Goal: Task Accomplishment & Management: Complete application form

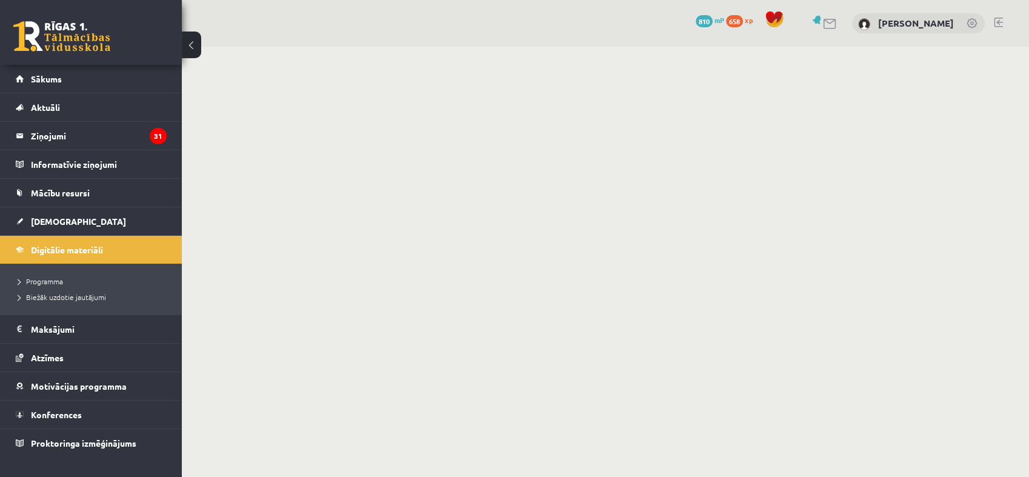
click button "Sapratu"
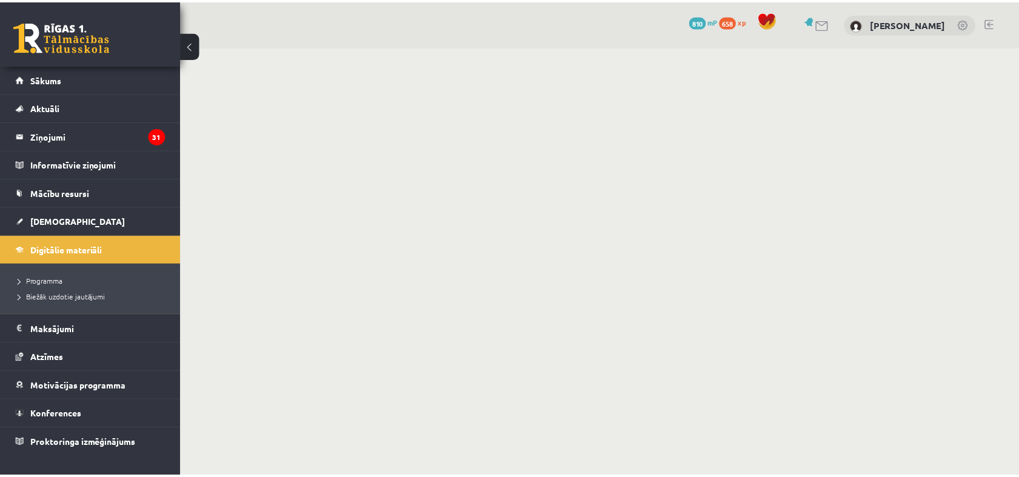
click button
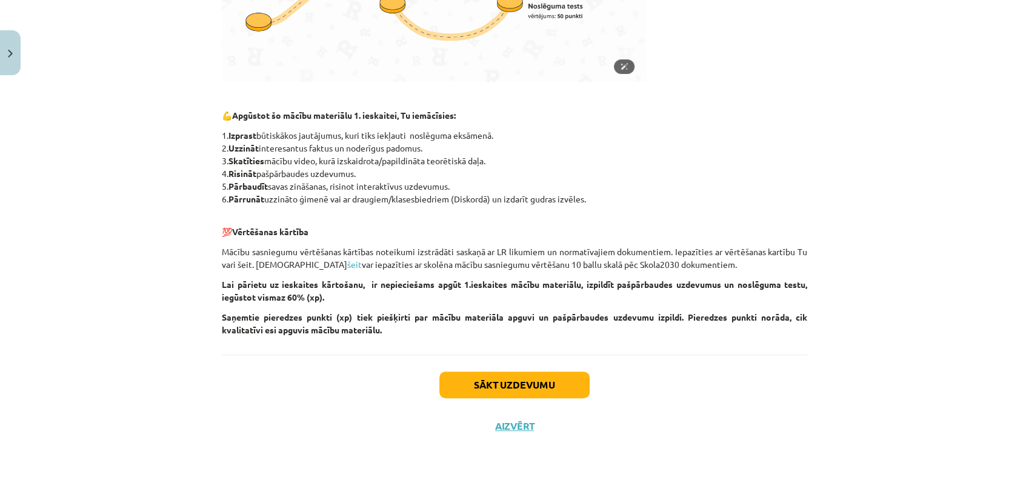
scroll to position [501, 0]
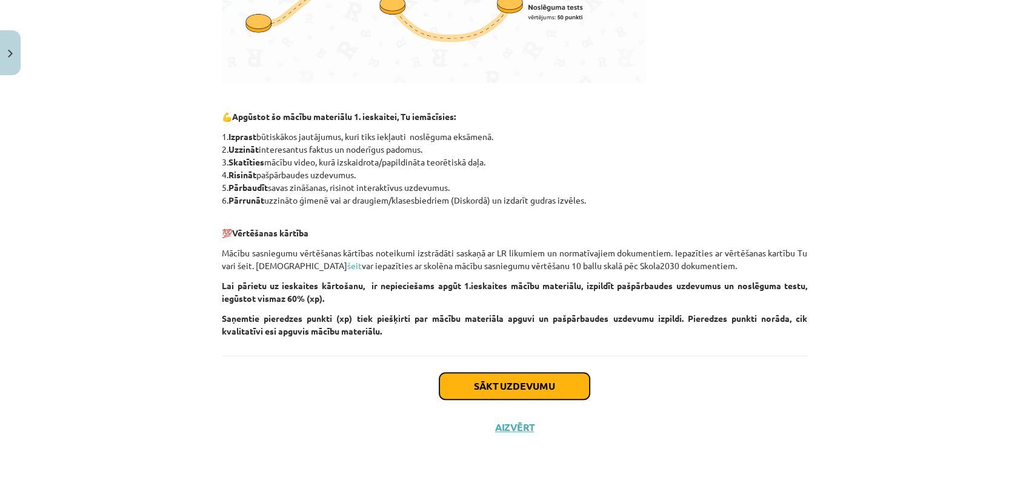
click at [554, 387] on button "Sākt uzdevumu" at bounding box center [514, 386] width 150 height 27
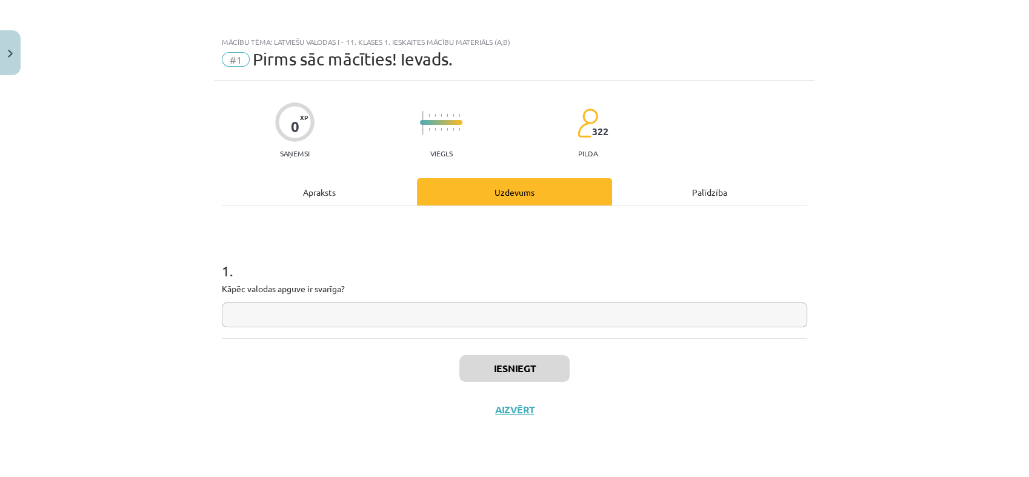
click at [378, 318] on input "text" at bounding box center [514, 314] width 585 height 25
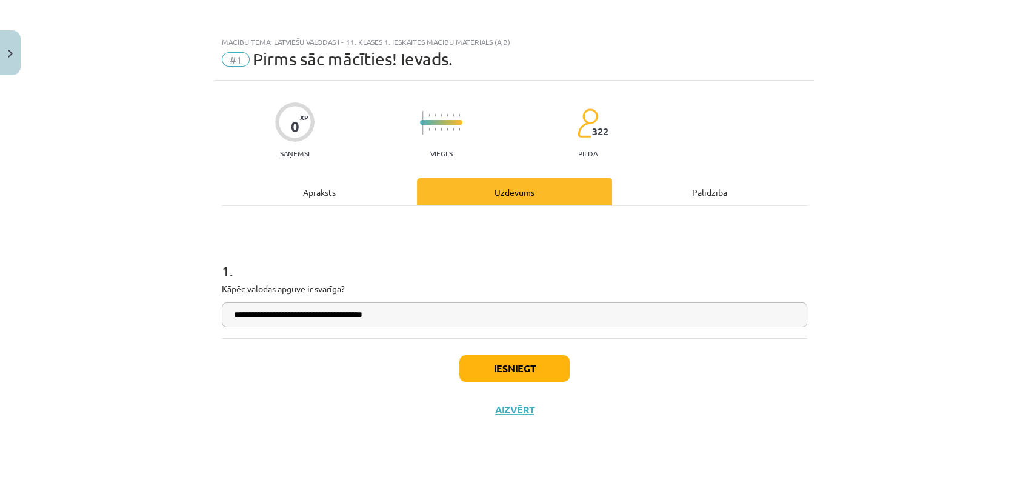
type input "**********"
click at [514, 374] on button "Iesniegt" at bounding box center [514, 368] width 110 height 27
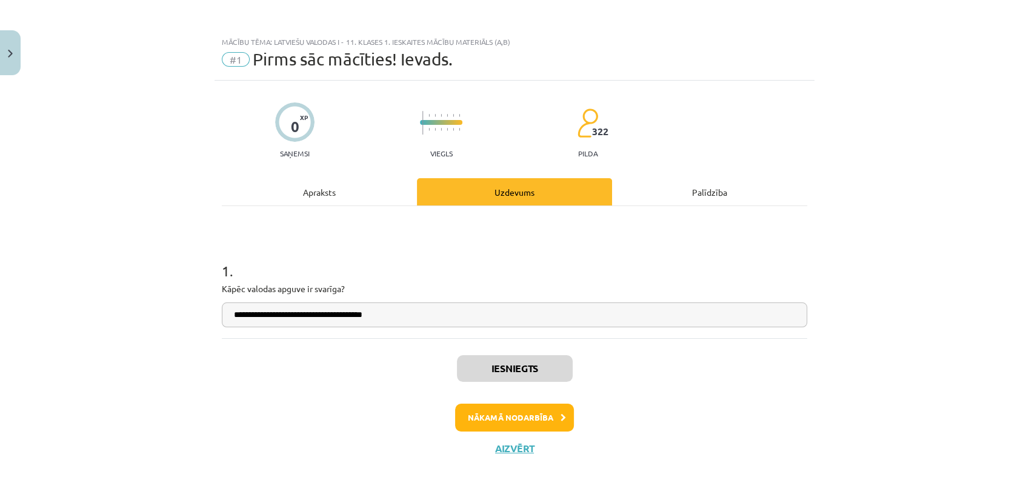
click at [689, 364] on div "Iesniegts Nākamā nodarbība Aizvērt" at bounding box center [514, 400] width 585 height 124
click at [554, 419] on button "Nākamā nodarbība" at bounding box center [514, 418] width 119 height 28
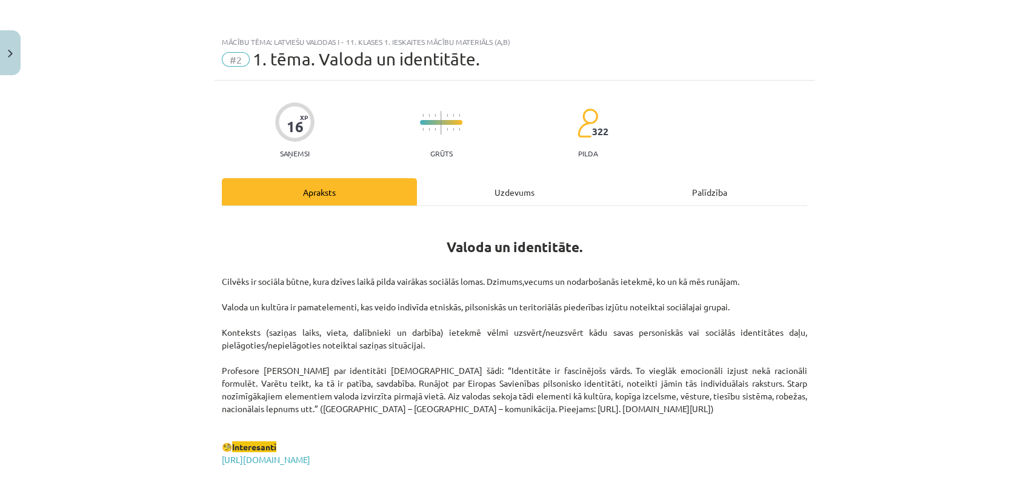
scroll to position [22, 0]
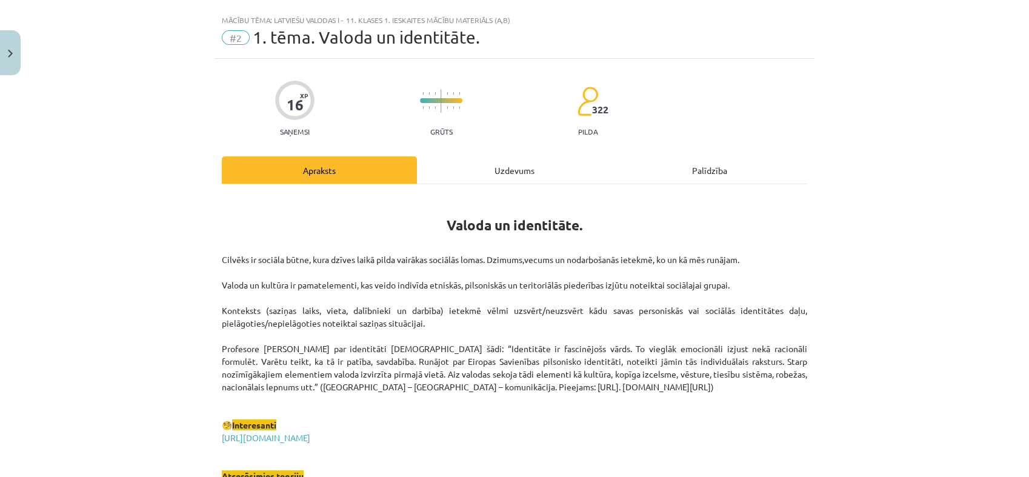
drag, startPoint x: 538, startPoint y: 361, endPoint x: 547, endPoint y: 176, distance: 185.0
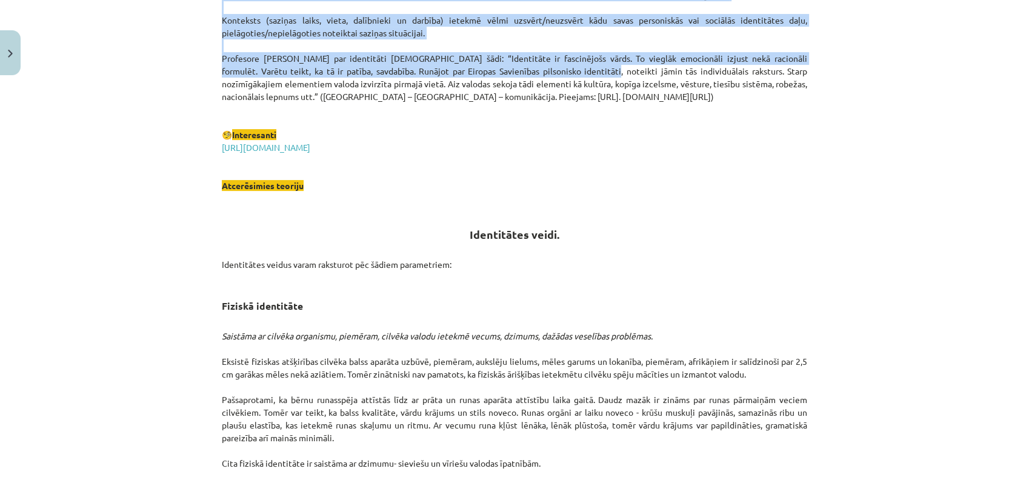
scroll to position [318, 0]
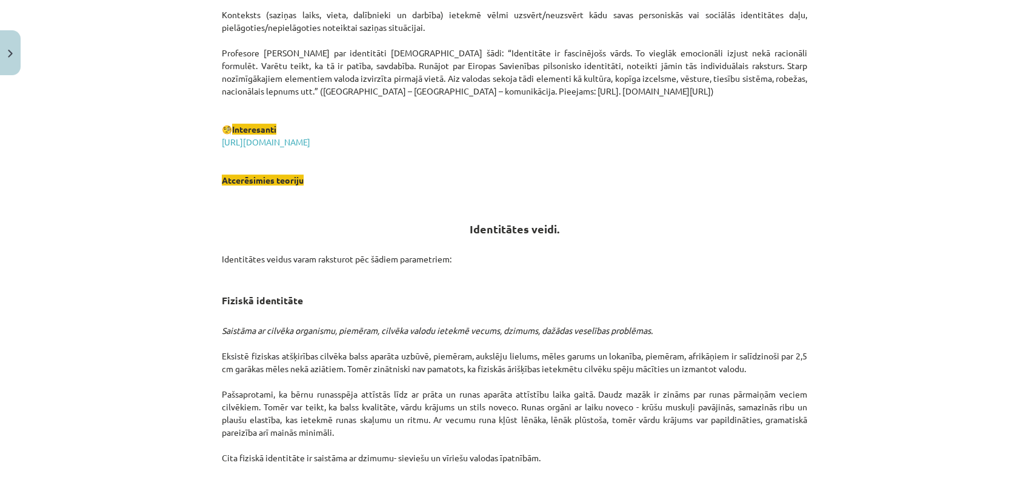
drag, startPoint x: 547, startPoint y: 176, endPoint x: 631, endPoint y: 213, distance: 92.5
click at [631, 213] on h2 "Identitātes veidi." at bounding box center [514, 215] width 585 height 42
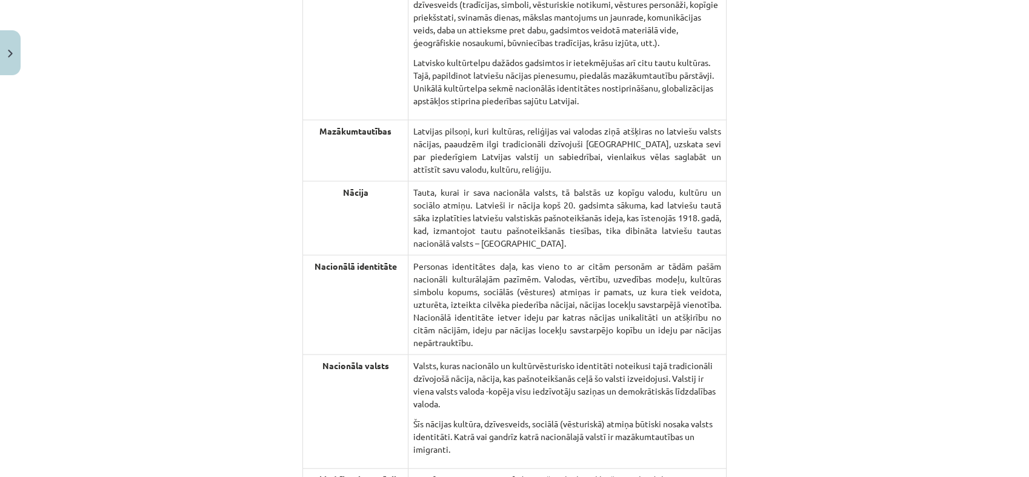
scroll to position [1619, 0]
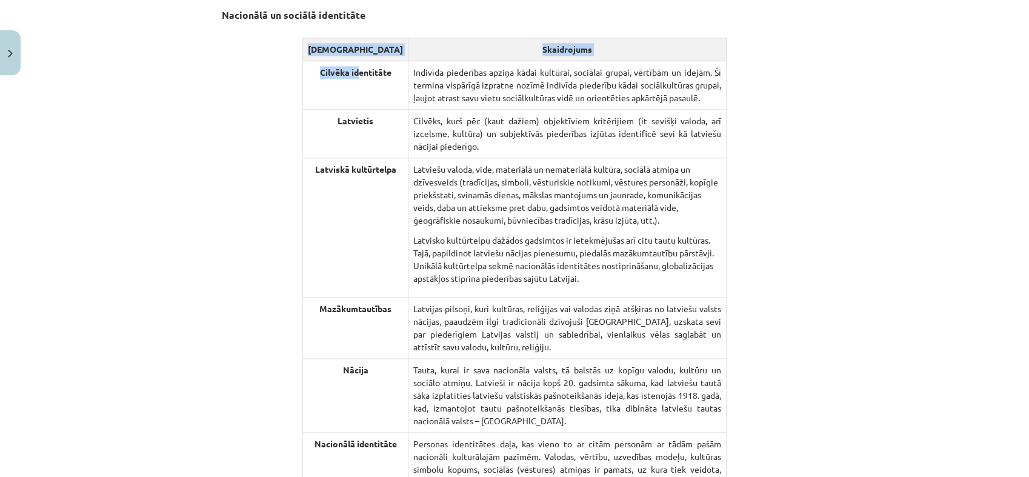
drag, startPoint x: 304, startPoint y: 42, endPoint x: 340, endPoint y: 78, distance: 51.0
click at [340, 78] on table "Jēdzieni Skaidrojums Cilvēka identitāte Indivīda piederības apziņa kādai kultūr…" at bounding box center [514, 435] width 424 height 794
drag, startPoint x: 340, startPoint y: 78, endPoint x: 225, endPoint y: 105, distance: 118.3
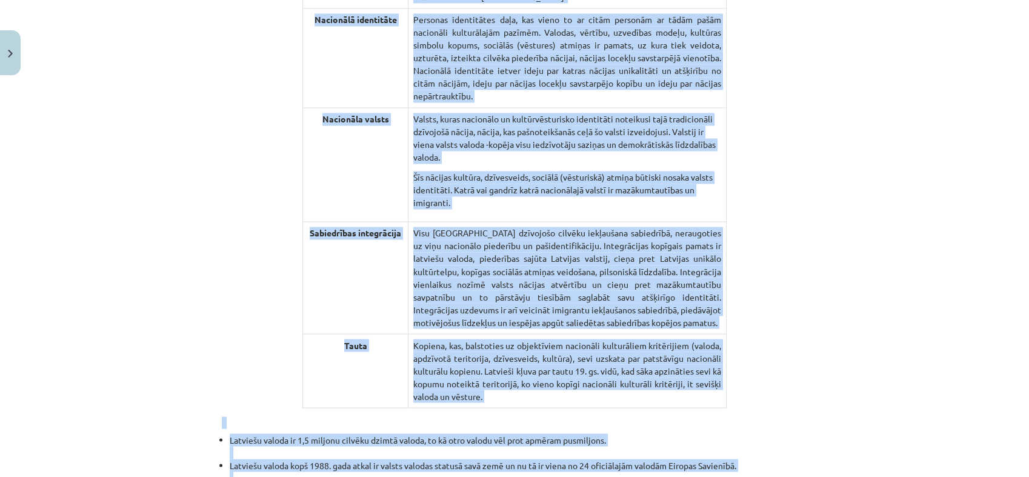
scroll to position [2065, 0]
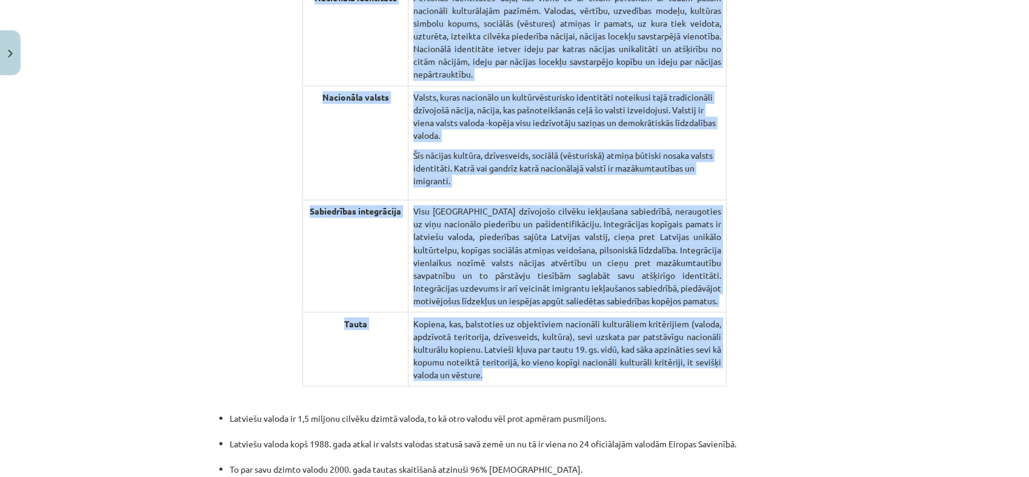
drag, startPoint x: 209, startPoint y: 12, endPoint x: 712, endPoint y: 312, distance: 585.6
copy div "Nacionālā un sociālā identitāte Jēdzieni Skaidrojums Cilvēka identitāte Indivīd…"
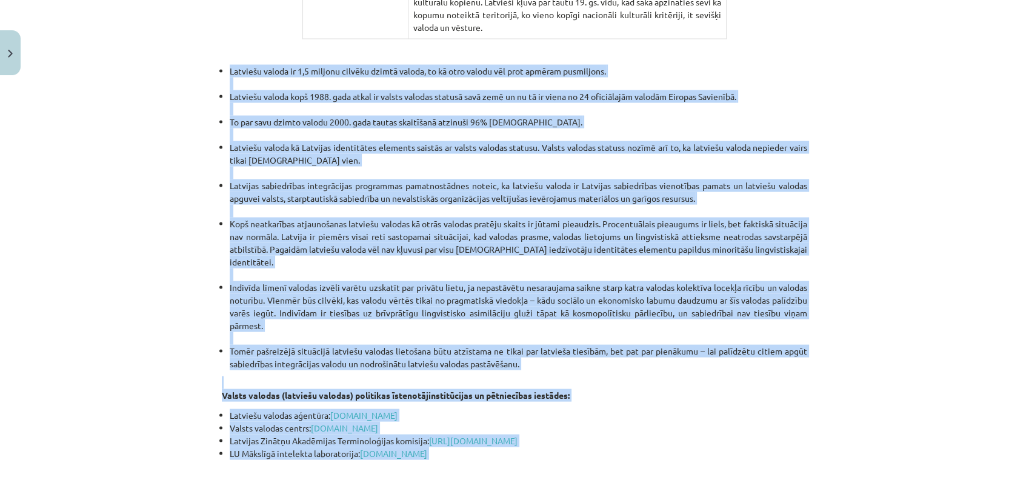
scroll to position [2419, 0]
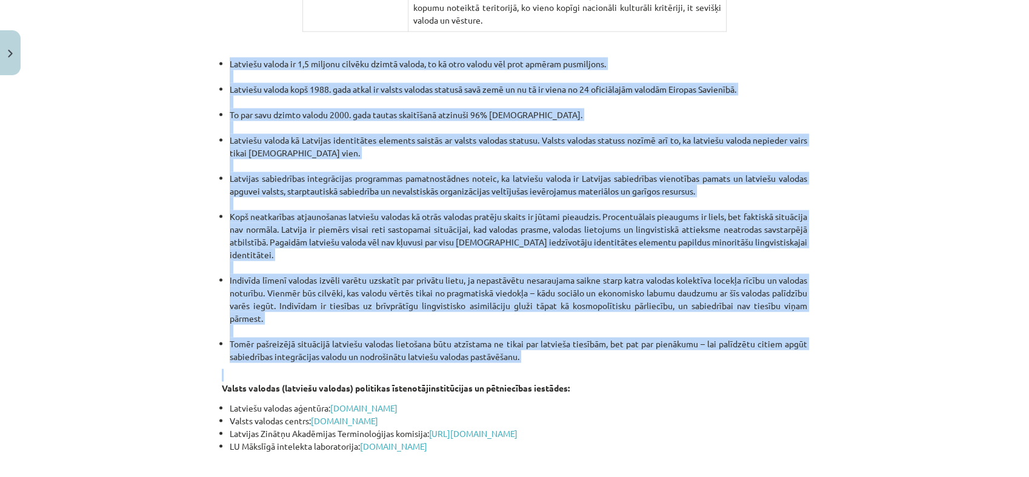
drag, startPoint x: 211, startPoint y: 130, endPoint x: 577, endPoint y: 294, distance: 401.2
copy ul "Latviešu valoda ir 1,5 miljonu cilvēku dzimtā valoda, to kā otro valodu vēl pro…"
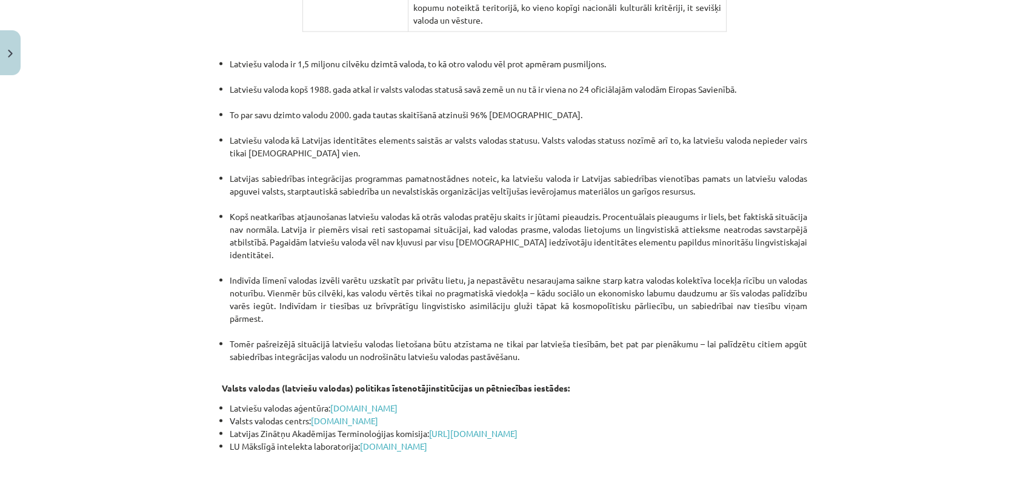
click at [591, 427] on li "Latvijas Zinātņu Akadēmijas Terminoloģijas komisija: http://termini.lza.lv/akad…" at bounding box center [519, 433] width 578 height 13
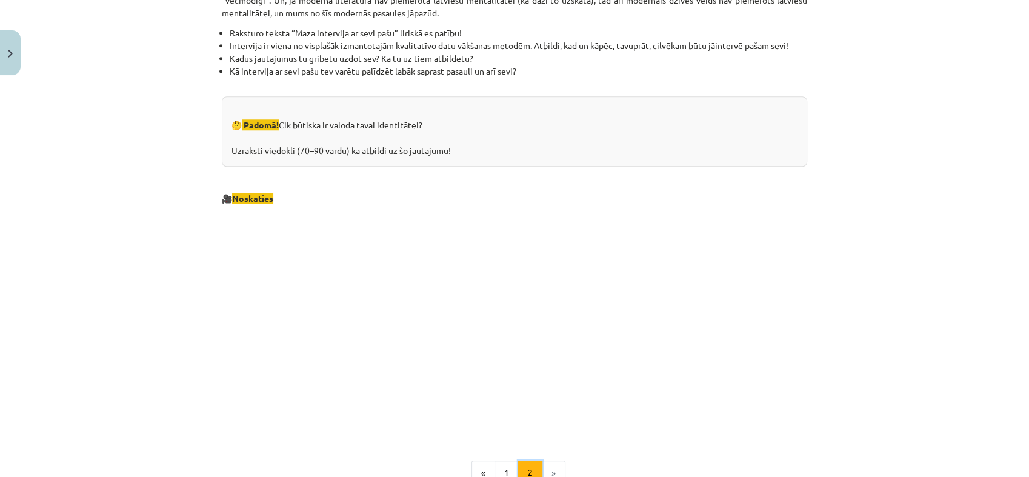
scroll to position [1282, 0]
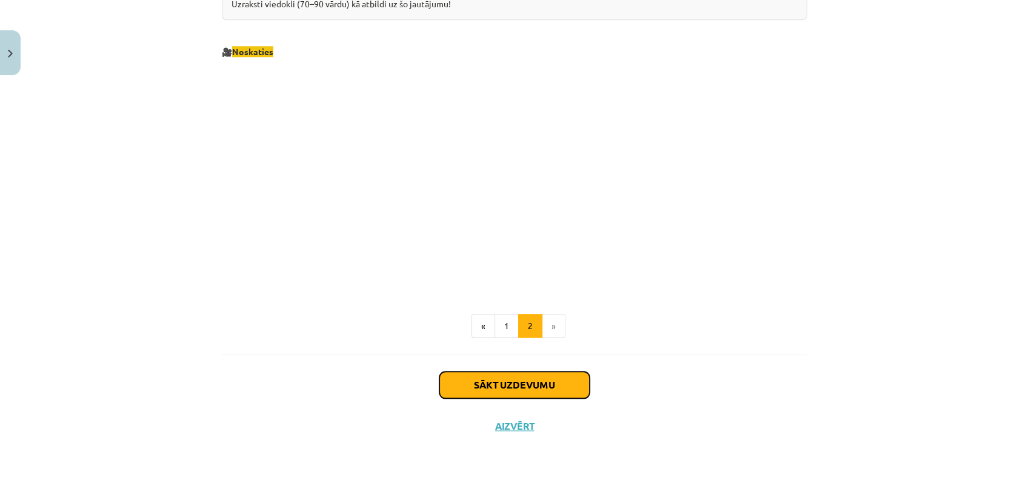
click at [524, 378] on button "Sākt uzdevumu" at bounding box center [514, 384] width 150 height 27
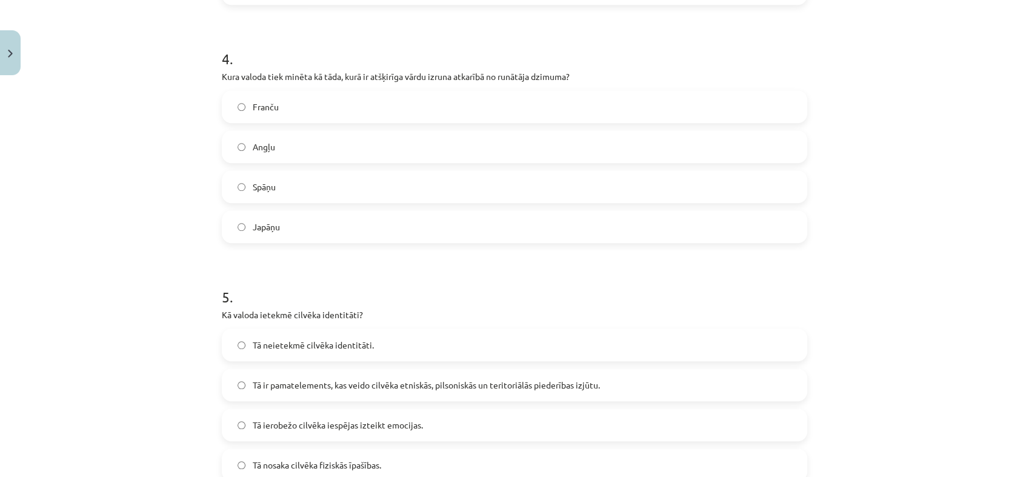
scroll to position [1071, 0]
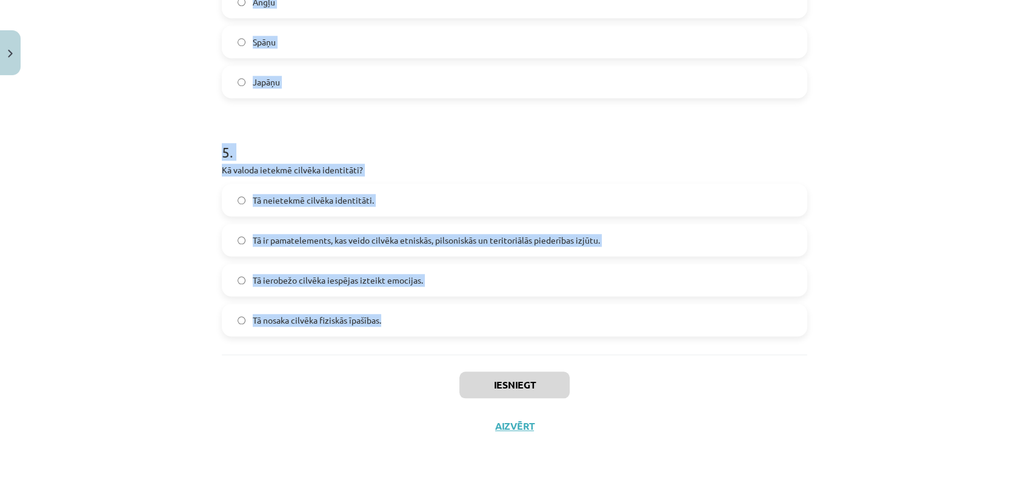
drag, startPoint x: 210, startPoint y: 255, endPoint x: 494, endPoint y: 323, distance: 292.2
copy form "Kas ir viena no pazīstamākajām ģeogrāfiskās identitātes pazīmēm? Runātāja dzimu…"
click at [453, 173] on p "Kā valoda ietekmē cilvēka identitāti?" at bounding box center [514, 170] width 585 height 13
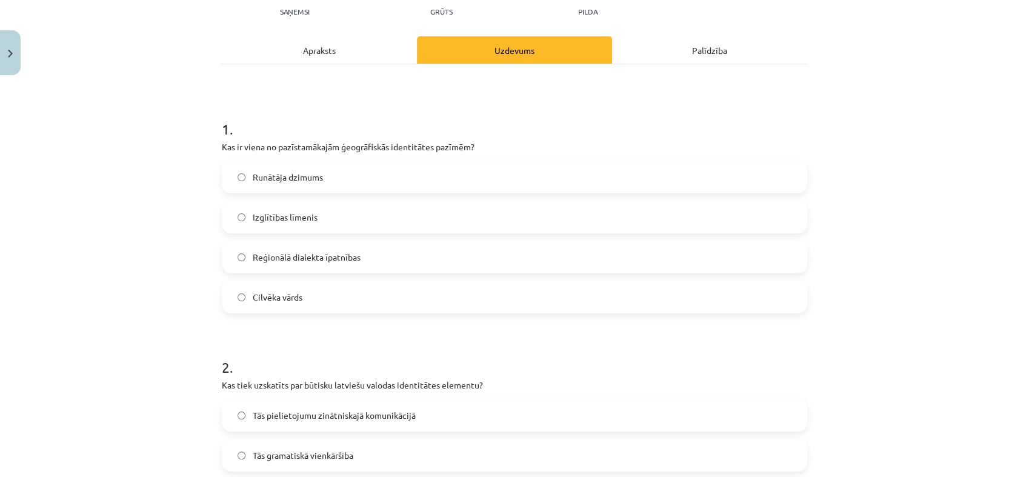
scroll to position [145, 0]
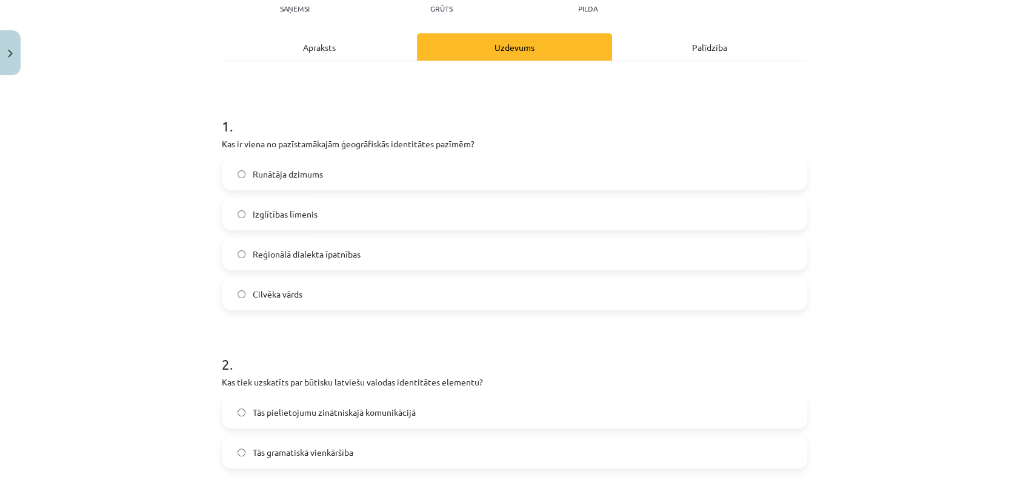
click at [378, 245] on label "Reģionālā dialekta īpatnības" at bounding box center [514, 254] width 583 height 30
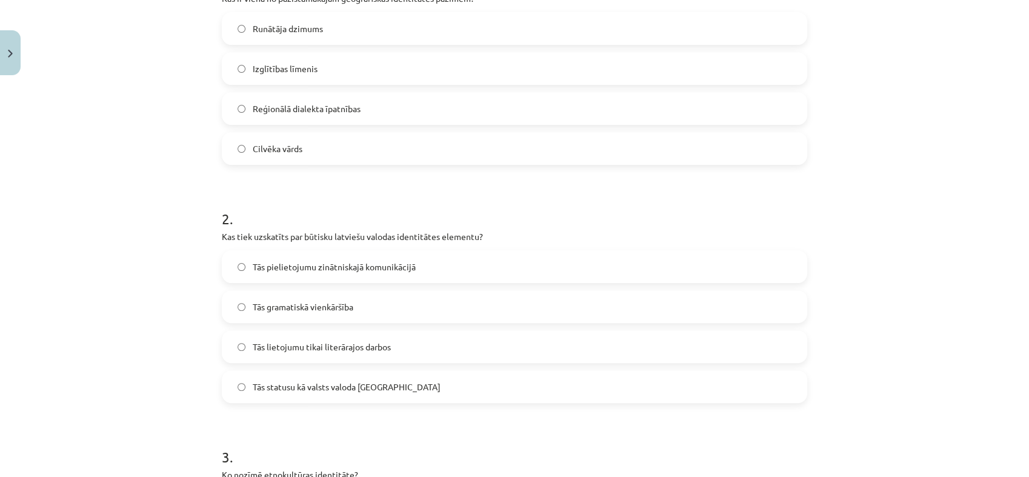
scroll to position [319, 0]
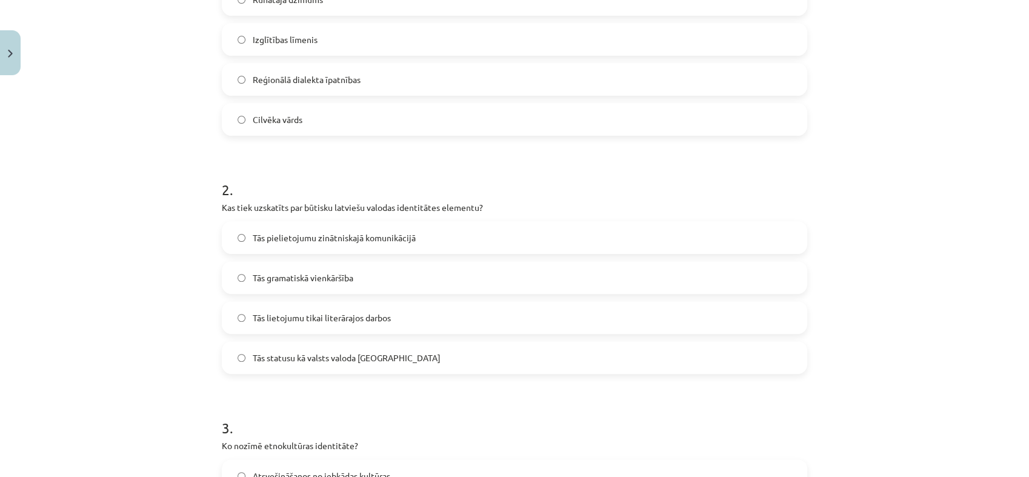
click at [318, 359] on span "Tās statusu kā valsts valoda Latvijā" at bounding box center [347, 357] width 188 height 13
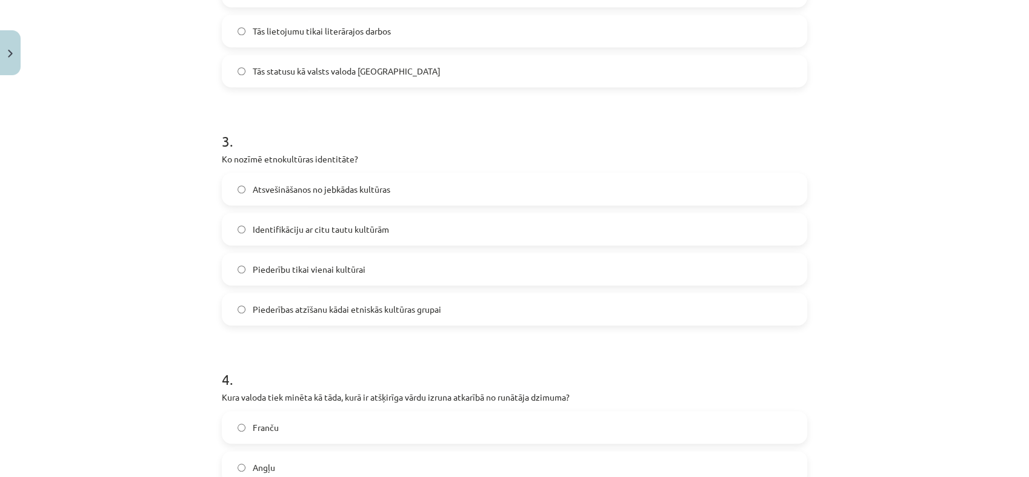
scroll to position [667, 0]
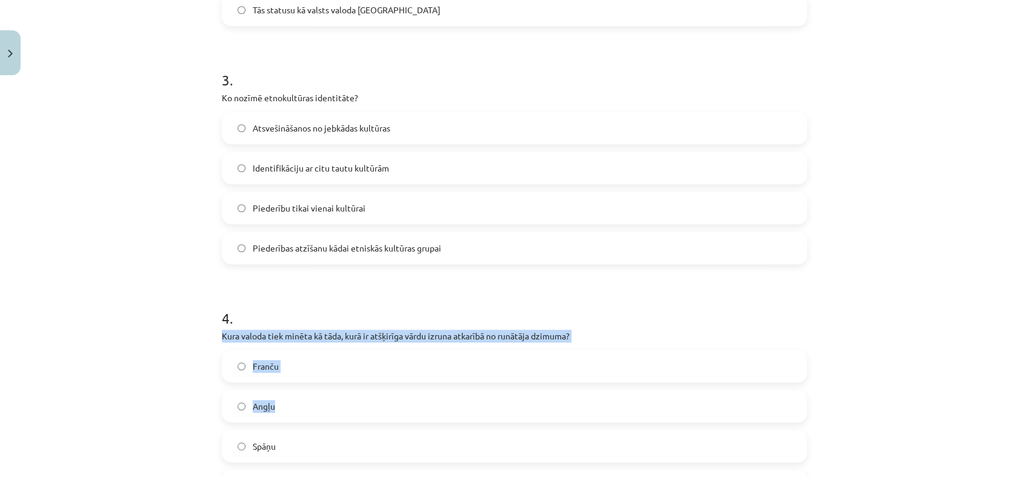
drag, startPoint x: 288, startPoint y: 422, endPoint x: 351, endPoint y: 305, distance: 133.1
click at [351, 305] on div "4 . Kura valoda tiek minēta kā tāda, kurā ir atšķirīga vārdu izruna atkarībā no…" at bounding box center [514, 395] width 585 height 214
click at [351, 305] on h1 "4 ." at bounding box center [514, 307] width 585 height 38
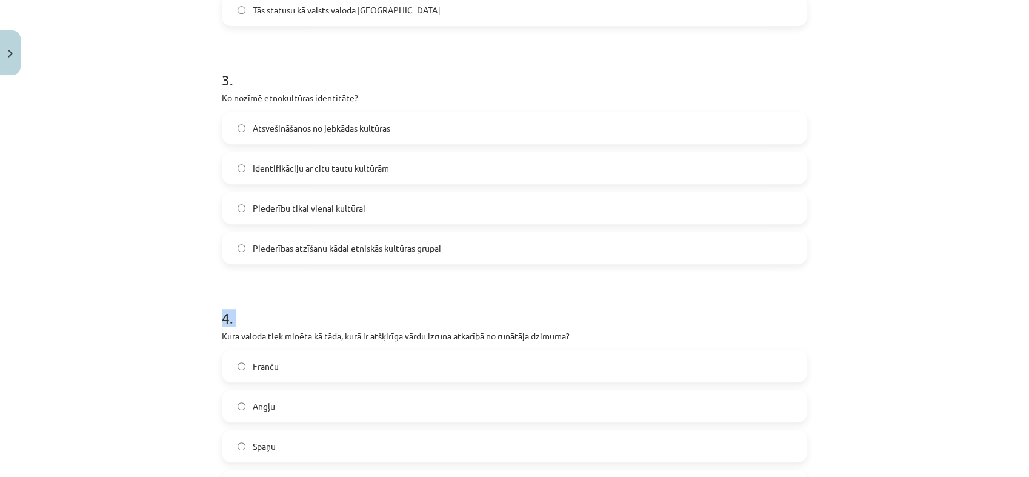
click at [351, 305] on h1 "4 ." at bounding box center [514, 307] width 585 height 38
click at [195, 286] on div "Mācību tēma: Latviešu valodas i - 11. klases 1. ieskaites mācību materiāls (a,b…" at bounding box center [514, 238] width 1029 height 477
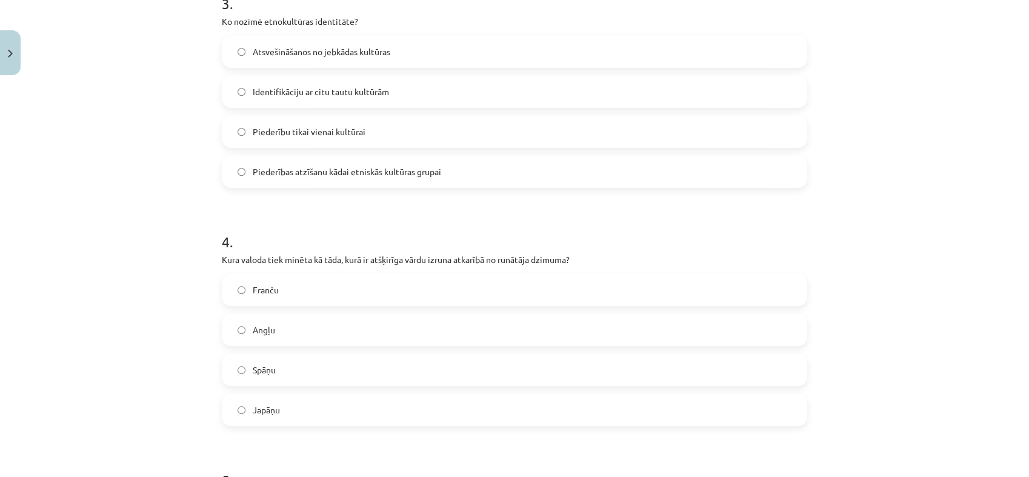
scroll to position [757, 0]
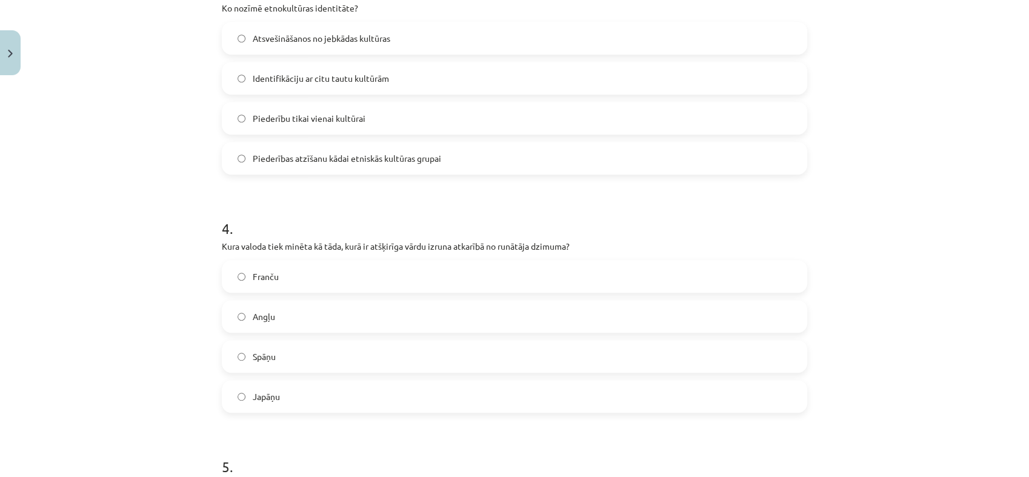
click at [260, 395] on span "Japāņu" at bounding box center [266, 396] width 27 height 13
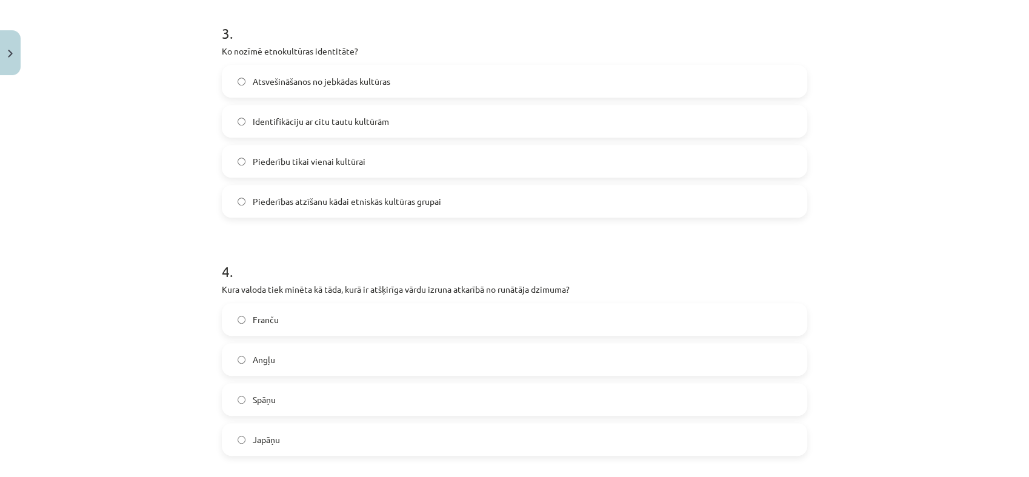
scroll to position [708, 0]
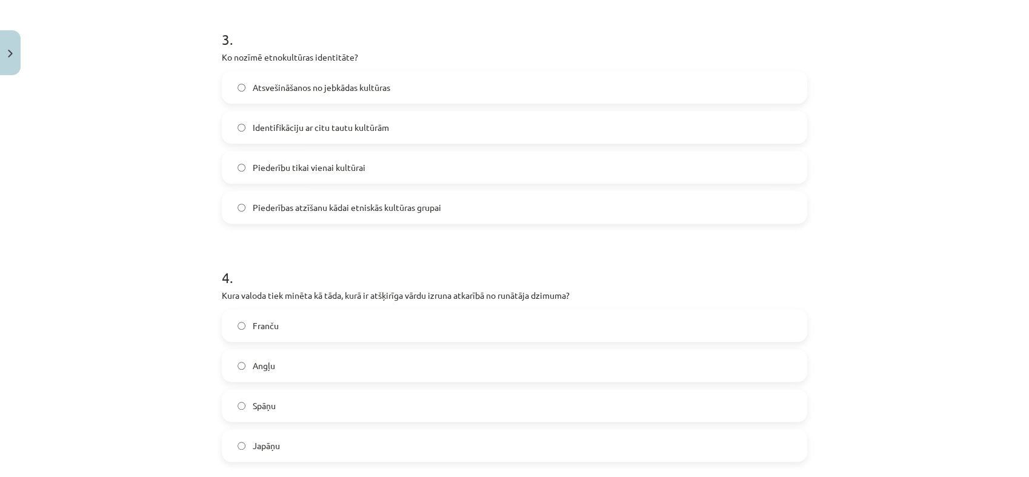
click at [391, 205] on span "Piederības atzīšanu kādai etniskās kultūras grupai" at bounding box center [347, 207] width 188 height 13
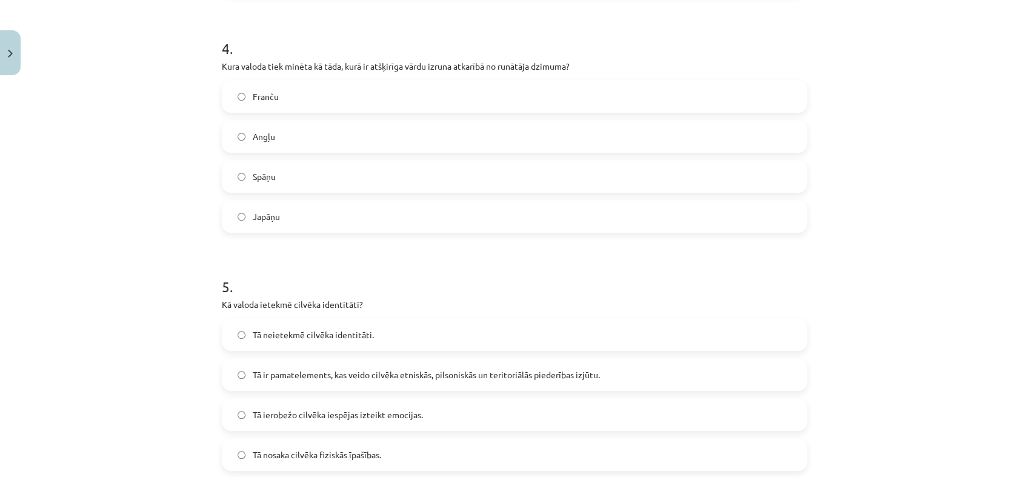
scroll to position [1071, 0]
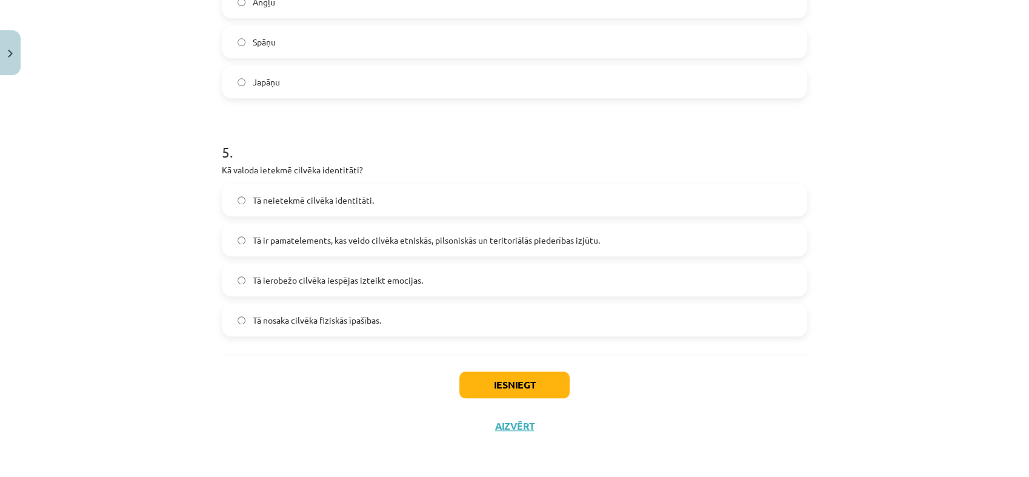
click at [298, 242] on span "Tā ir pamatelements, kas veido cilvēka etniskās, pilsoniskās un teritoriālās pi…" at bounding box center [426, 240] width 347 height 13
click at [499, 388] on button "Iesniegt" at bounding box center [514, 384] width 110 height 27
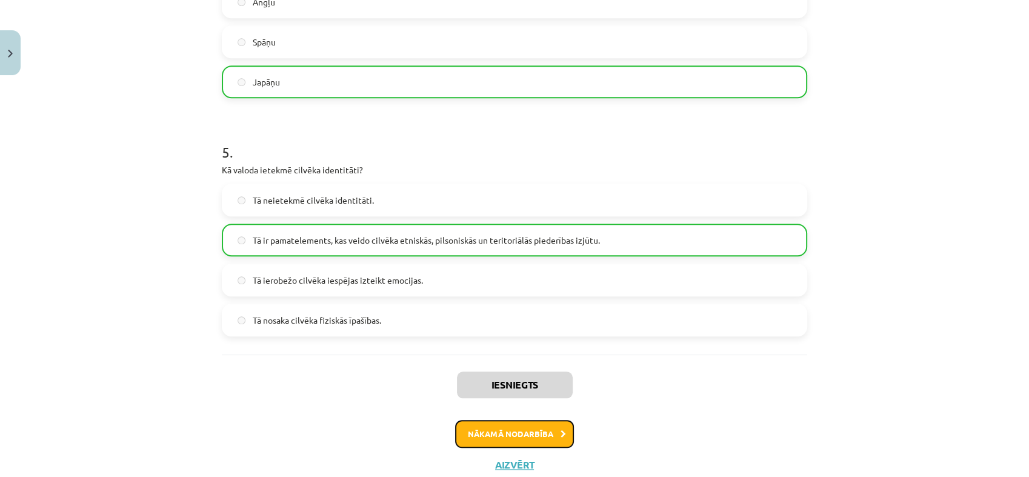
click at [533, 430] on button "Nākamā nodarbība" at bounding box center [514, 434] width 119 height 28
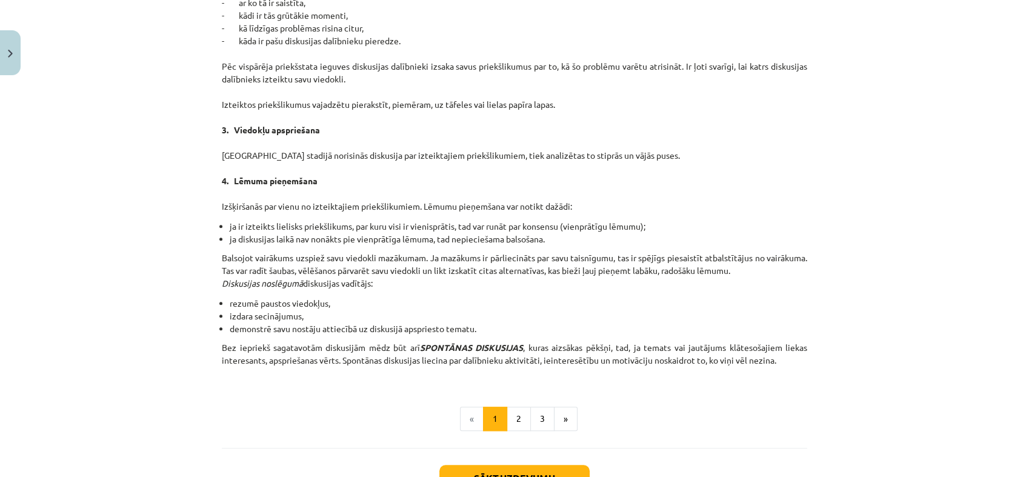
scroll to position [1063, 0]
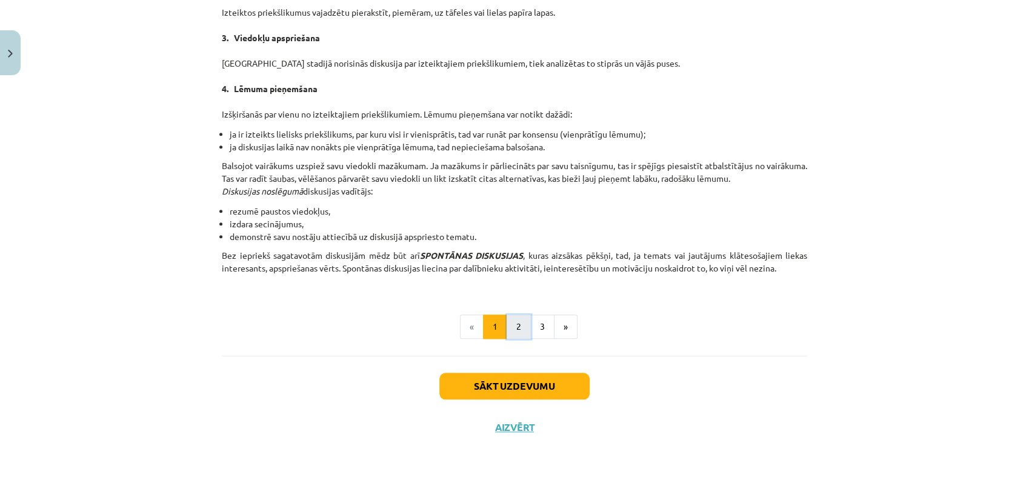
click at [507, 319] on button "2" at bounding box center [519, 327] width 24 height 24
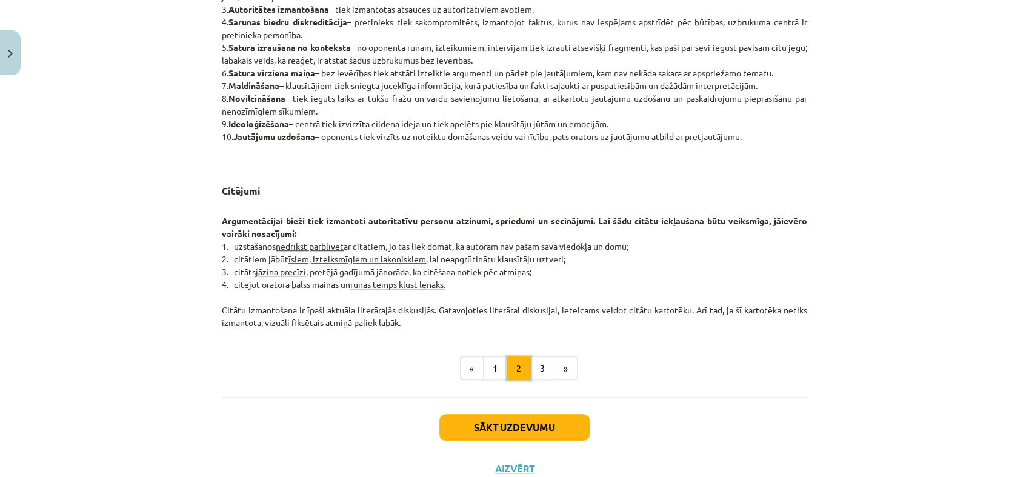
scroll to position [921, 0]
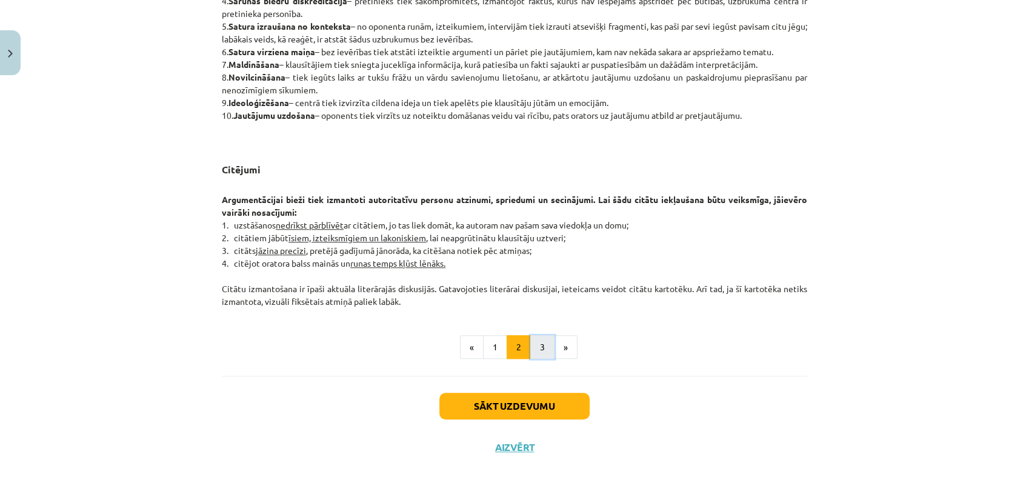
click at [530, 344] on button "3" at bounding box center [542, 347] width 24 height 24
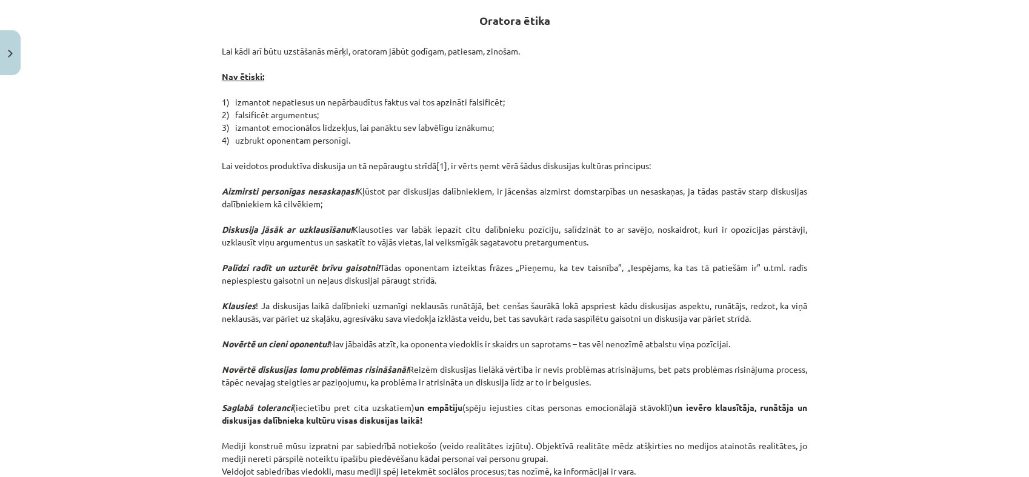
scroll to position [217, 0]
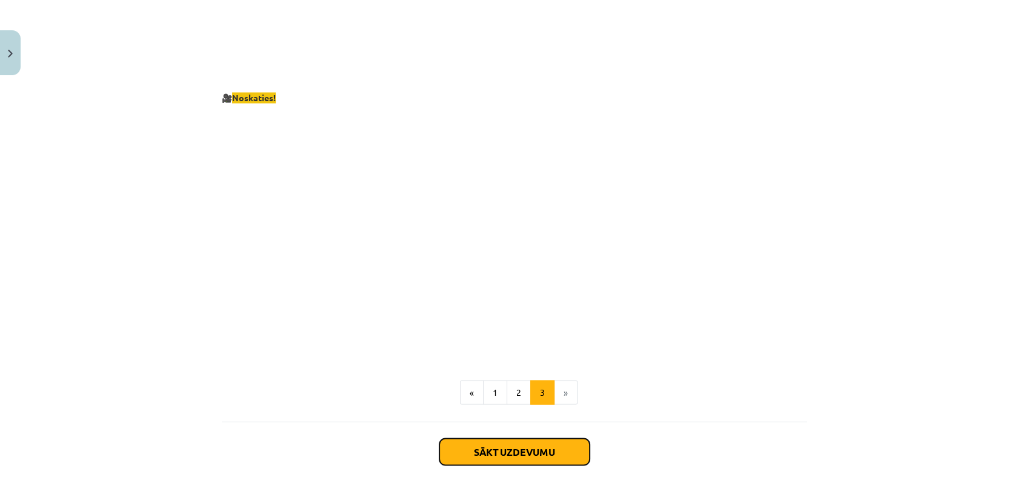
click at [522, 443] on button "Sākt uzdevumu" at bounding box center [514, 451] width 150 height 27
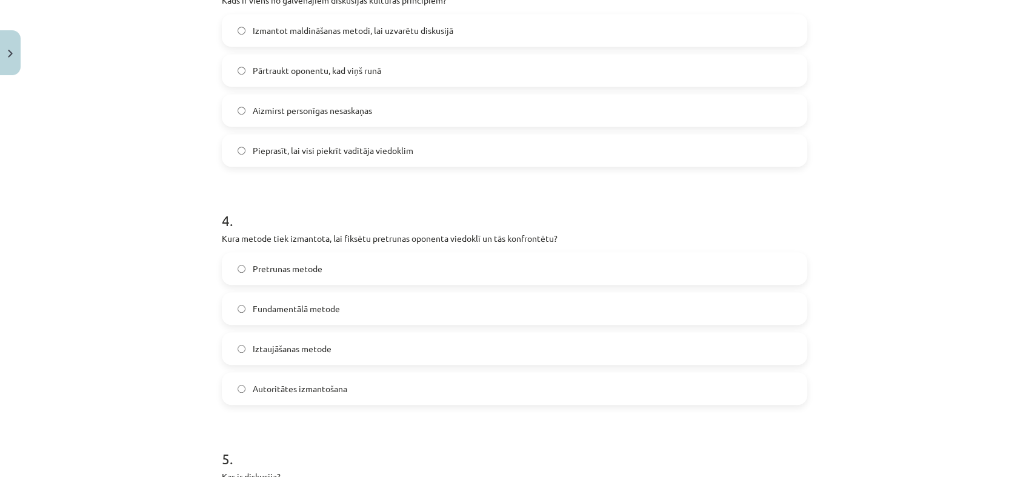
scroll to position [1071, 0]
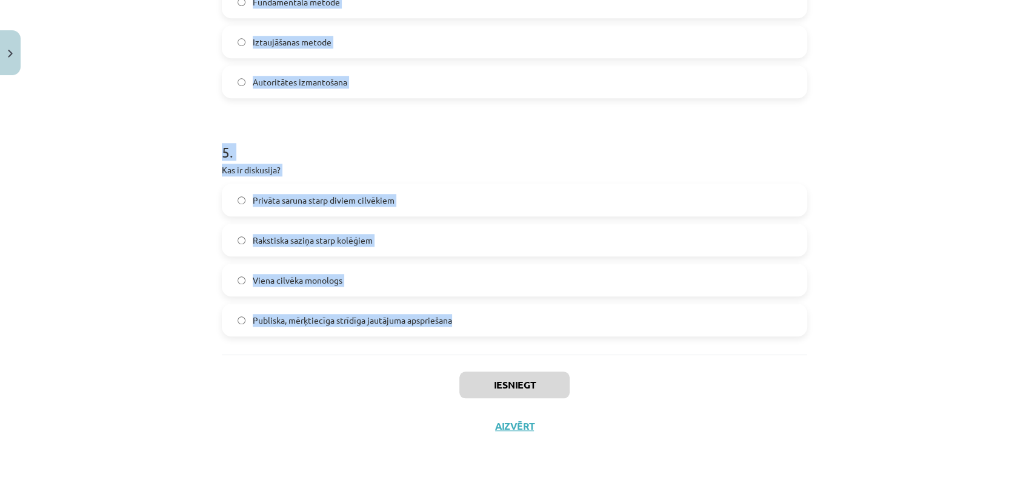
drag, startPoint x: 208, startPoint y: 233, endPoint x: 474, endPoint y: 320, distance: 279.8
click at [474, 320] on div "Mācību tēma: Latviešu valodas i - 11. klases 1. ieskaites mācību materiāls (a,b…" at bounding box center [514, 238] width 1029 height 477
copy form "1 . Kāds ir diskusijas vadītāja uzdevums? Pārliecināt citus pieņemt savu viedok…"
click at [456, 153] on h1 "5 ." at bounding box center [514, 141] width 585 height 38
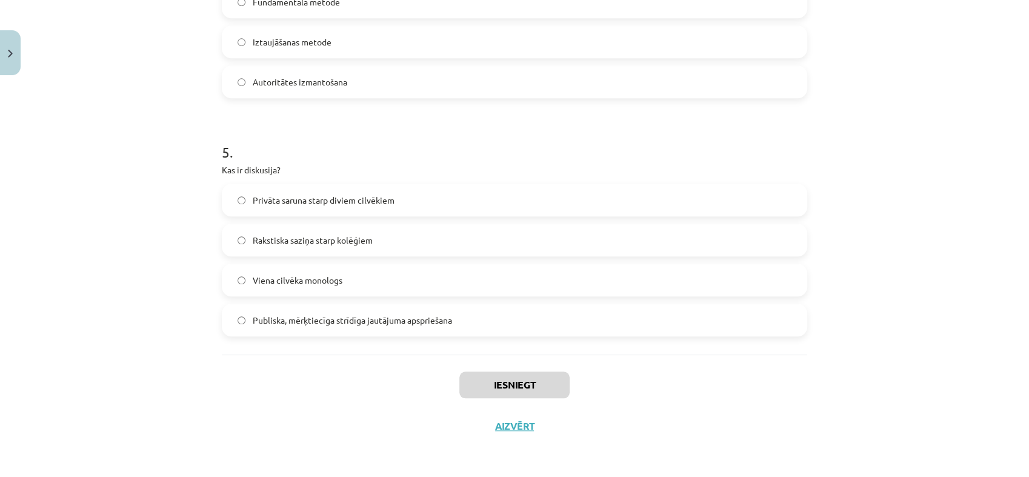
click at [326, 325] on span "Publiska, mērķtiecīga strīdīga jautājuma apspriešana" at bounding box center [352, 320] width 199 height 13
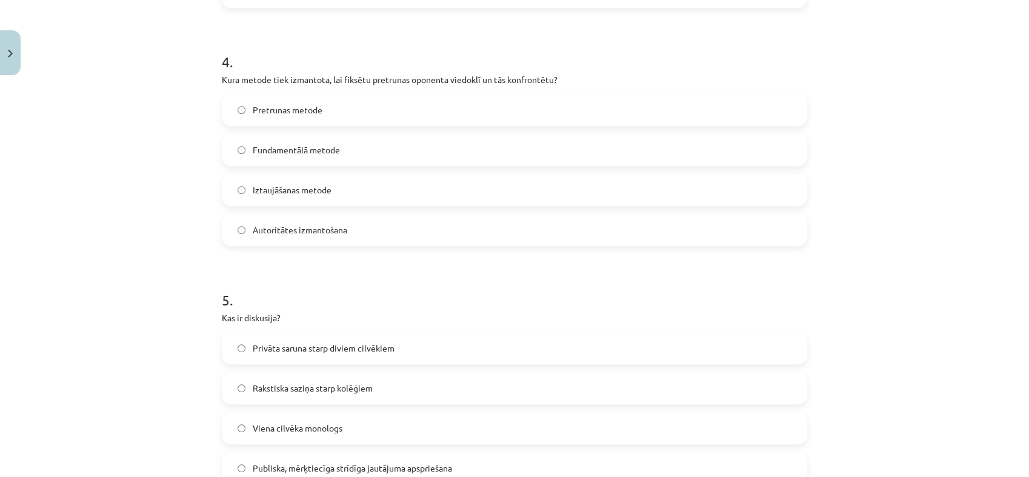
scroll to position [922, 0]
click at [287, 112] on span "Pretrunas metode" at bounding box center [288, 111] width 70 height 13
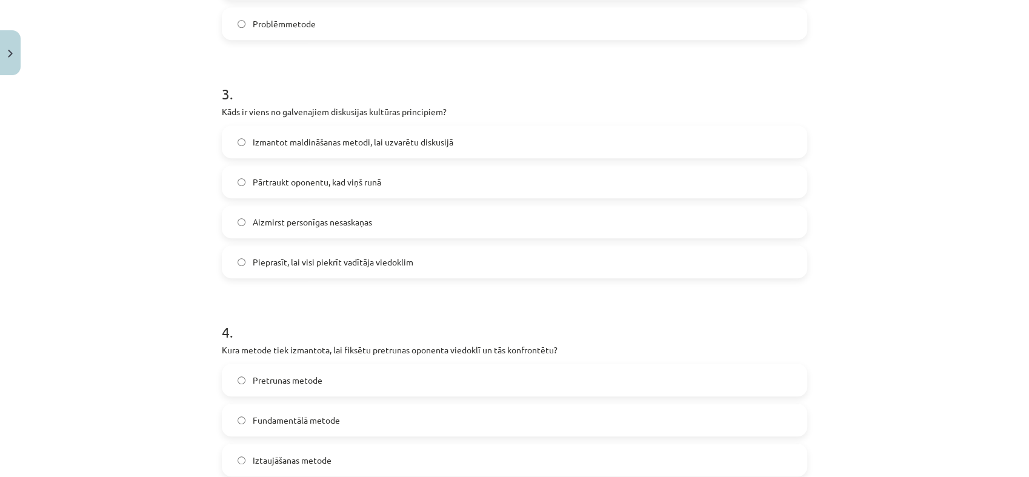
scroll to position [648, 0]
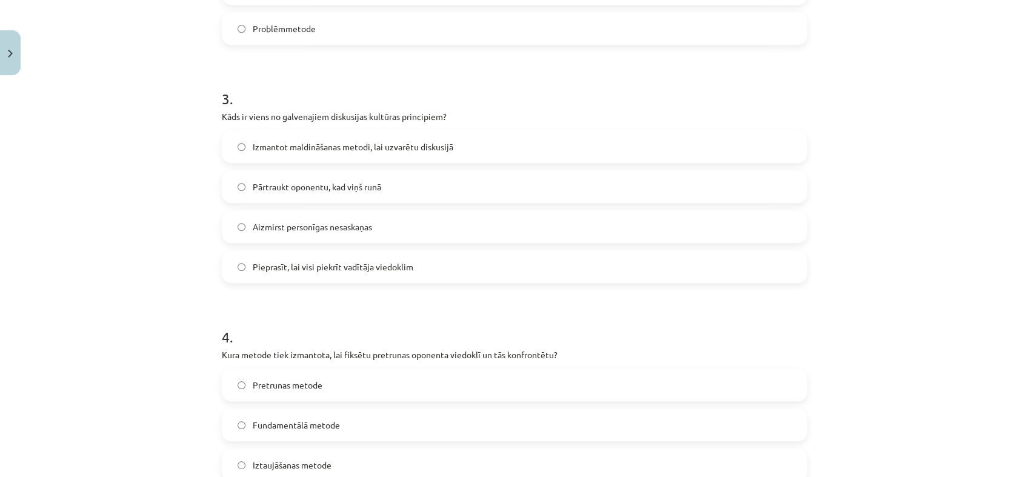
click at [360, 231] on span "Aizmirst personīgas nesaskaņas" at bounding box center [312, 227] width 119 height 13
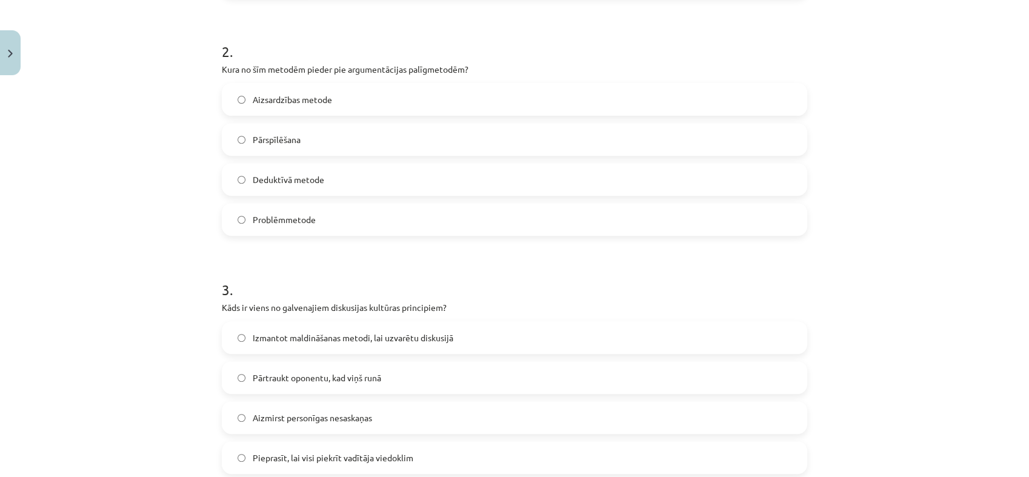
scroll to position [457, 0]
click at [306, 135] on label "Pārspīlēšana" at bounding box center [514, 140] width 583 height 30
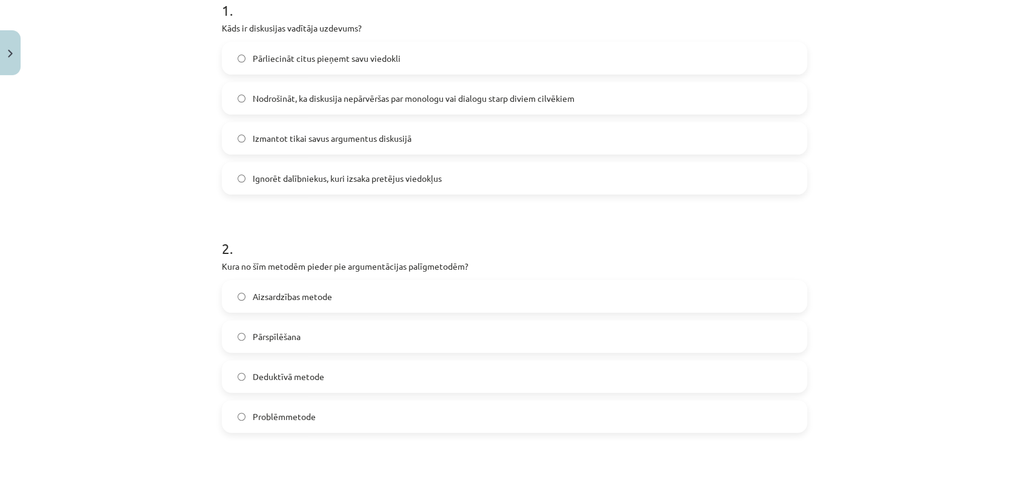
scroll to position [261, 0]
click at [367, 95] on span "Nodrošināt, ka diskusija nepārvēršas par monologu vai dialogu starp diviem cilv…" at bounding box center [414, 98] width 322 height 13
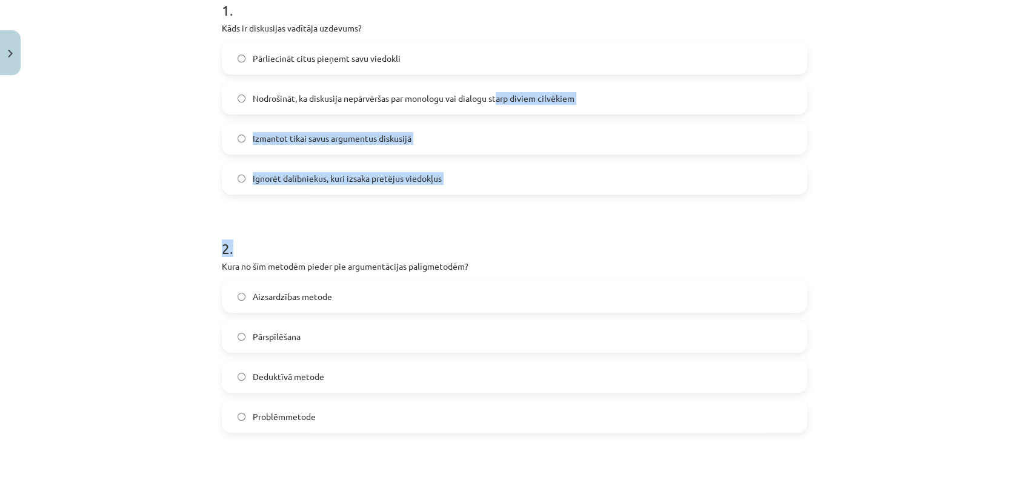
drag, startPoint x: 503, startPoint y: 208, endPoint x: 496, endPoint y: 95, distance: 113.6
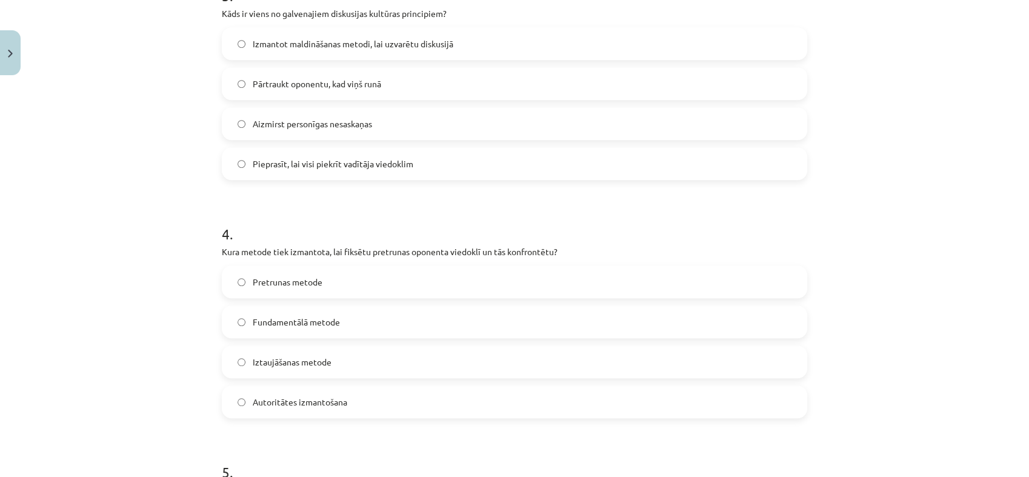
scroll to position [756, 0]
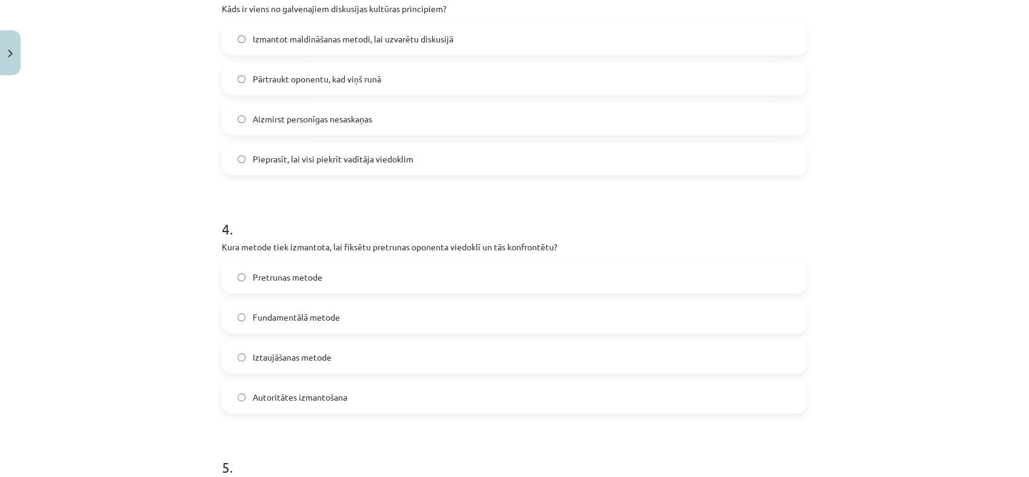
click at [890, 227] on div "Mācību tēma: Latviešu valodas i - 11. klases 1. ieskaites mācību materiāls (a,b…" at bounding box center [514, 238] width 1029 height 477
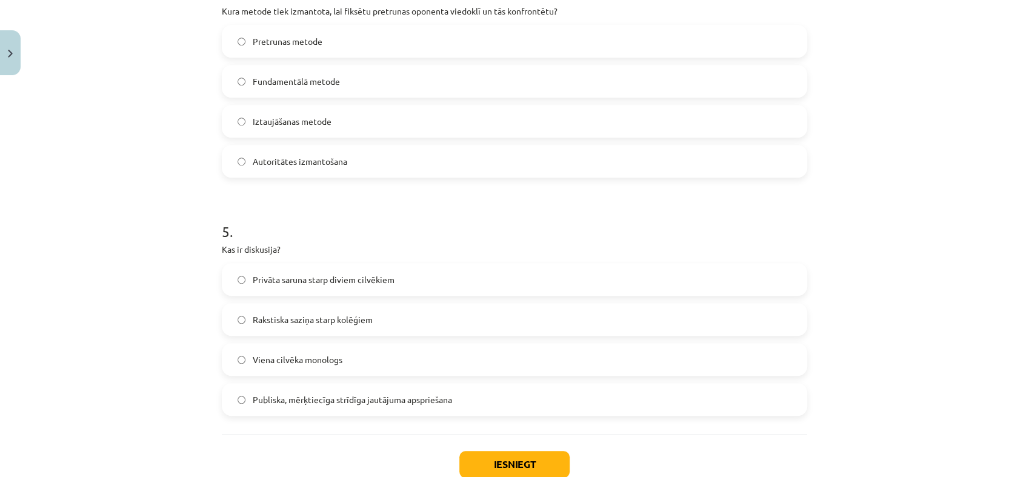
scroll to position [1062, 0]
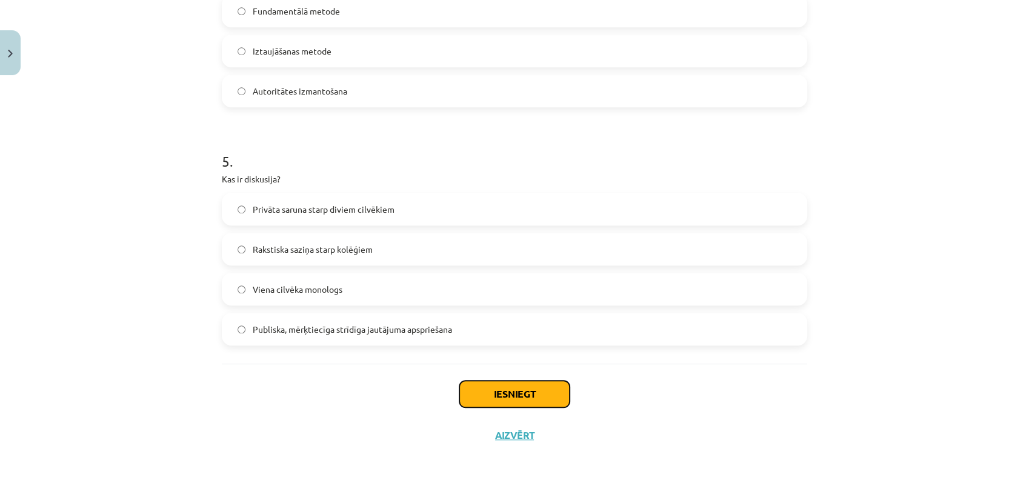
click at [530, 384] on button "Iesniegt" at bounding box center [514, 394] width 110 height 27
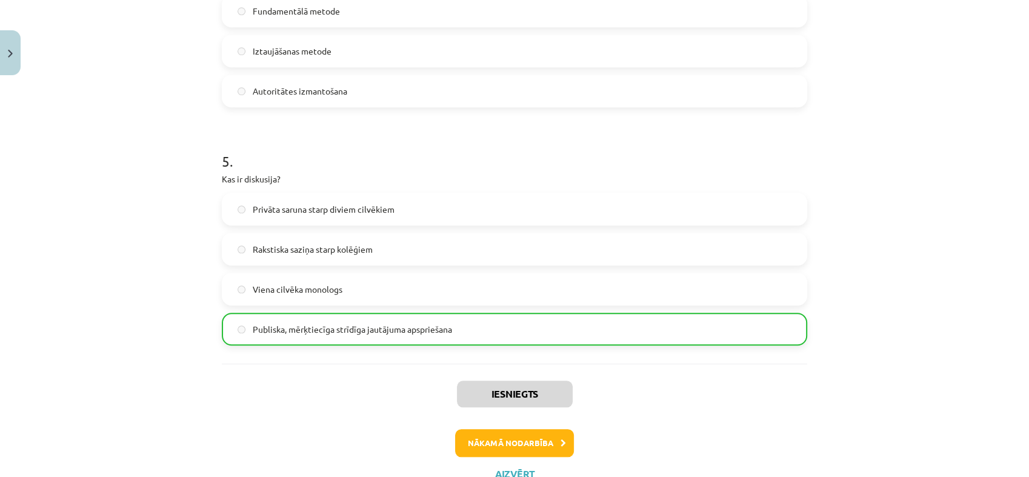
click at [533, 458] on div "Iesniegts Nākamā nodarbība Aizvērt" at bounding box center [514, 426] width 585 height 124
click at [533, 450] on button "Nākamā nodarbība" at bounding box center [514, 443] width 119 height 28
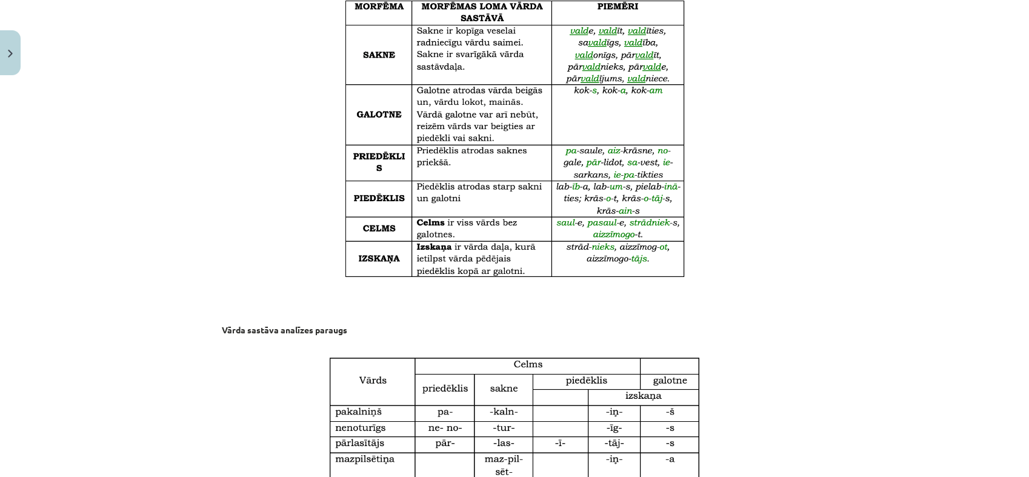
scroll to position [1131, 0]
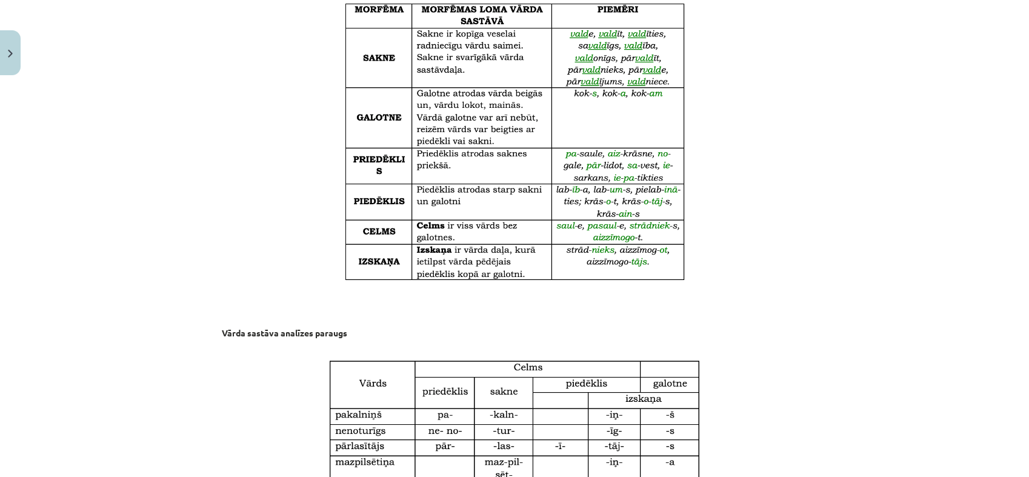
drag, startPoint x: 810, startPoint y: 177, endPoint x: 771, endPoint y: -53, distance: 233.0
click at [771, 0] on html "0 Dāvanas 810 mP 658 xp Estere Rulle Sākums Aktuāli Kā mācīties eSKOLĀ Kontakti…" at bounding box center [514, 238] width 1029 height 477
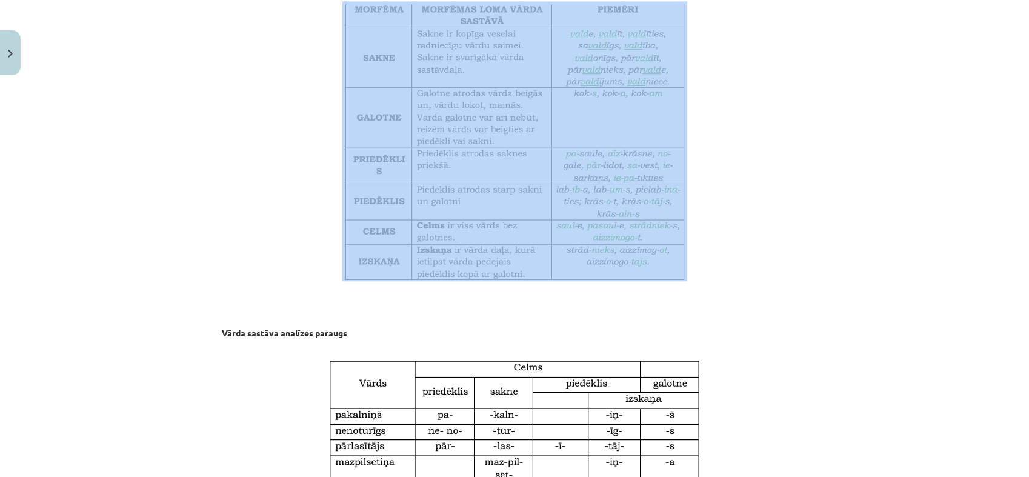
drag, startPoint x: 771, startPoint y: -53, endPoint x: 776, endPoint y: 117, distance: 169.8
click at [776, 117] on p at bounding box center [514, 141] width 585 height 280
click at [827, 183] on div "Mācību tēma: Latviešu valodas i - 11. klases 1. ieskaites mācību materiāls (a,b…" at bounding box center [514, 238] width 1029 height 477
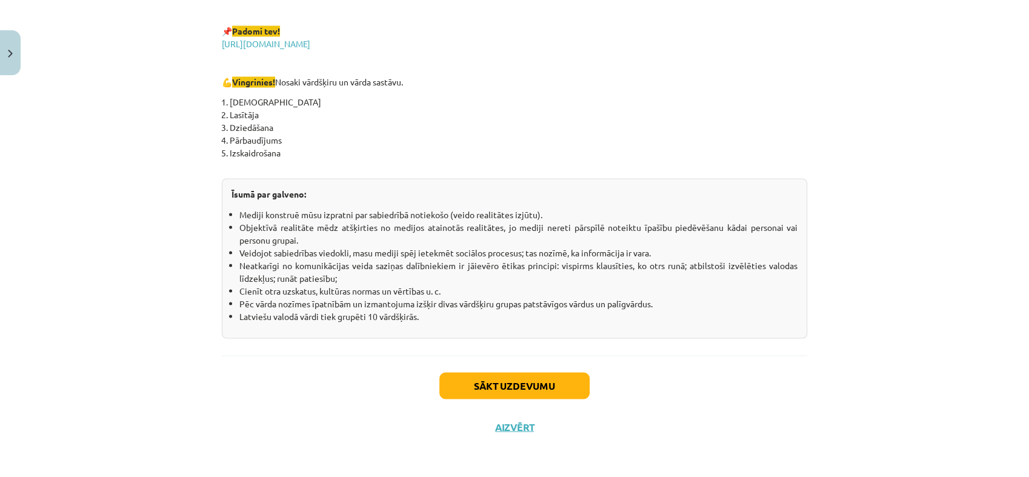
scroll to position [2111, 0]
click at [527, 387] on button "Sākt uzdevumu" at bounding box center [514, 386] width 150 height 27
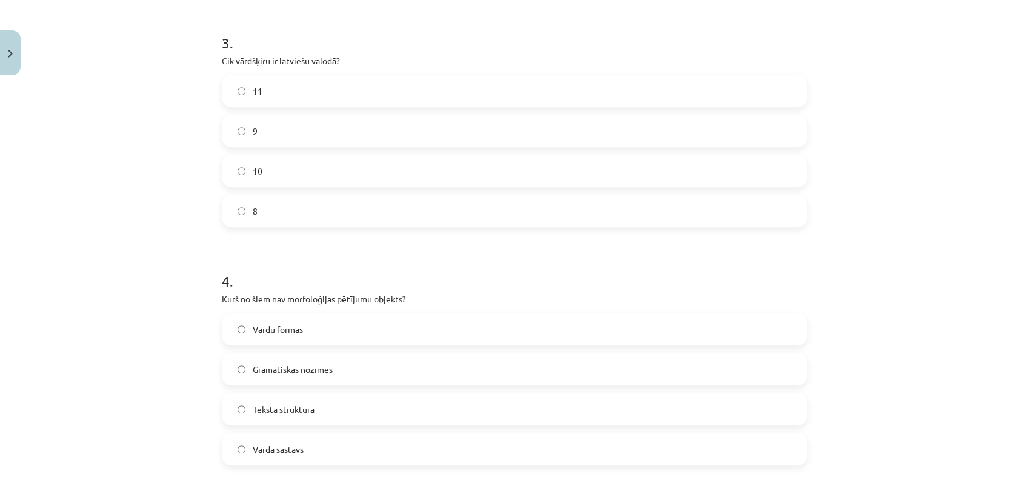
scroll to position [1071, 0]
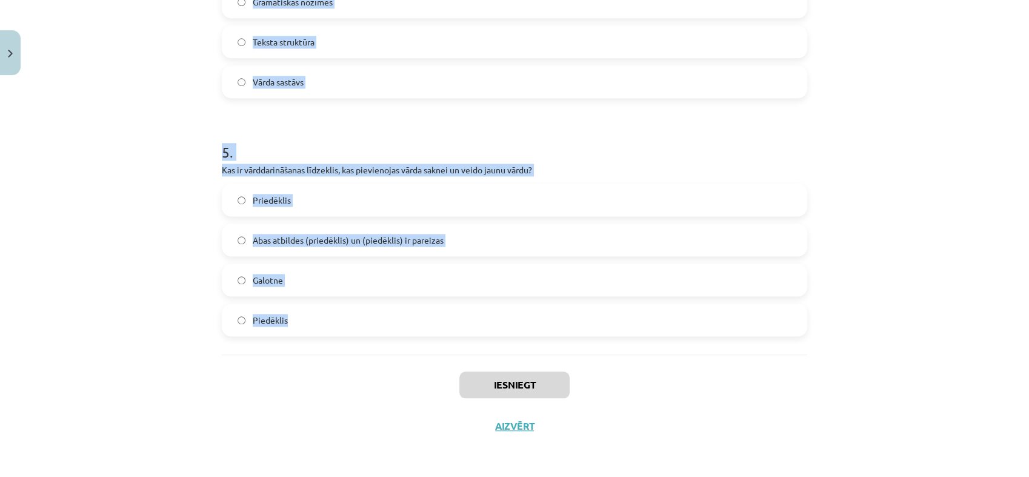
drag, startPoint x: 214, startPoint y: 162, endPoint x: 433, endPoint y: 309, distance: 263.4
copy form "1 . Kurš no šiem vārdiem ir atvasināts vārds? Pārskrējiens Māja Ūdens Zem 2 . K…"
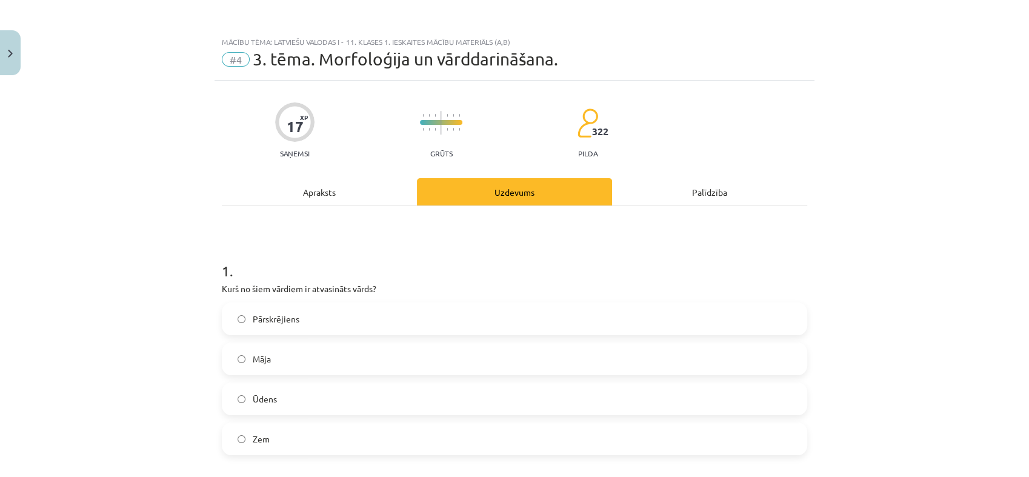
scroll to position [163, 0]
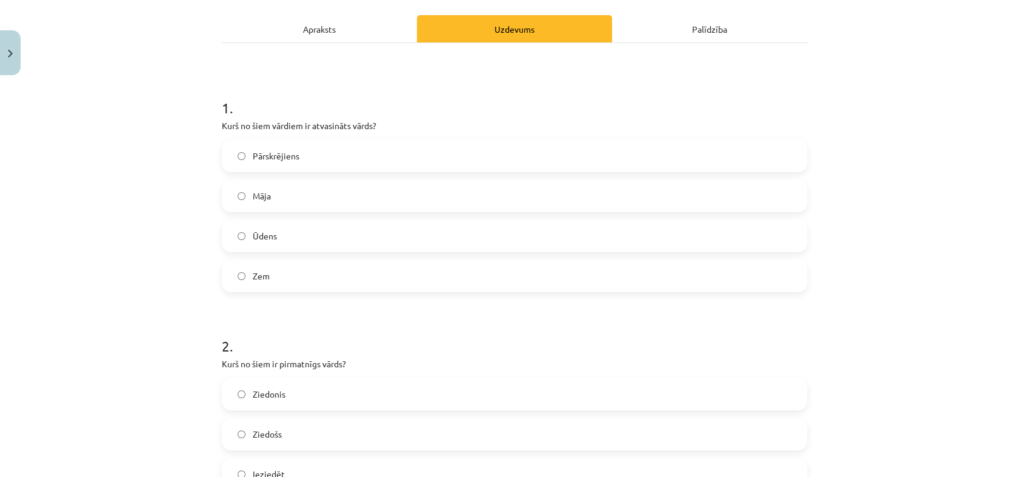
click at [347, 152] on label "Pārskrējiens" at bounding box center [514, 156] width 583 height 30
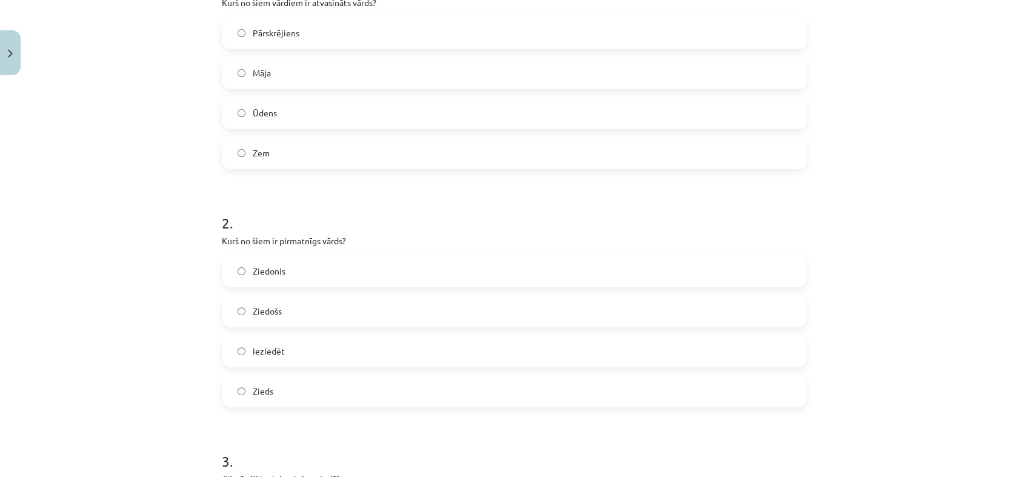
scroll to position [310, 0]
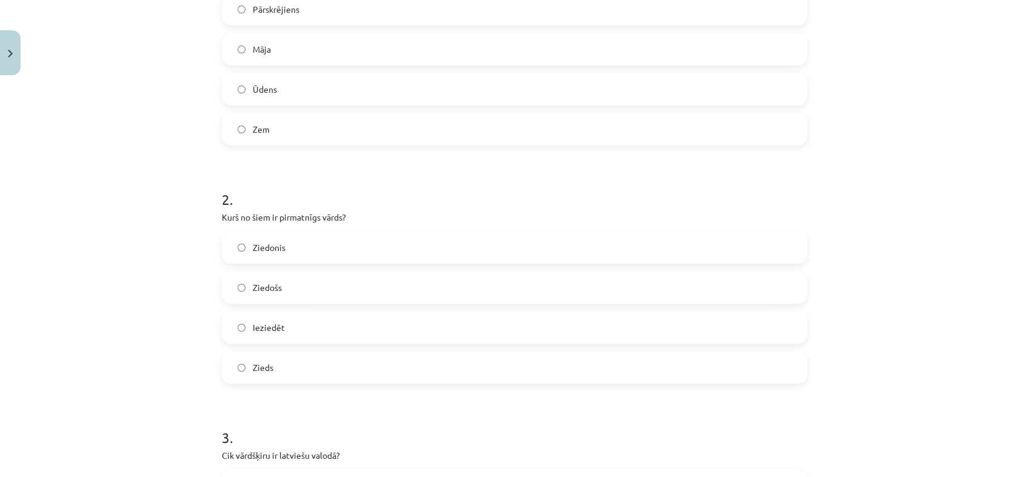
click at [285, 370] on label "Zieds" at bounding box center [514, 367] width 583 height 30
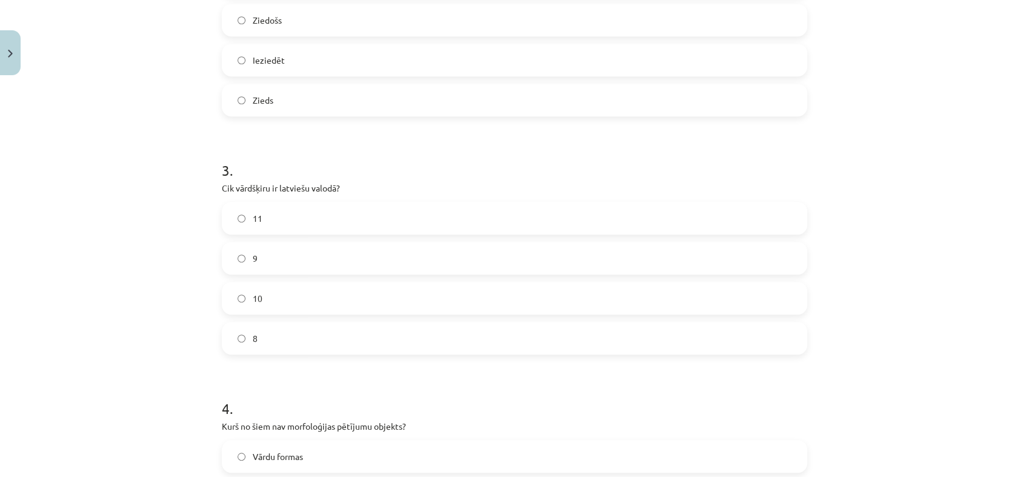
scroll to position [578, 0]
click at [364, 291] on label "10" at bounding box center [514, 297] width 583 height 30
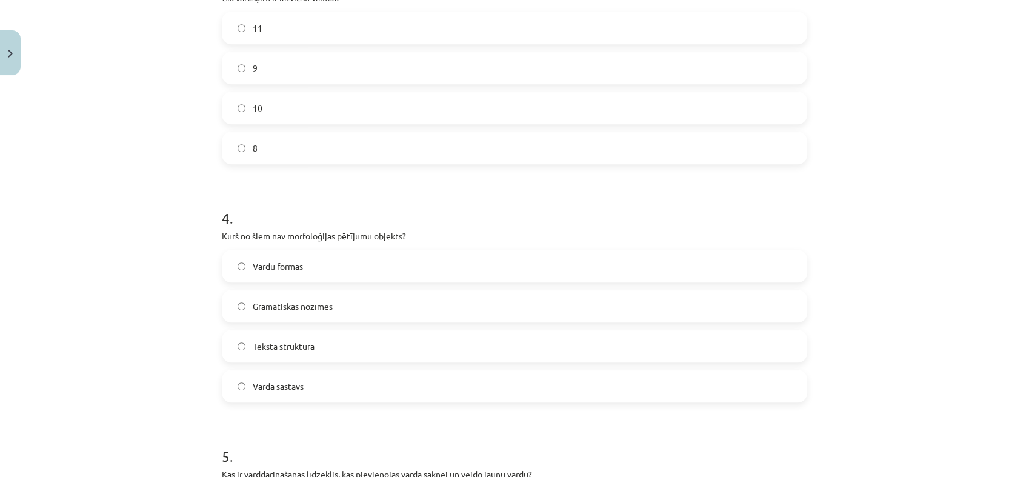
scroll to position [864, 0]
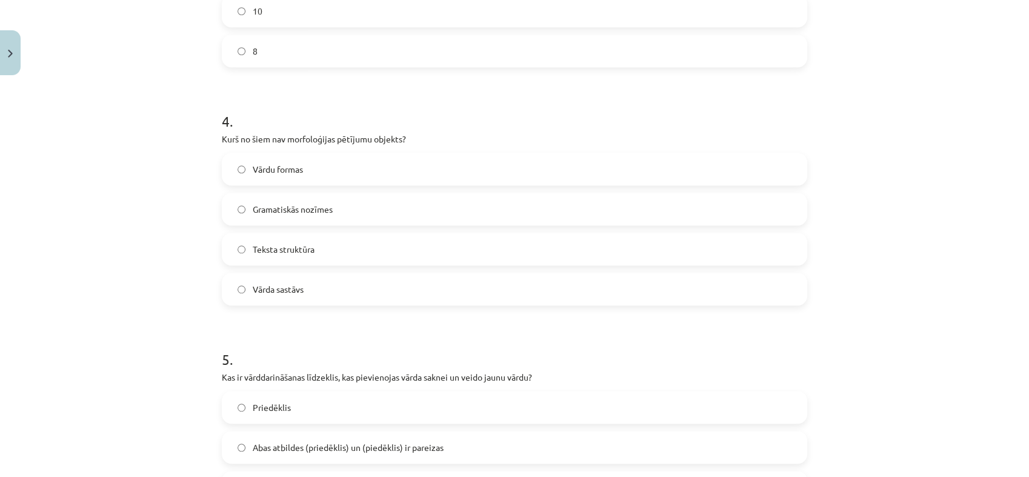
click at [324, 247] on label "Teksta struktūra" at bounding box center [514, 249] width 583 height 30
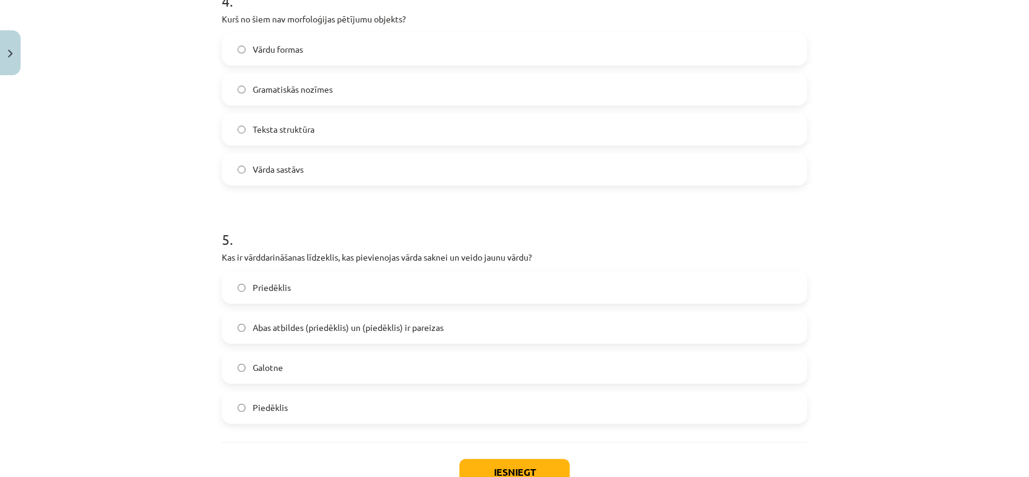
scroll to position [1002, 0]
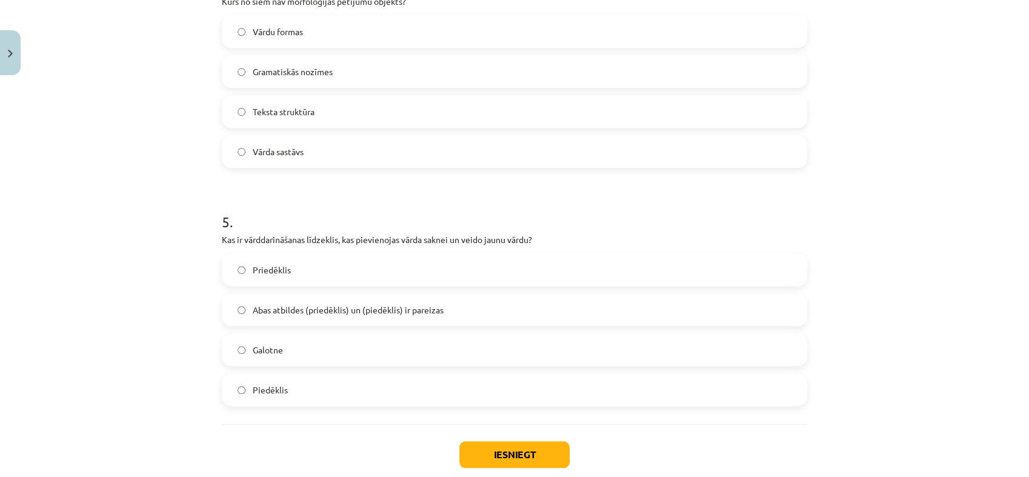
click at [301, 304] on span "Abas atbildes (priedēklis) un (piedēklis) ir pareizas" at bounding box center [348, 310] width 191 height 13
click at [478, 463] on button "Iesniegt" at bounding box center [514, 454] width 110 height 27
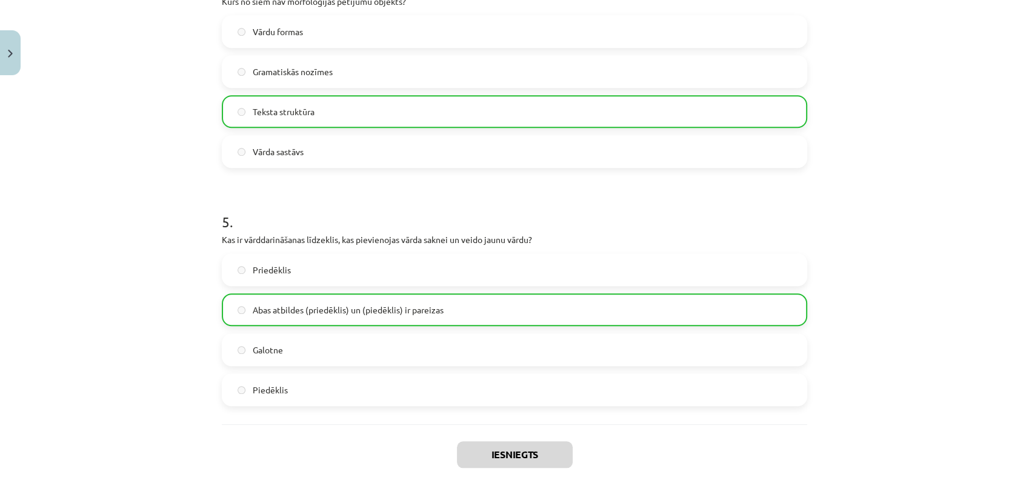
scroll to position [1065, 0]
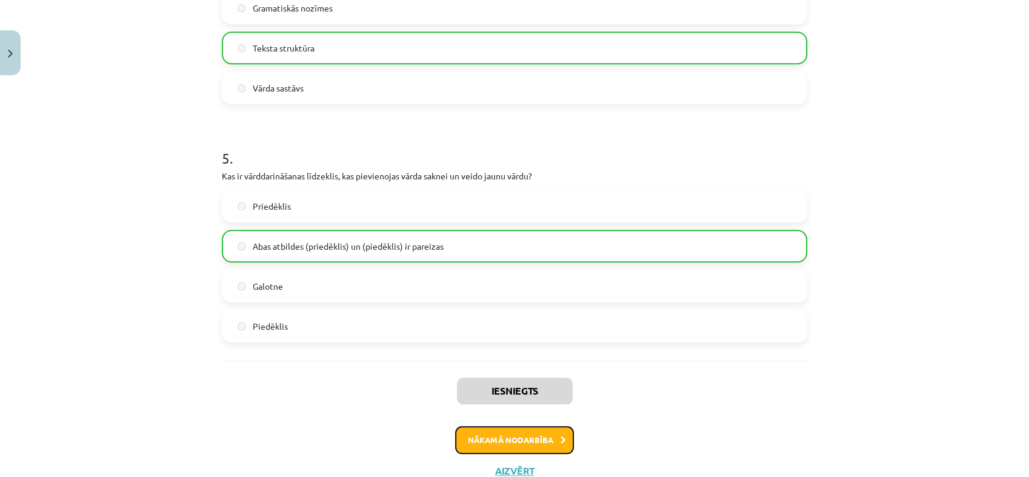
click at [510, 441] on button "Nākamā nodarbība" at bounding box center [514, 440] width 119 height 28
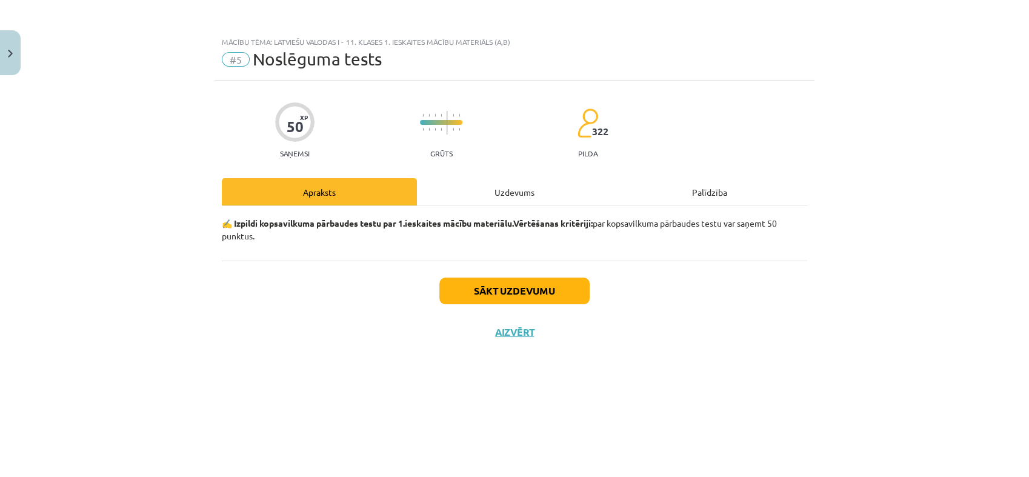
scroll to position [0, 0]
click at [502, 291] on button "Sākt uzdevumu" at bounding box center [514, 291] width 150 height 27
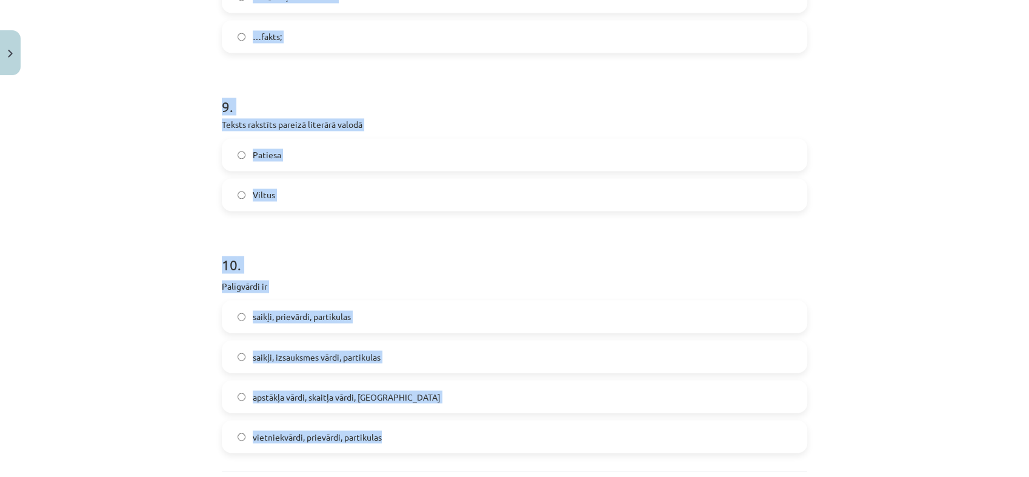
scroll to position [2073, 0]
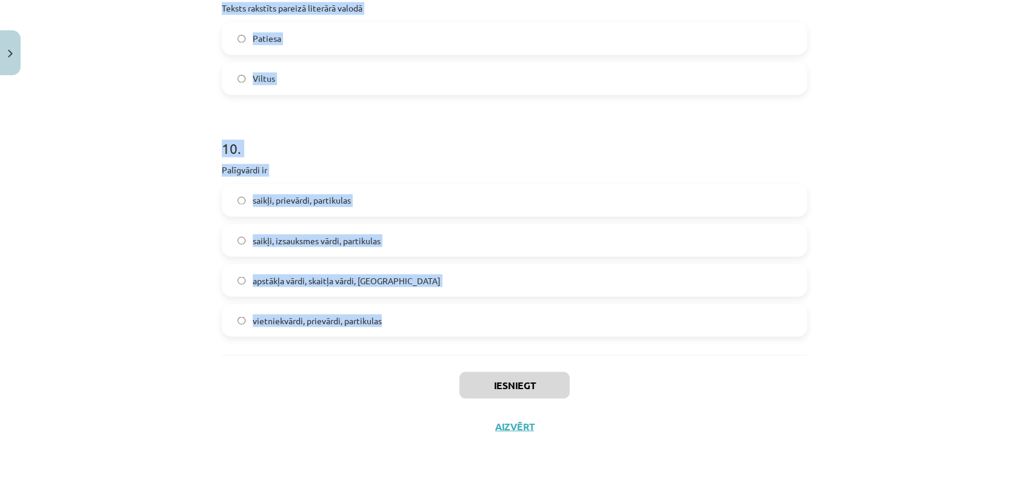
drag, startPoint x: 215, startPoint y: 131, endPoint x: 430, endPoint y: 319, distance: 286.1
copy form "1 . Kura vārdšķira parasti ir patstāvīgs vārds? Lietvārdi Partikulas Saikļi Pri…"
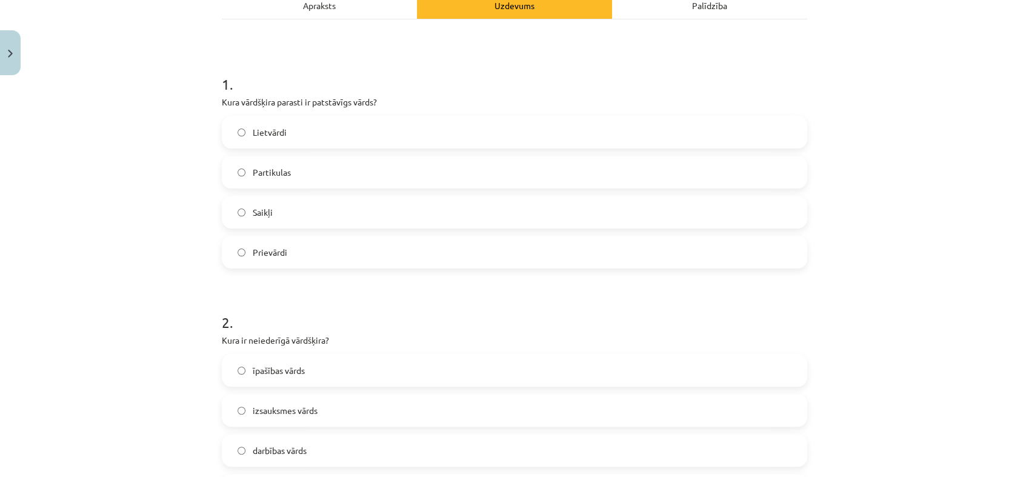
scroll to position [185, 0]
click at [285, 136] on label "Lietvārdi" at bounding box center [514, 134] width 583 height 30
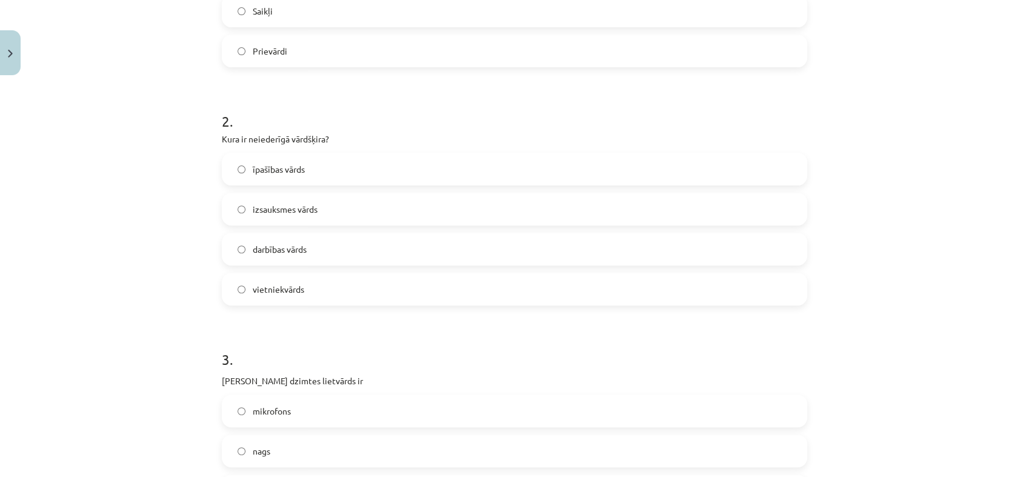
scroll to position [400, 0]
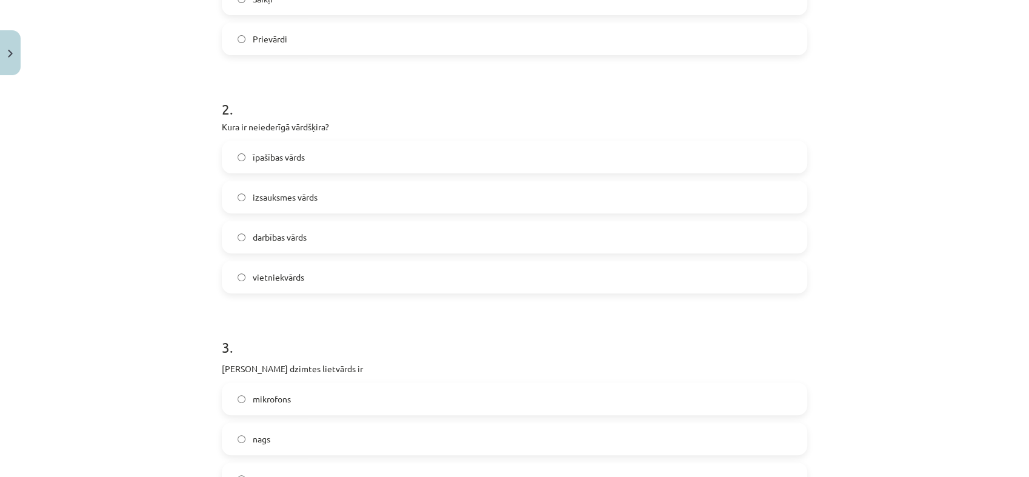
click at [305, 194] on span "izsauksmes vārds" at bounding box center [285, 197] width 65 height 13
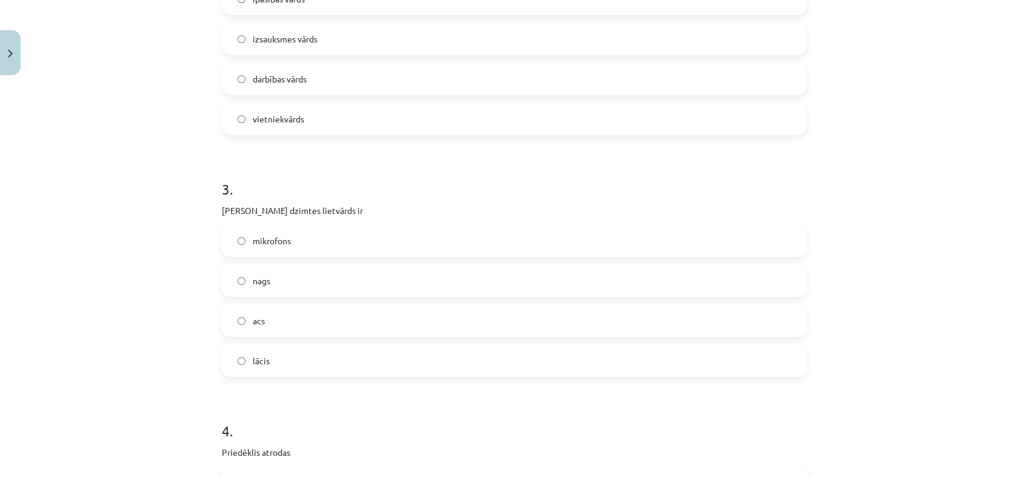
scroll to position [625, 0]
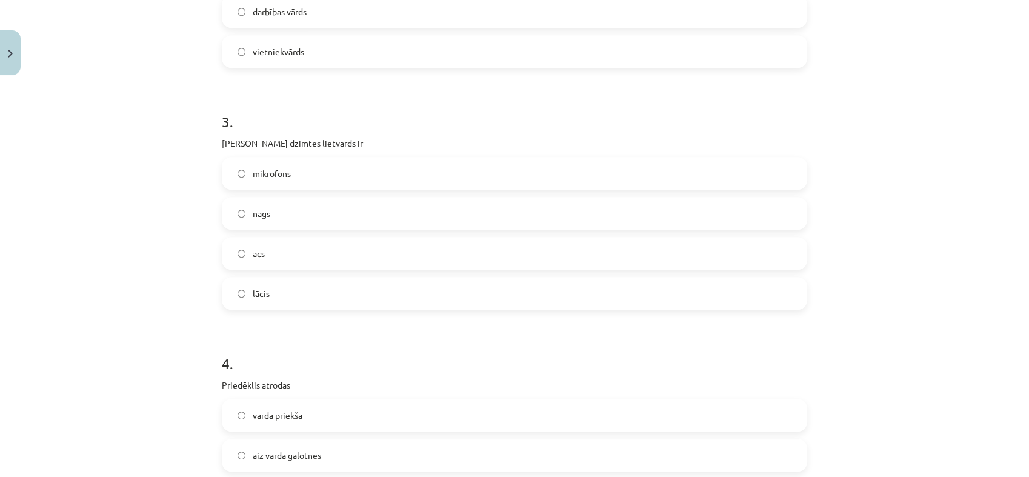
click at [312, 253] on label "acs" at bounding box center [514, 253] width 583 height 30
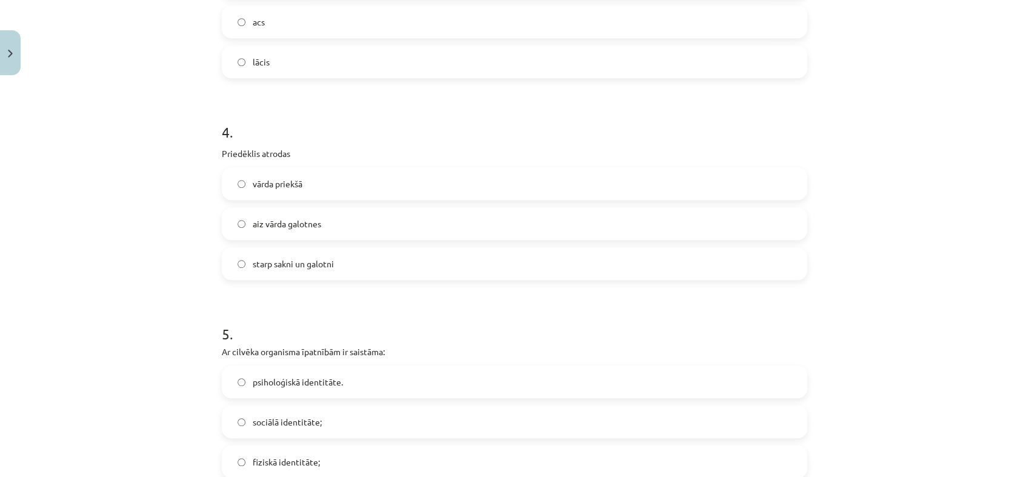
scroll to position [857, 0]
click at [299, 180] on label "vārda priekšā" at bounding box center [514, 183] width 583 height 30
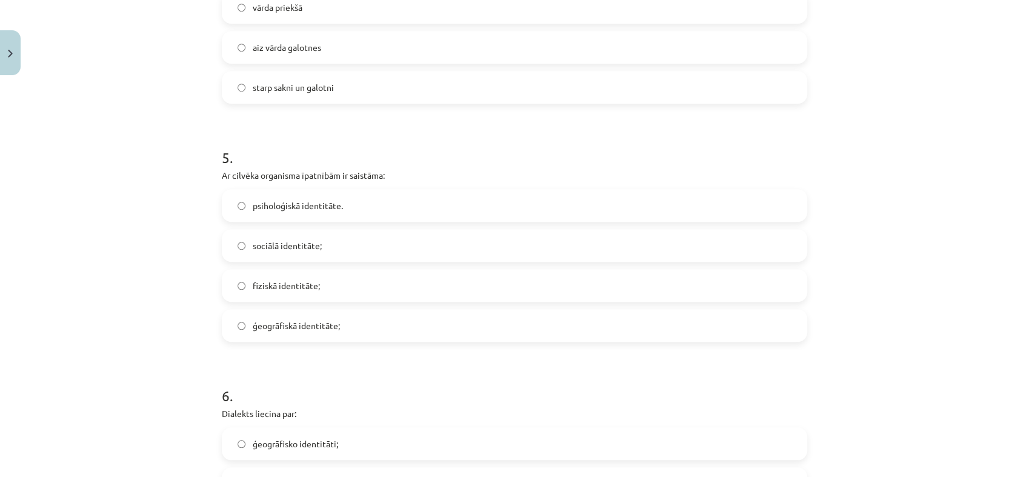
scroll to position [1035, 0]
click at [299, 288] on span "fiziskā identitāte;" at bounding box center [286, 284] width 67 height 13
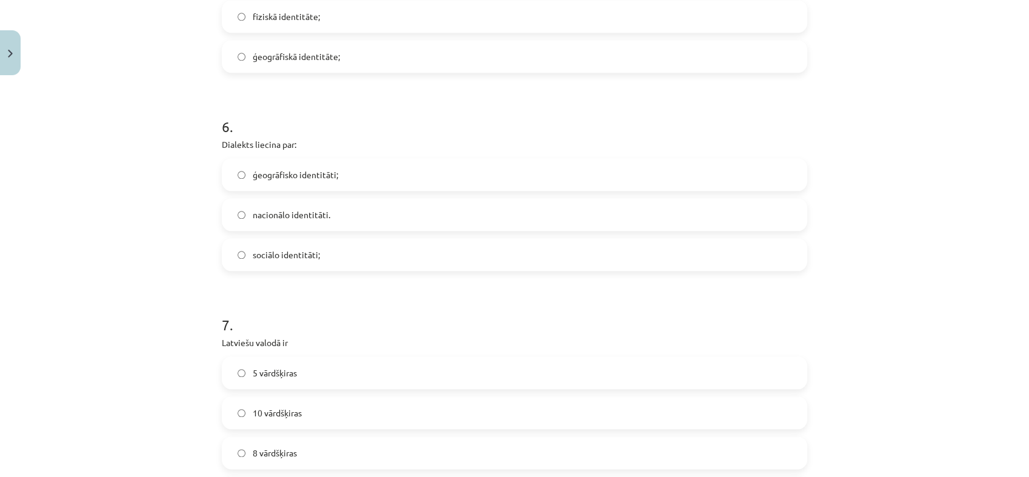
scroll to position [1304, 0]
click at [308, 179] on label "ģeogrāfisko identitāti;" at bounding box center [514, 173] width 583 height 30
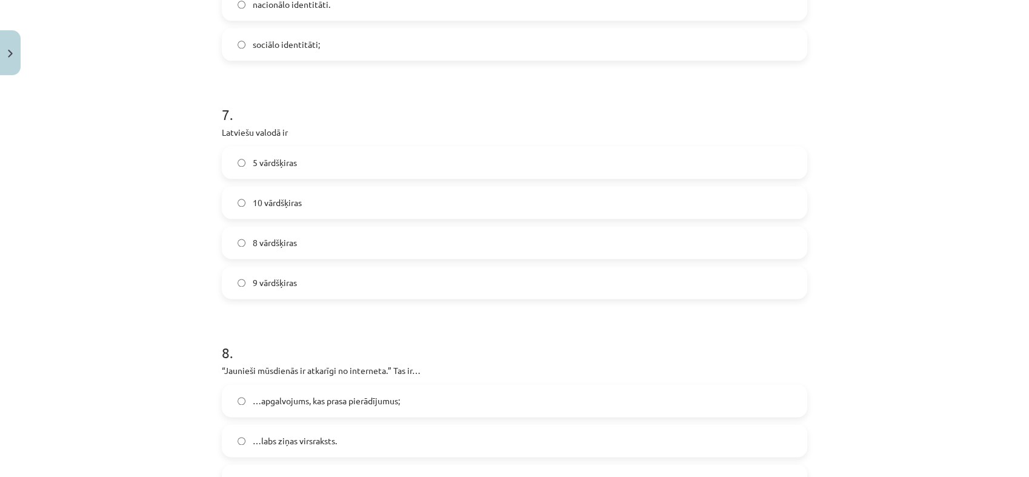
scroll to position [1514, 0]
click at [276, 200] on span "10 vārdšķiras" at bounding box center [277, 201] width 49 height 13
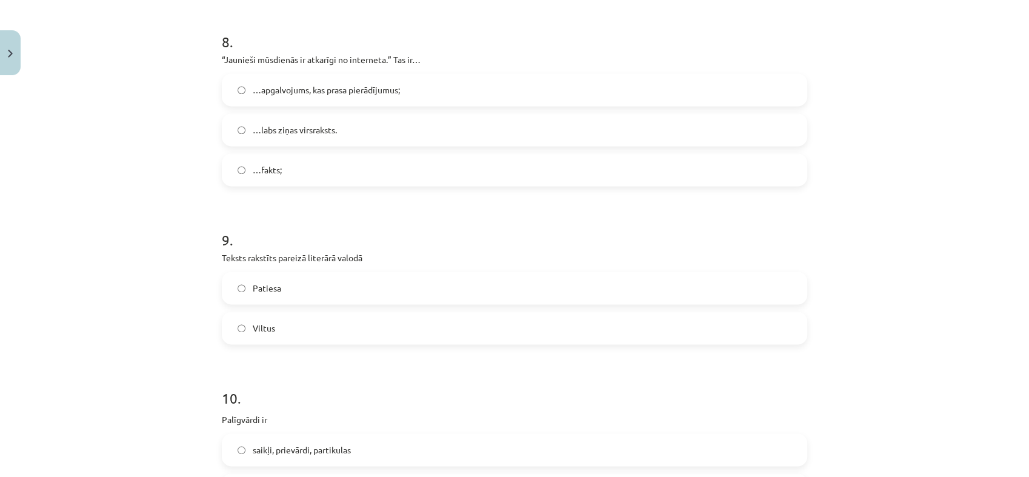
scroll to position [1824, 0]
click at [301, 90] on span "…apgalvojums, kas prasa pierādījumus;" at bounding box center [326, 89] width 147 height 13
click at [291, 289] on label "Patiesa" at bounding box center [514, 287] width 583 height 30
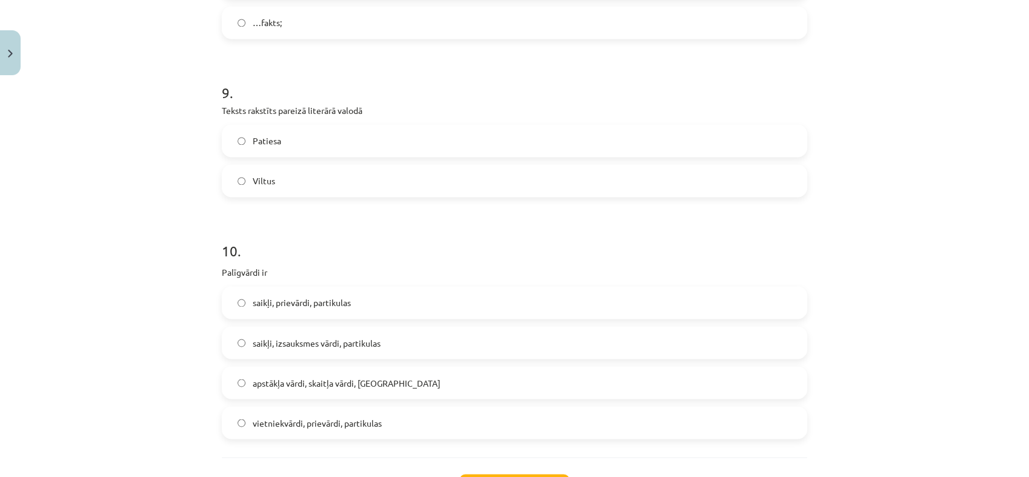
scroll to position [1988, 0]
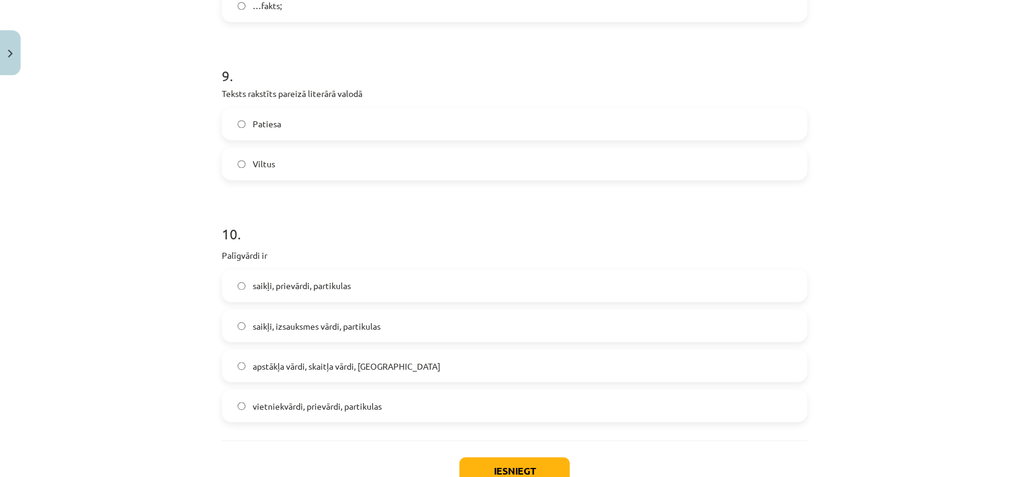
click at [336, 287] on span "saikļi, prievārdi, partikulas" at bounding box center [302, 285] width 98 height 13
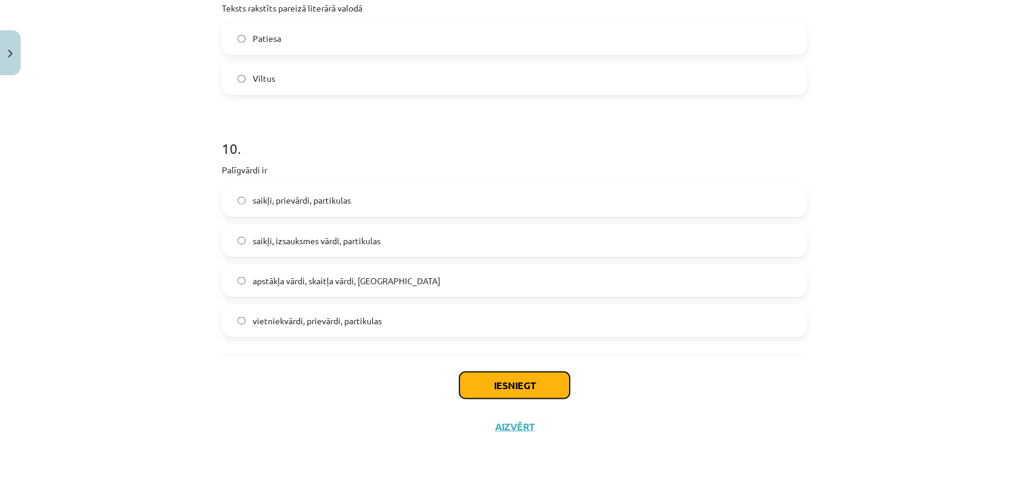
click at [486, 378] on button "Iesniegt" at bounding box center [514, 384] width 110 height 27
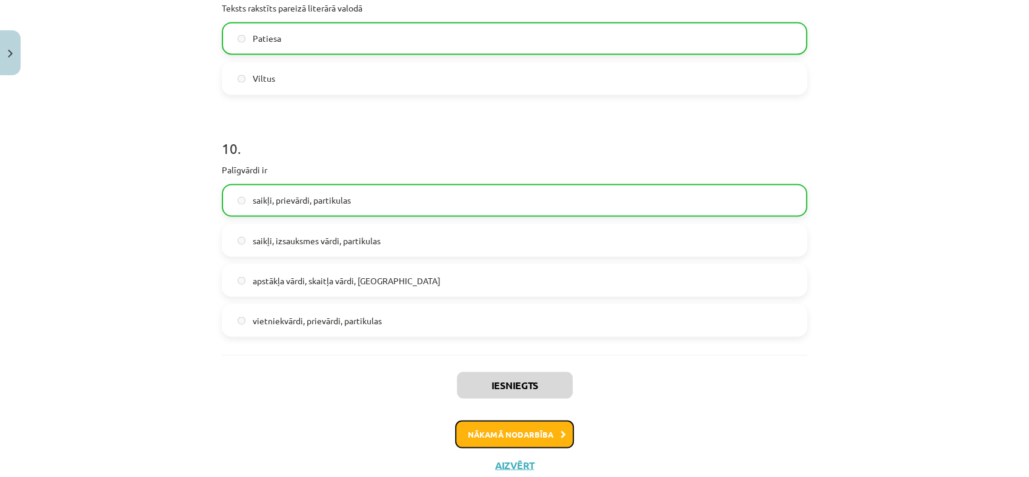
click at [531, 427] on button "Nākamā nodarbība" at bounding box center [514, 434] width 119 height 28
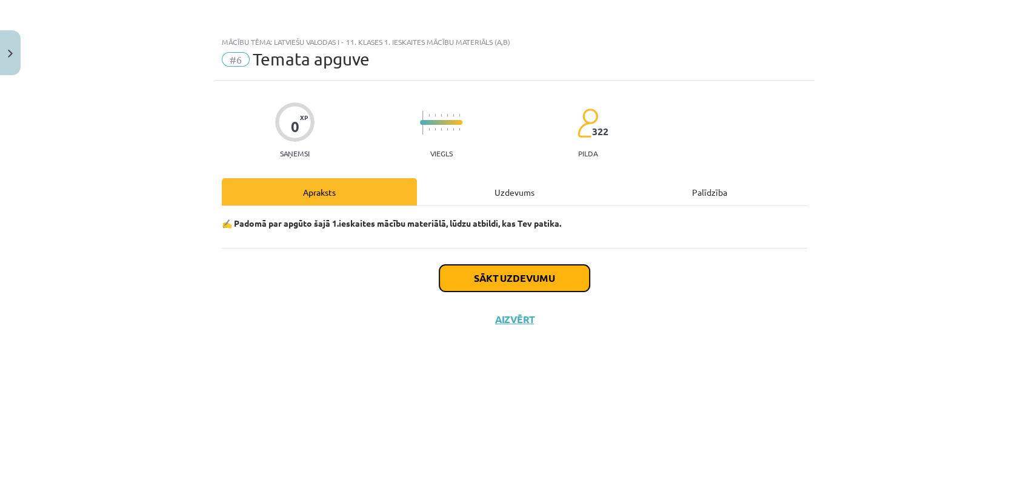
click at [539, 280] on button "Sākt uzdevumu" at bounding box center [514, 278] width 150 height 27
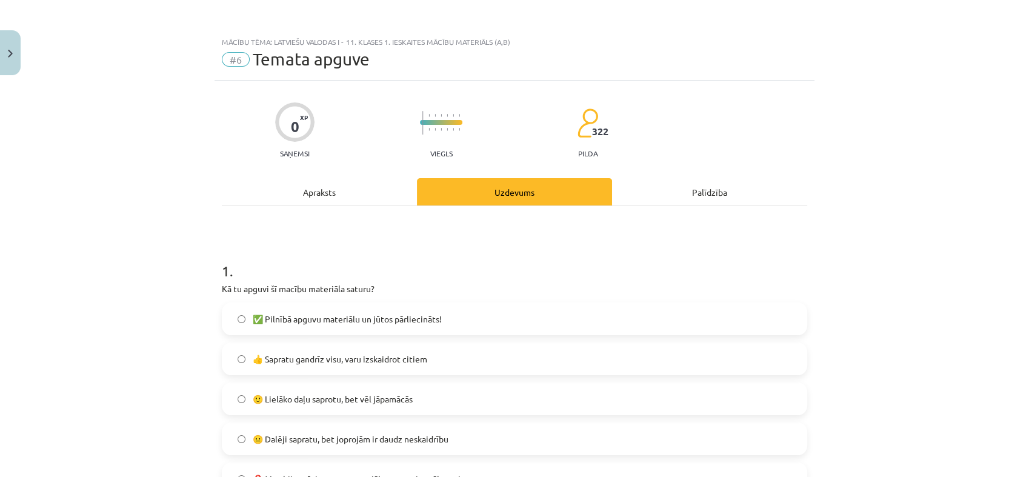
click at [412, 314] on span "✅ Pilnībā apguvu materiālu un jūtos pārliecināts!" at bounding box center [347, 319] width 189 height 13
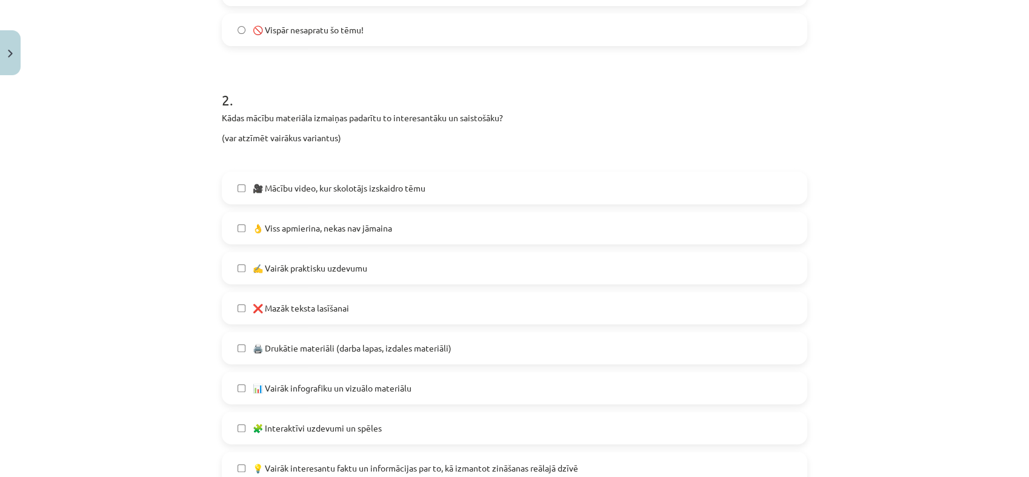
scroll to position [490, 0]
click at [338, 183] on span "🎥 Mācību video, kur skolotājs izskaidro tēmu" at bounding box center [339, 187] width 173 height 13
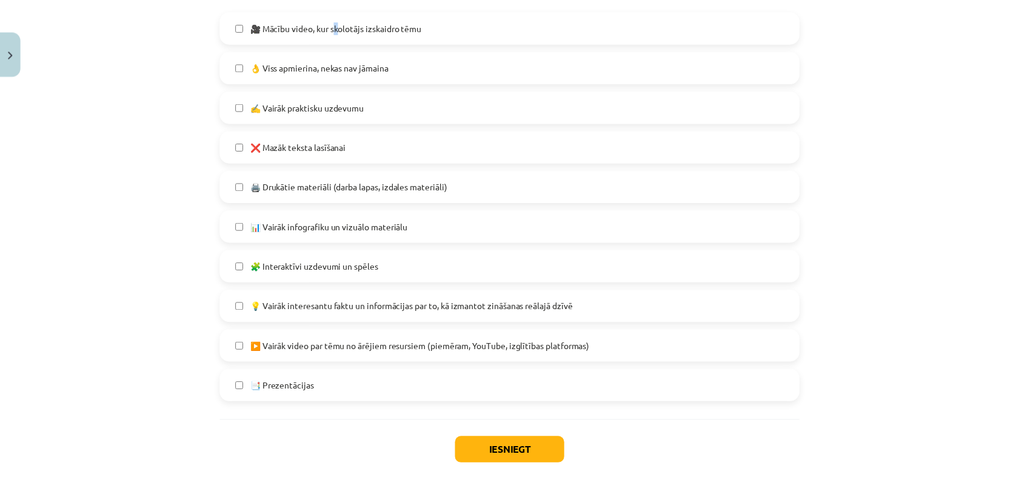
scroll to position [717, 0]
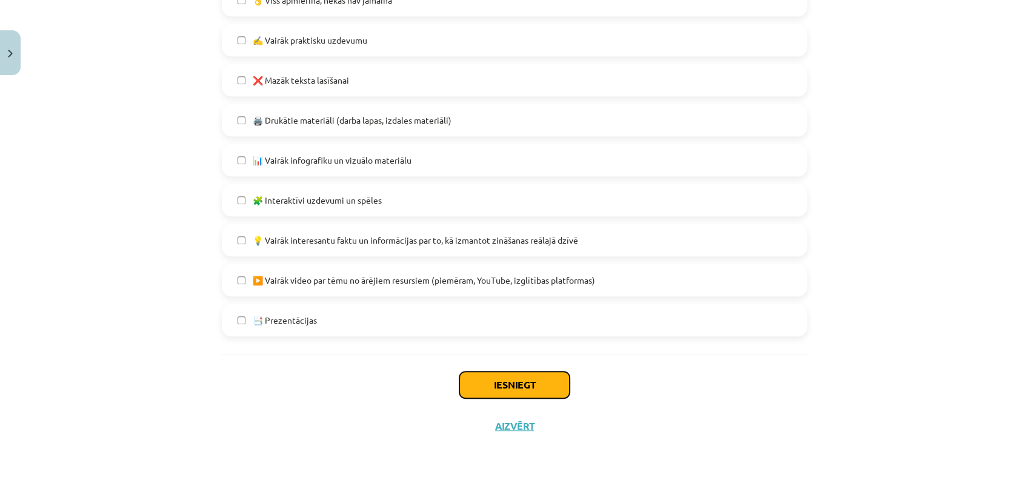
click at [491, 393] on button "Iesniegt" at bounding box center [514, 384] width 110 height 27
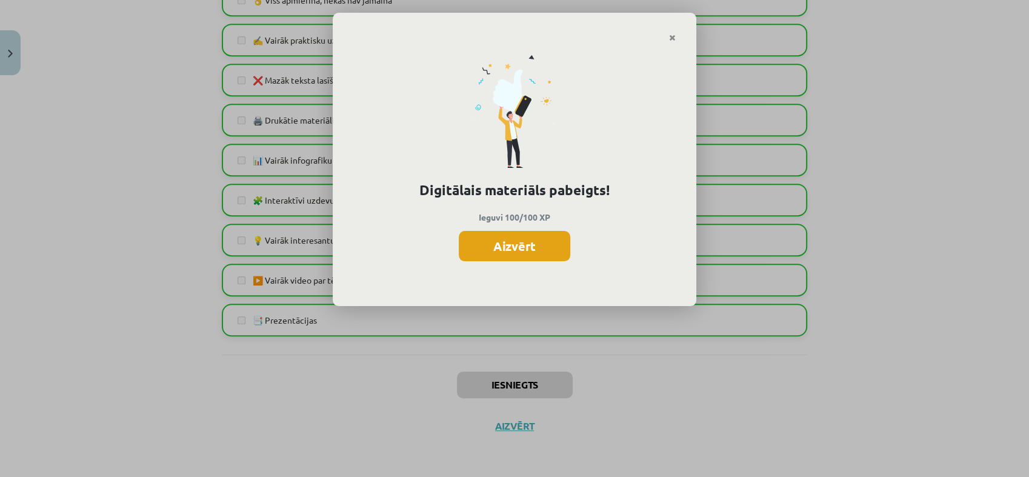
click at [512, 248] on button "Aizvērt" at bounding box center [515, 246] width 112 height 30
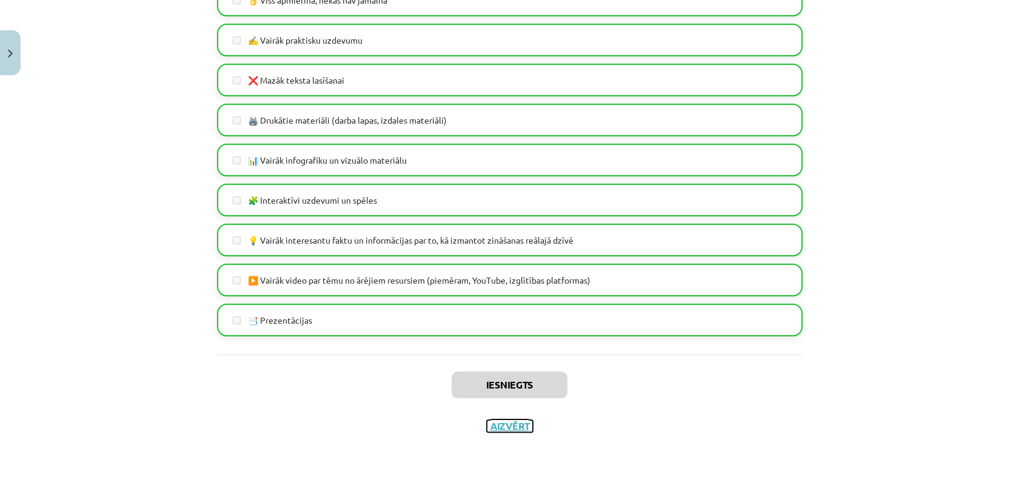
click at [520, 421] on button "Aizvērt" at bounding box center [510, 426] width 46 height 12
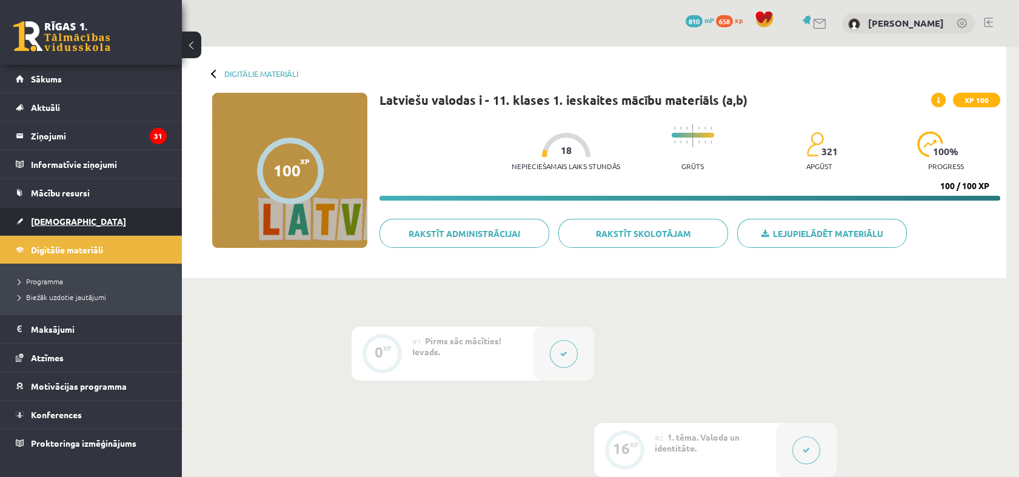
click at [45, 218] on span "[DEMOGRAPHIC_DATA]" at bounding box center [78, 221] width 95 height 11
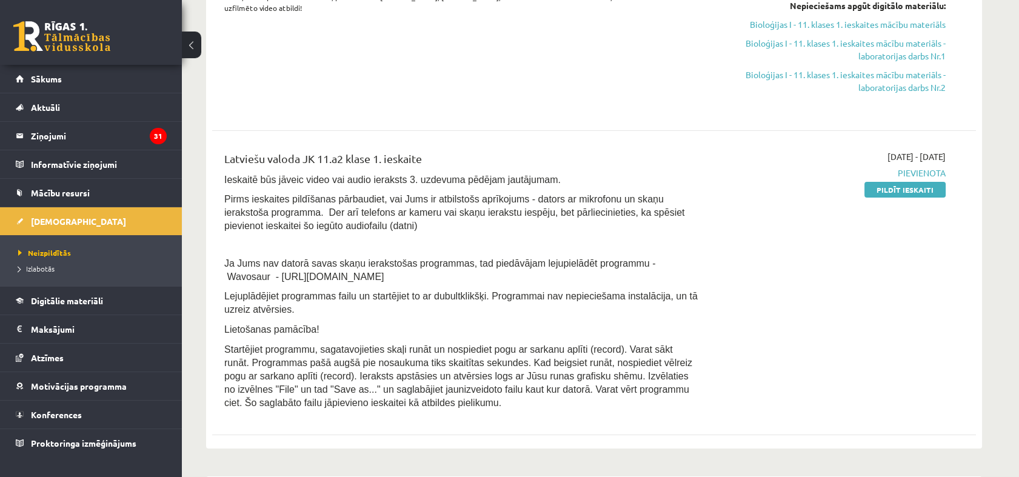
scroll to position [378, 0]
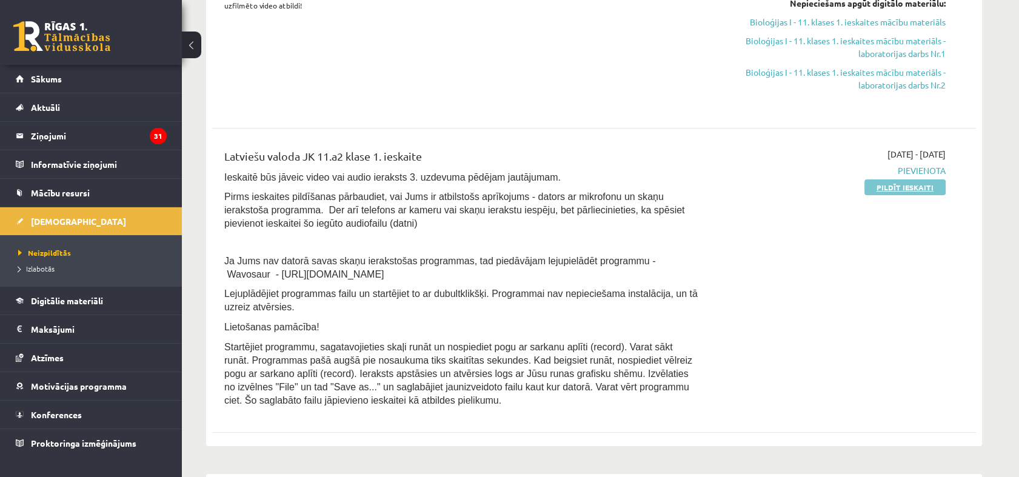
click at [882, 188] on link "Pildīt ieskaiti" at bounding box center [904, 187] width 81 height 16
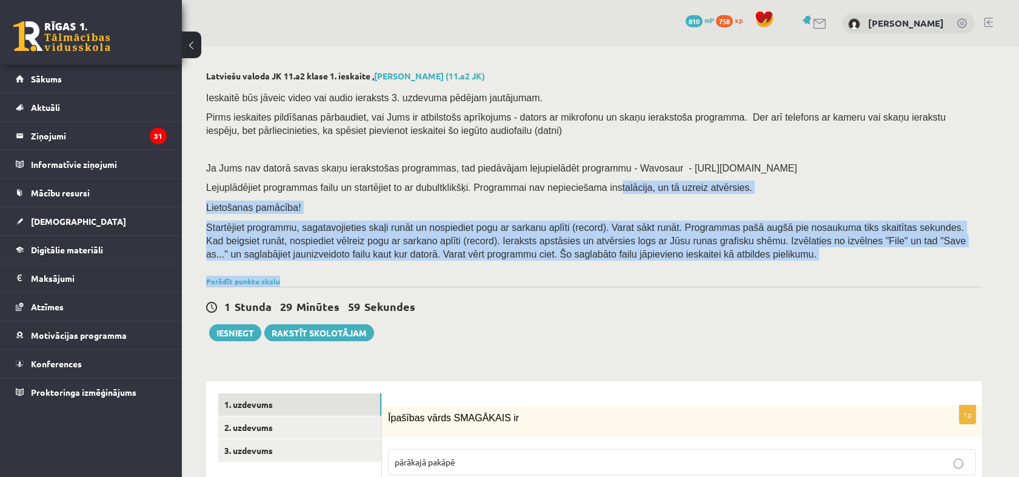
drag, startPoint x: 0, startPoint y: 0, endPoint x: 588, endPoint y: 168, distance: 612.0
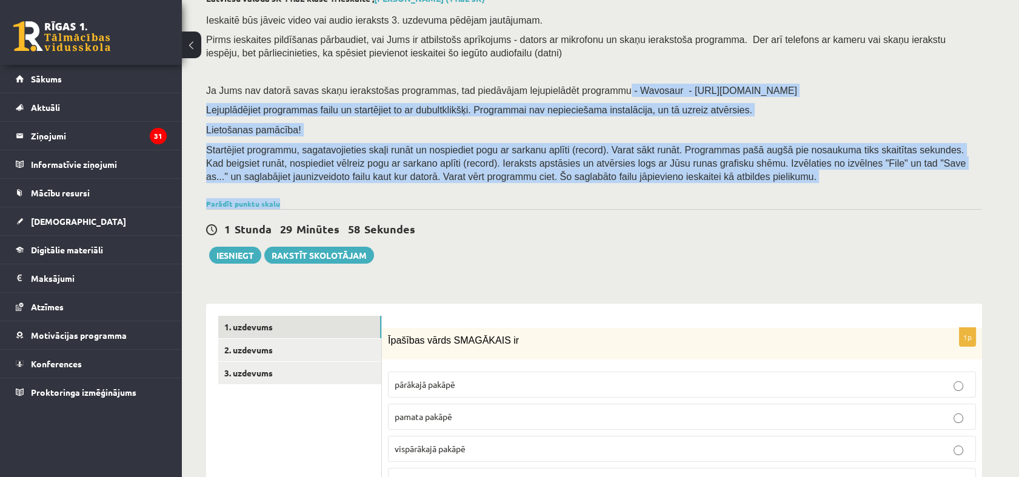
scroll to position [78, 0]
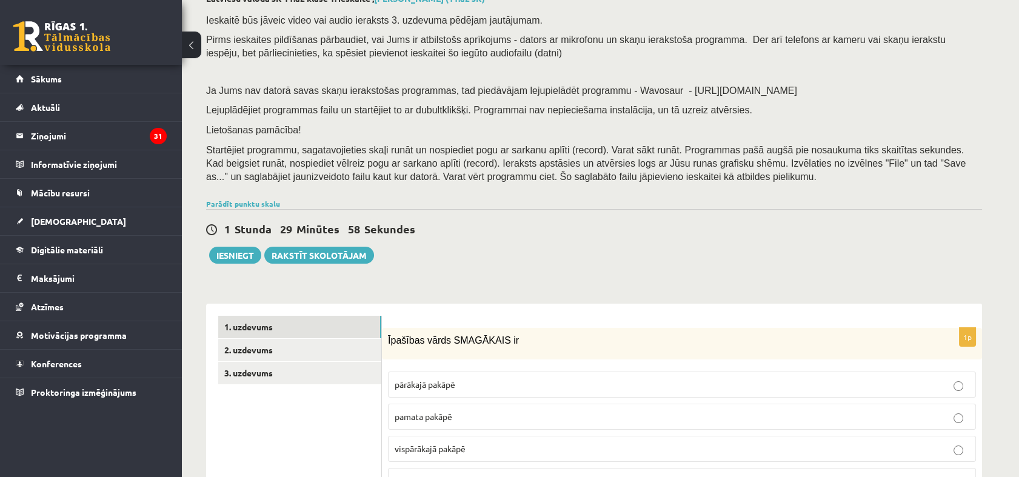
drag, startPoint x: 588, startPoint y: 168, endPoint x: 585, endPoint y: 240, distance: 71.6
click at [585, 240] on div "1 Stunda 29 Minūtes 58 Sekundes Iesniegt Rakstīt skolotājam" at bounding box center [594, 236] width 776 height 55
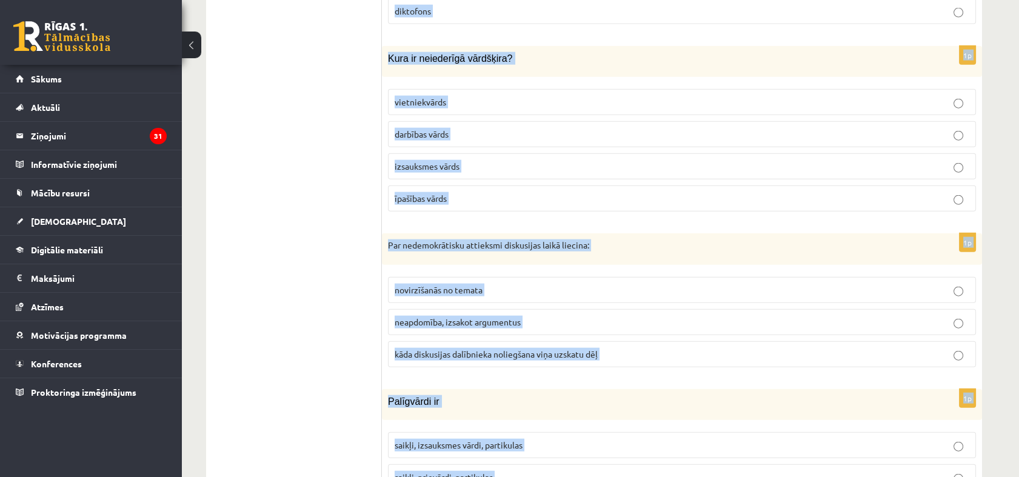
scroll to position [5783, 0]
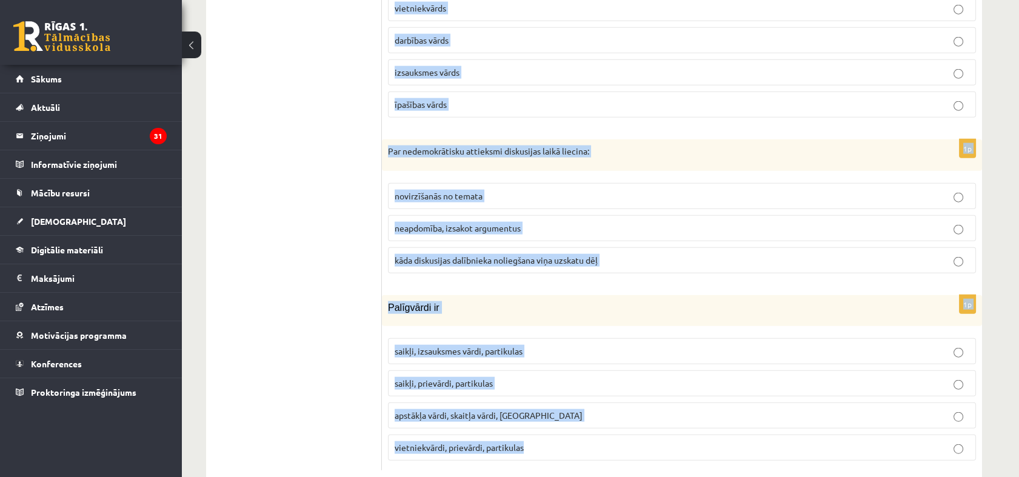
drag, startPoint x: 385, startPoint y: 107, endPoint x: 621, endPoint y: 416, distance: 388.7
copy form "Loremips dolor SITAMETCO ad elitsedd eiusmo tempor incidi utlaboreetd magnaa en…"
click at [621, 441] on p "vietniekvārdi, prievārdi, partikulas" at bounding box center [681, 447] width 574 height 13
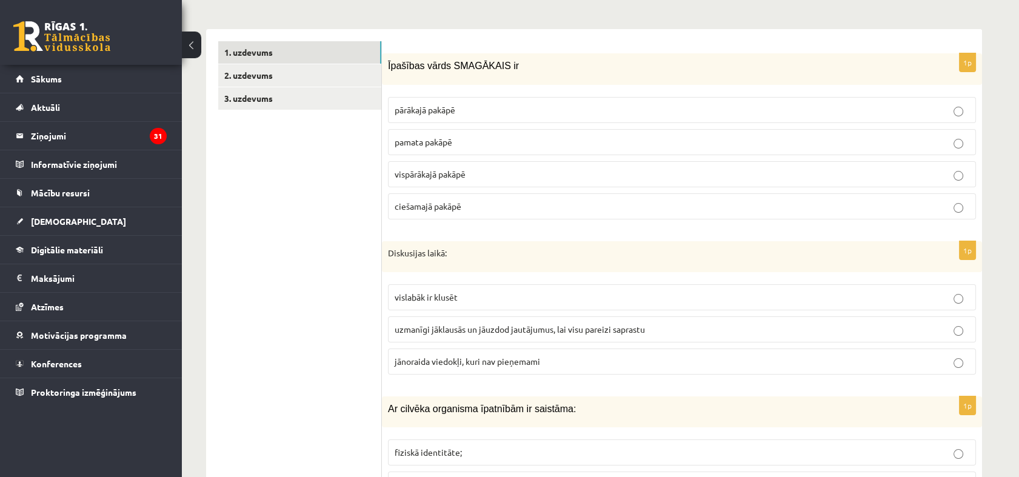
scroll to position [353, 0]
click at [426, 171] on span "vispārākajā pakāpē" at bounding box center [429, 173] width 71 height 11
click at [447, 328] on span "uzmanīgi jāklausās un jāuzdod jautājumus, lai visu pareizi saprastu" at bounding box center [519, 328] width 250 height 11
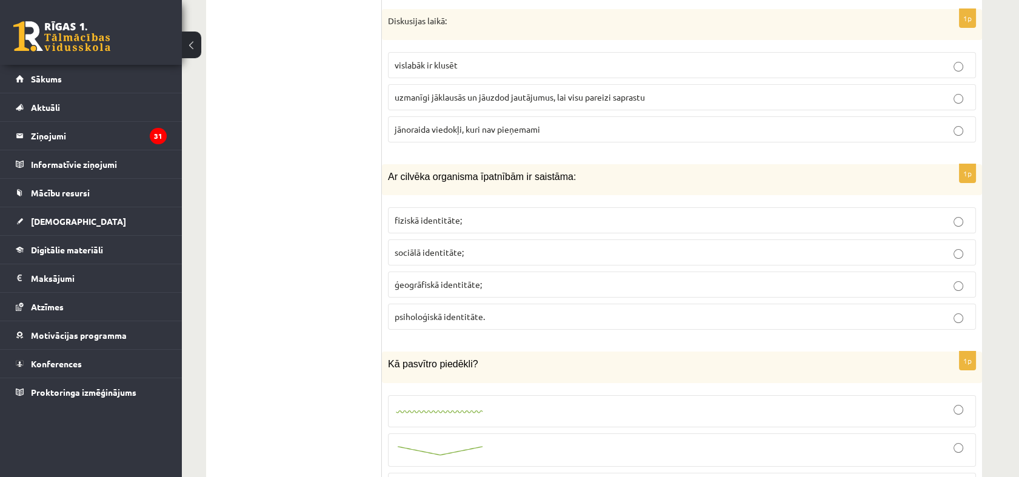
scroll to position [586, 0]
click at [456, 210] on label "fiziskā identitāte;" at bounding box center [682, 218] width 588 height 26
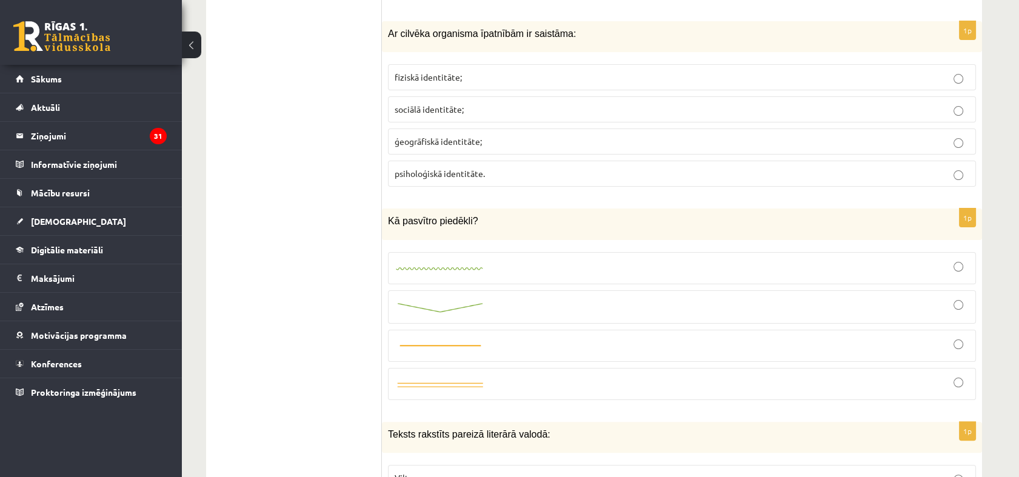
scroll to position [731, 0]
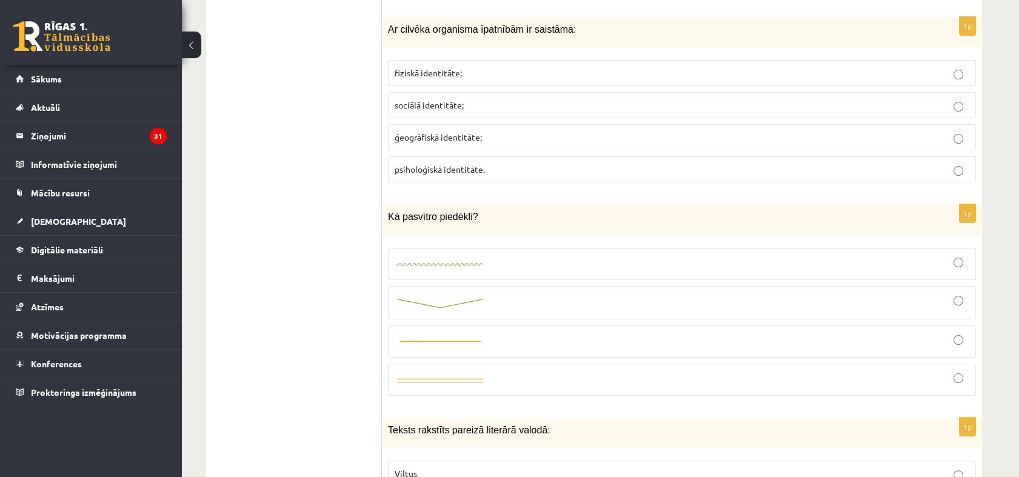
click at [484, 258] on link at bounding box center [439, 264] width 91 height 13
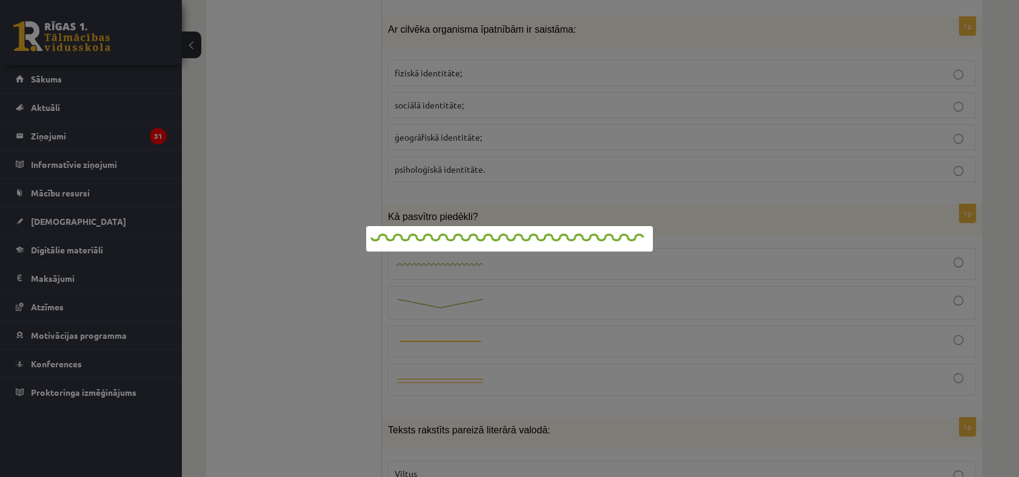
click at [545, 265] on div at bounding box center [509, 238] width 1019 height 477
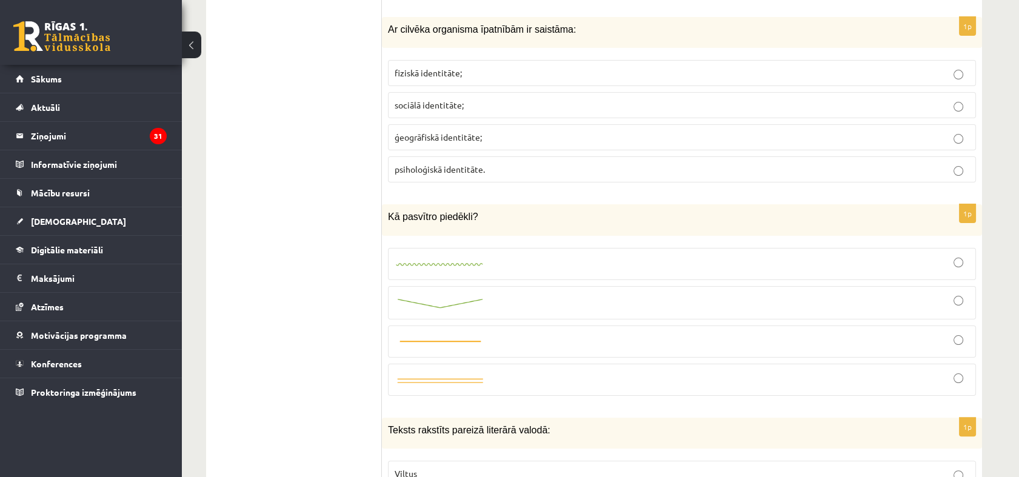
click at [608, 267] on div at bounding box center [681, 264] width 574 height 19
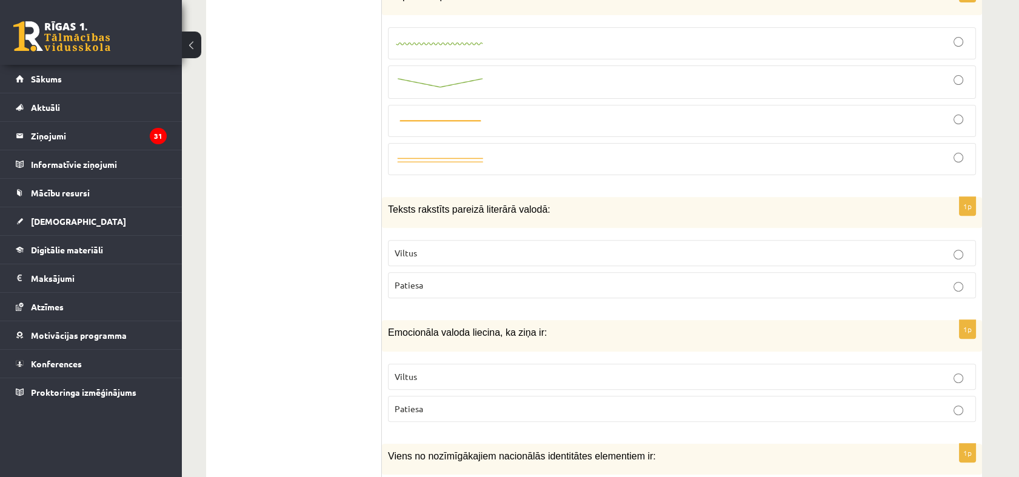
scroll to position [955, 0]
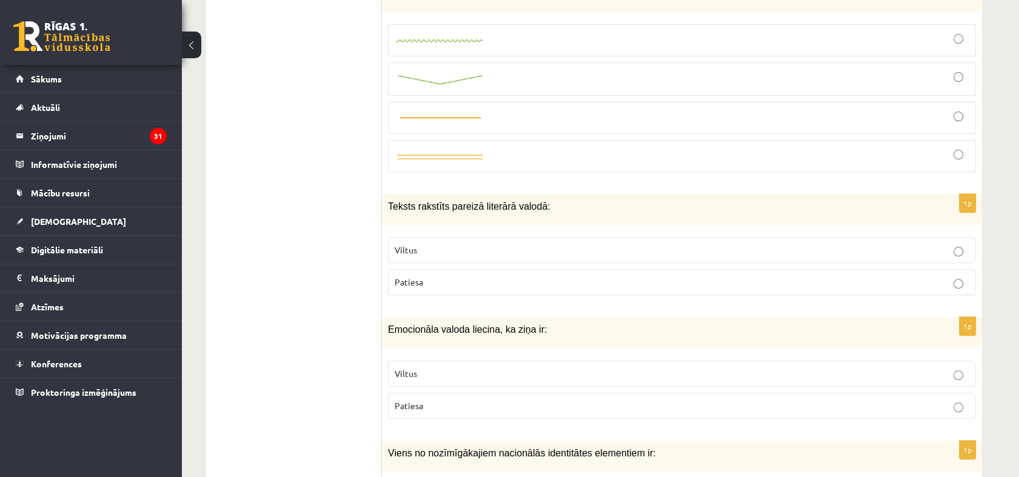
click at [579, 283] on p "Patiesa" at bounding box center [681, 282] width 574 height 13
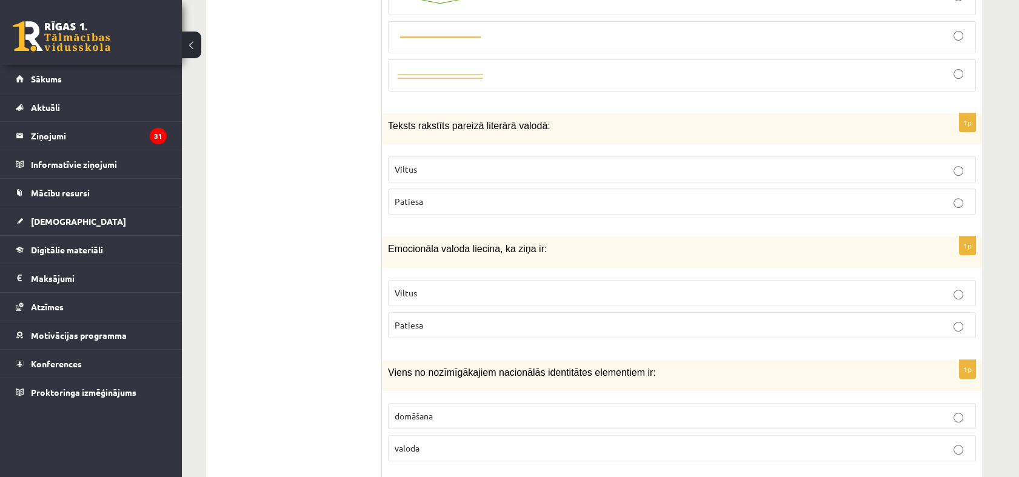
scroll to position [1042, 0]
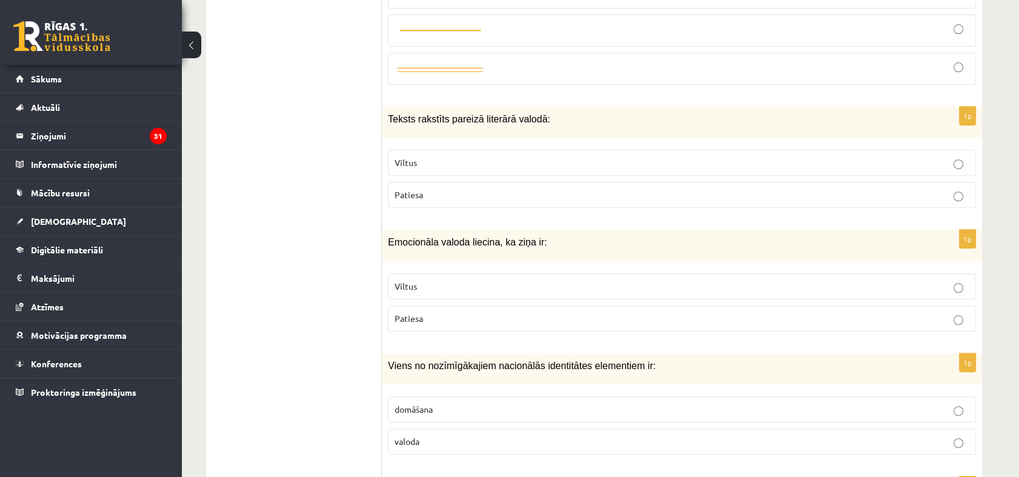
click at [575, 284] on p "Viltus" at bounding box center [681, 286] width 574 height 13
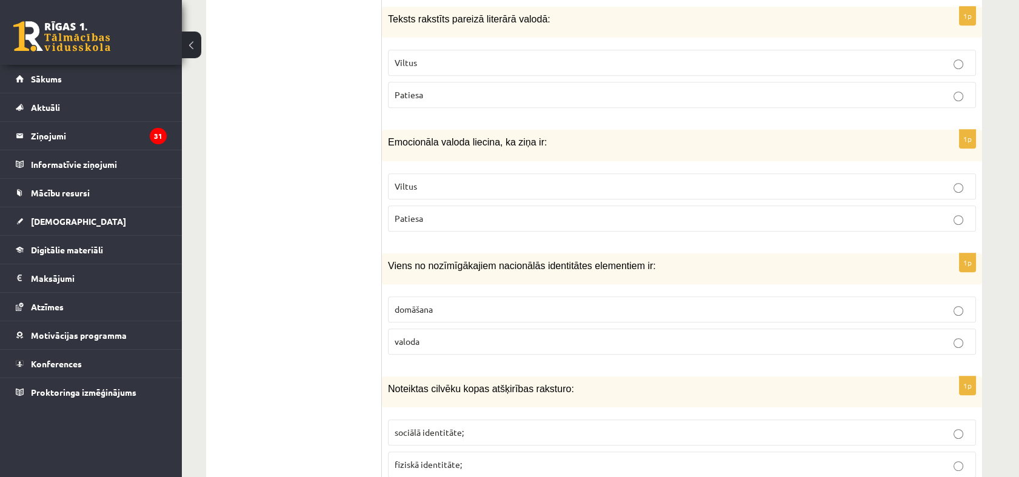
scroll to position [1153, 0]
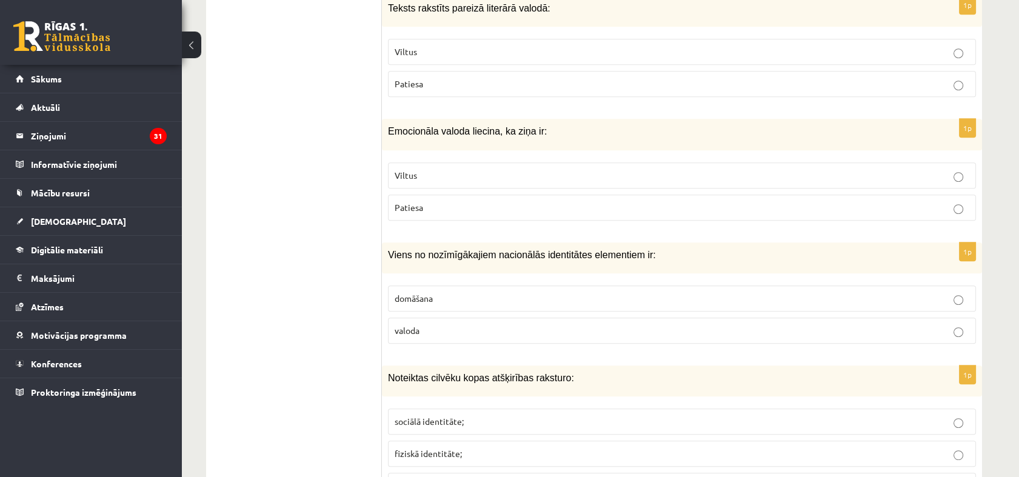
click at [553, 328] on p "valoda" at bounding box center [681, 330] width 574 height 13
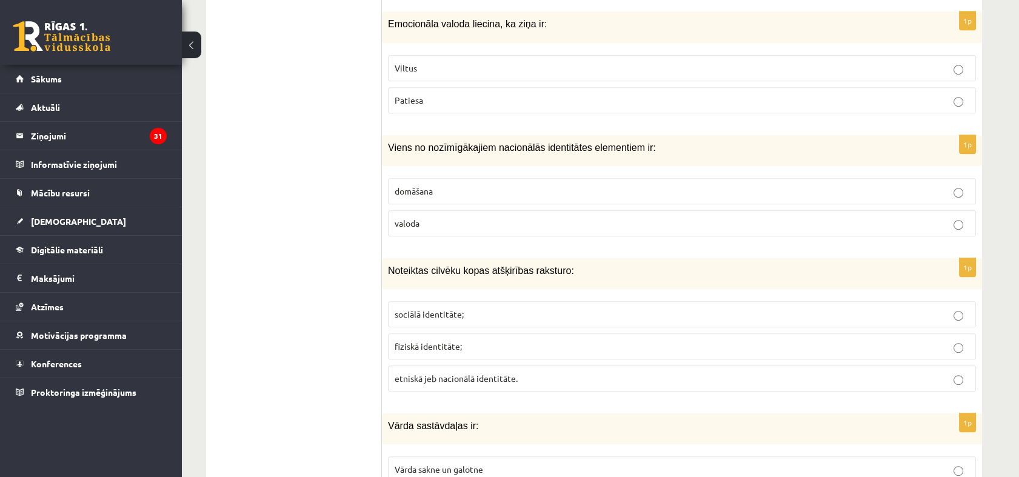
scroll to position [1280, 0]
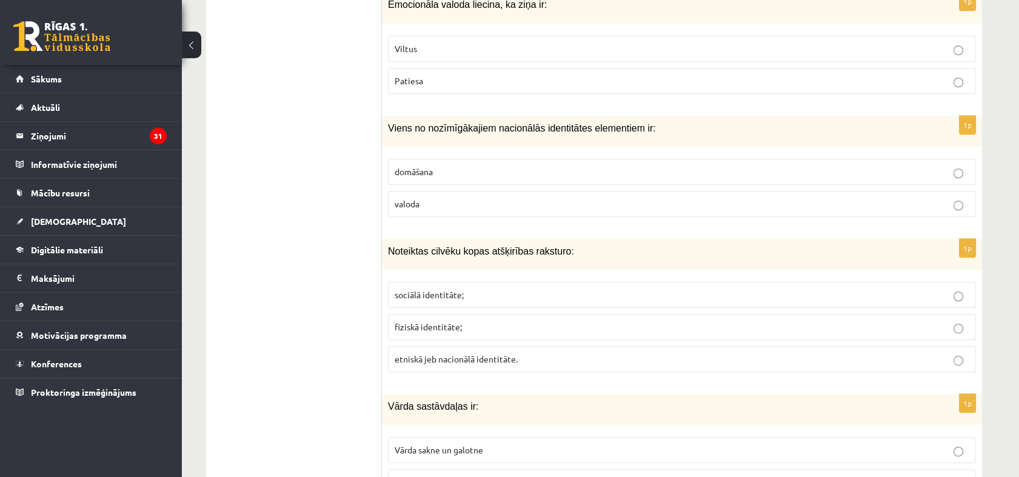
click at [520, 293] on p "sociālā identitāte;" at bounding box center [681, 294] width 574 height 13
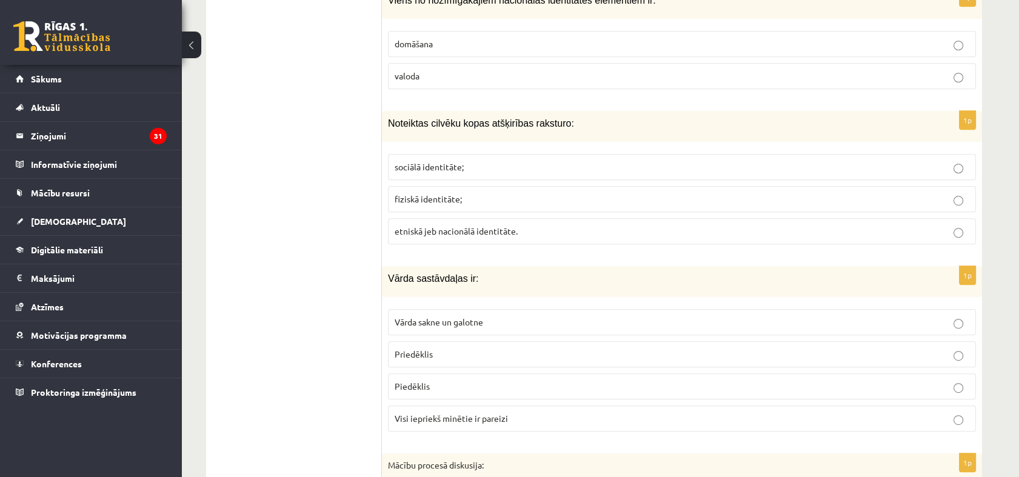
scroll to position [1408, 0]
click at [494, 412] on span "Visi iepriekš minētie ir pareizi" at bounding box center [450, 417] width 113 height 11
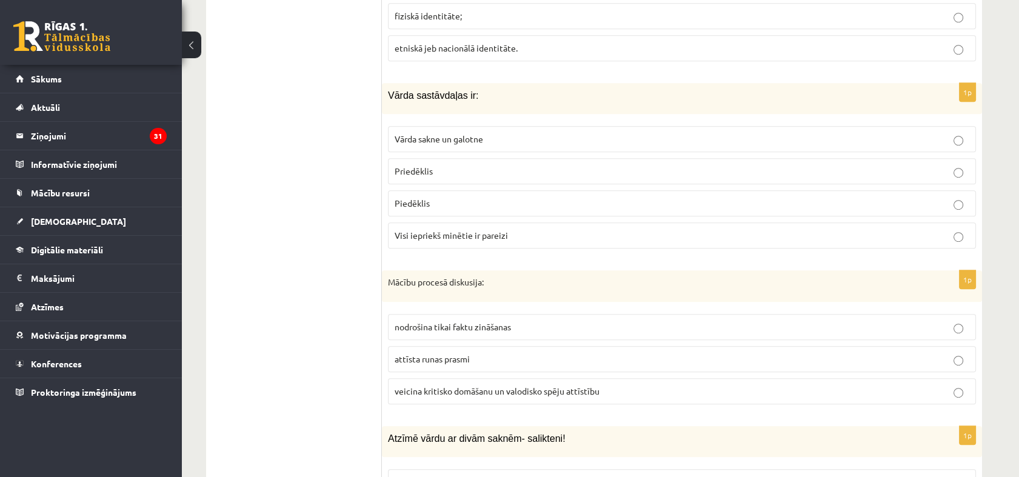
scroll to position [1620, 0]
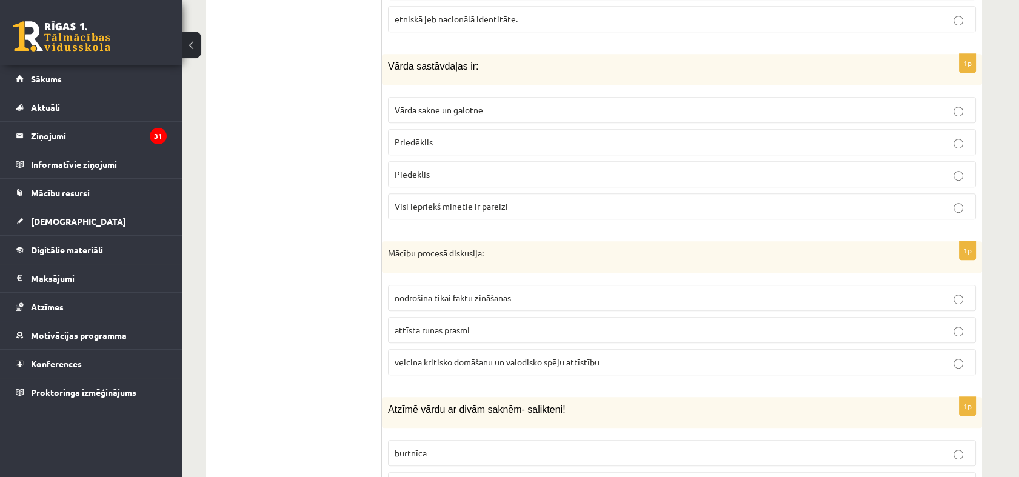
click at [482, 359] on span "veicina kritisko domāšanu un valodisko spēju attīstību" at bounding box center [496, 361] width 205 height 11
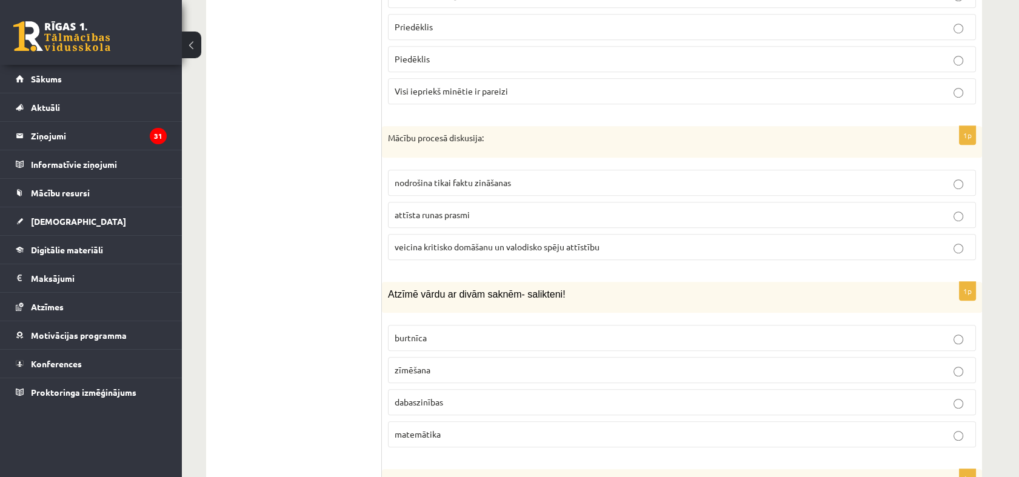
scroll to position [1736, 0]
click at [471, 395] on p "dabaszinības" at bounding box center [681, 401] width 574 height 13
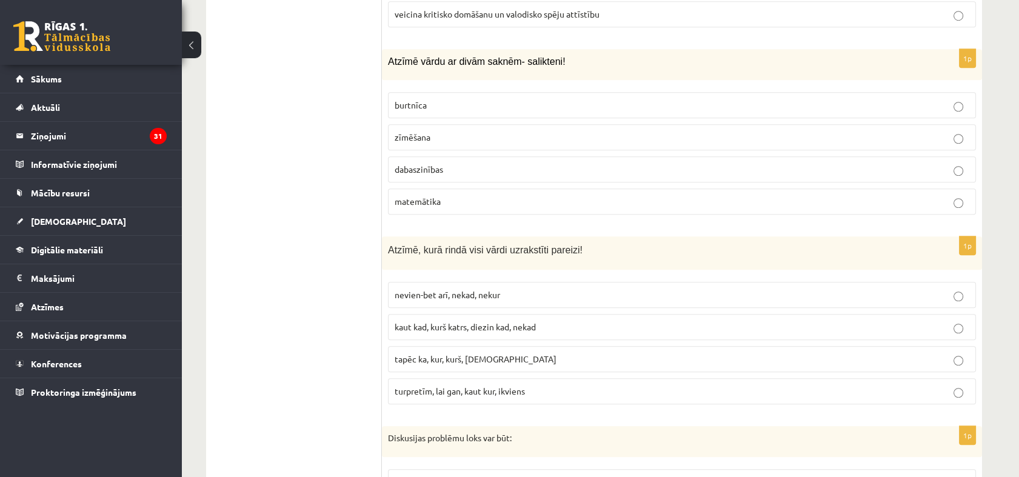
scroll to position [1969, 0]
click at [441, 385] on span "turpretīm, lai gan, kaut kur, ikviens" at bounding box center [459, 389] width 130 height 11
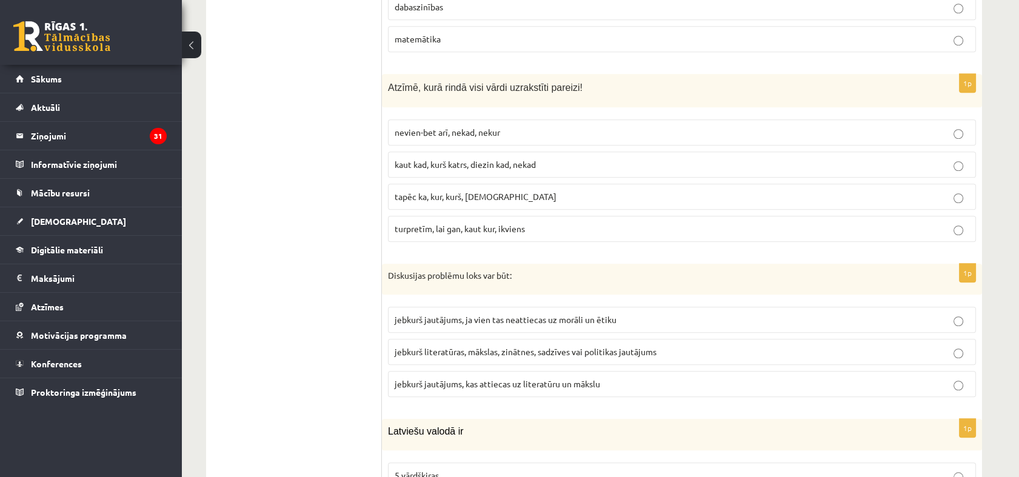
scroll to position [2149, 0]
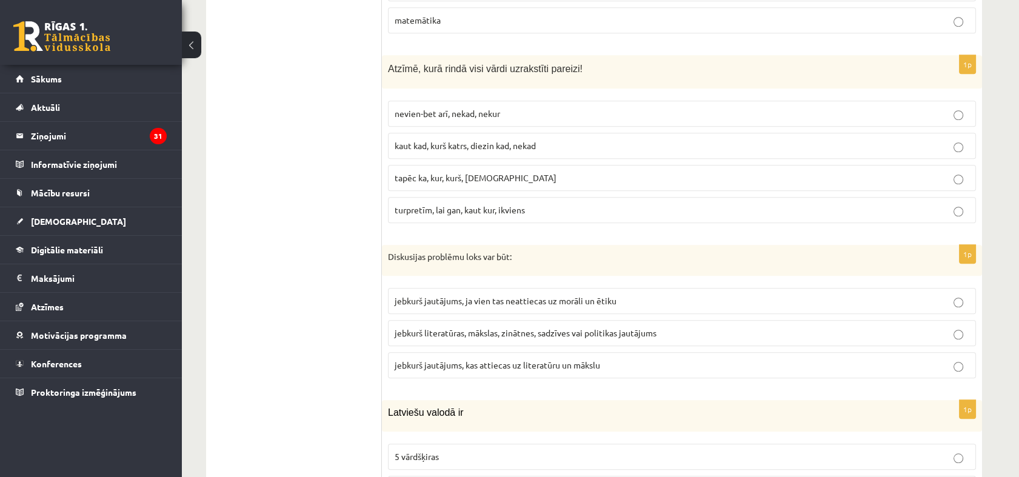
click at [438, 329] on span "jebkurš literatūras, mākslas, zinātnes, sadzīves vai politikas jautājums" at bounding box center [525, 332] width 262 height 11
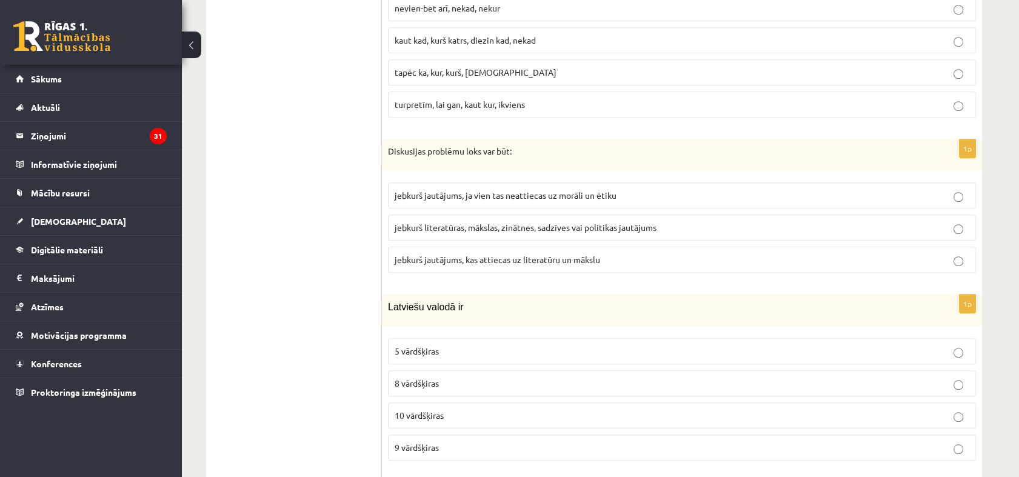
scroll to position [2272, 0]
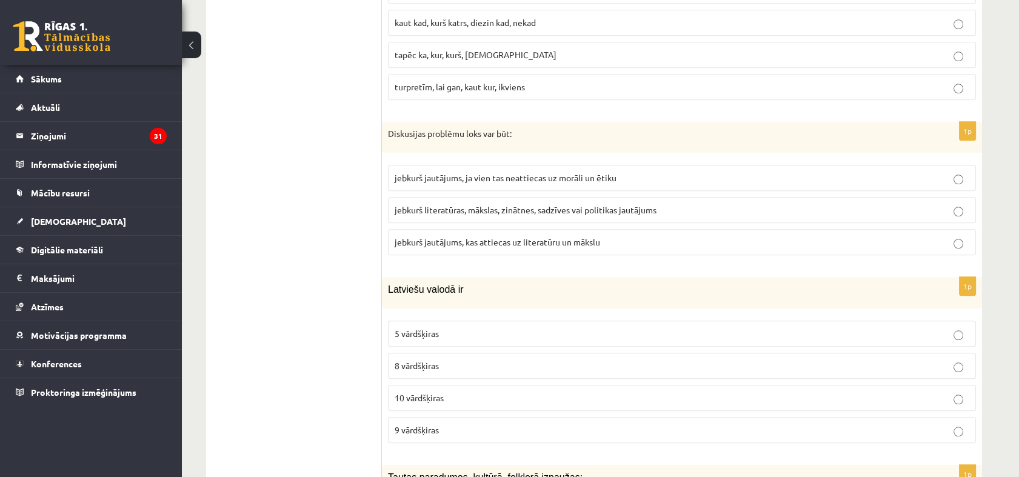
click at [456, 391] on p "10 vārdšķiras" at bounding box center [681, 397] width 574 height 13
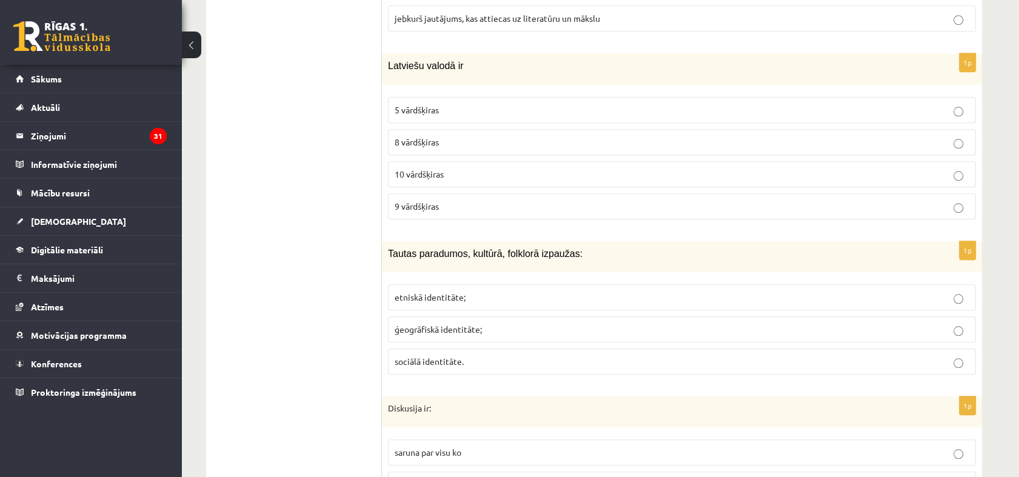
scroll to position [2497, 0]
click at [437, 290] on span "etniskā identitāte;" at bounding box center [429, 295] width 71 height 11
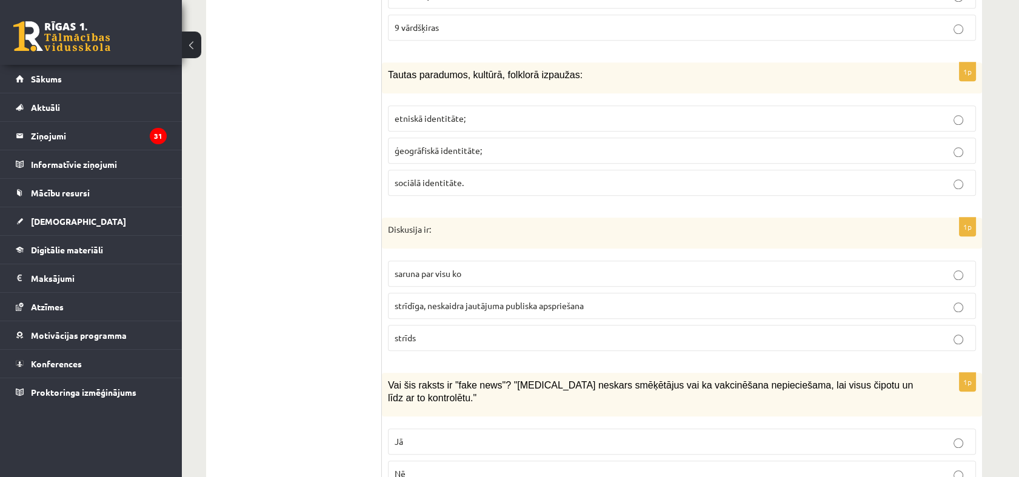
scroll to position [2675, 0]
click at [499, 299] on span "strīdīga, neskaidra jautājuma publiska apspriešana" at bounding box center [488, 304] width 189 height 11
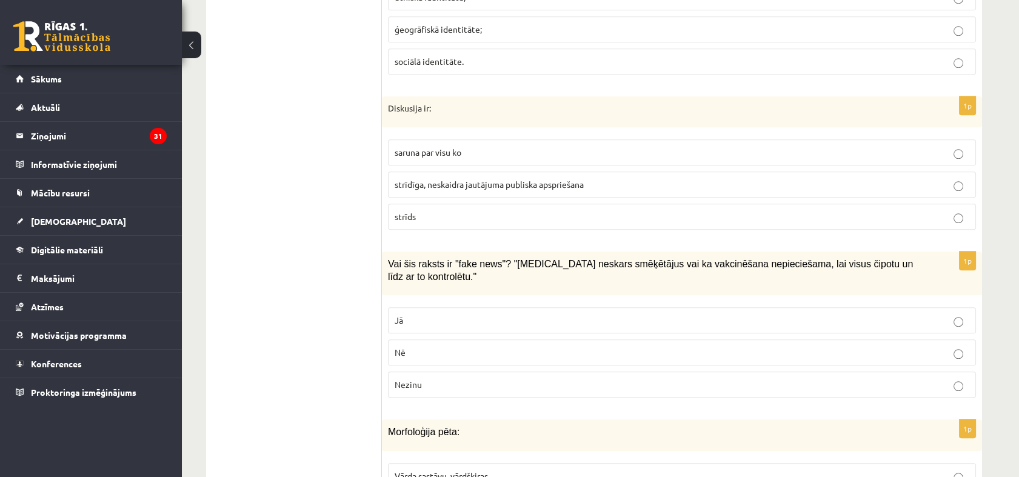
scroll to position [2796, 0]
click at [498, 313] on p "Jā" at bounding box center [681, 319] width 574 height 13
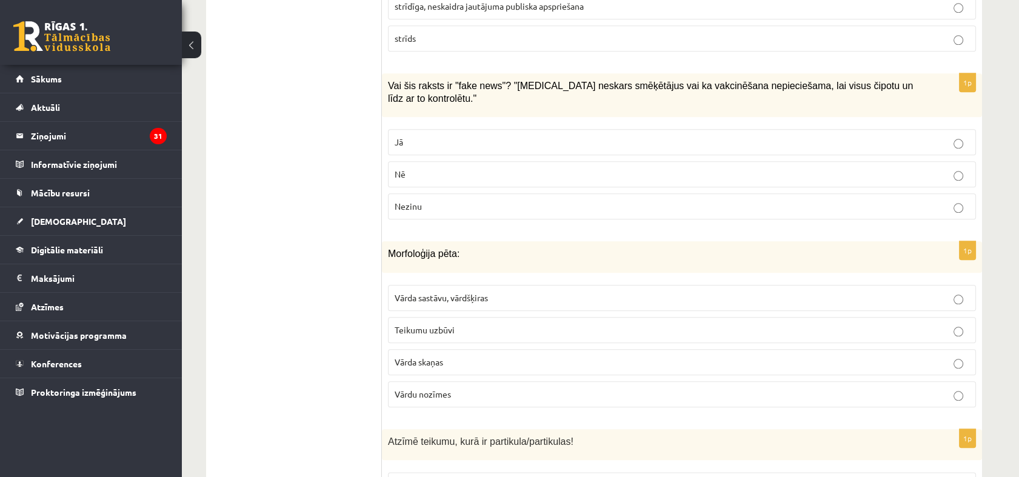
scroll to position [2975, 0]
click at [487, 291] on span "Vārda sastāvu, vārdšķiras" at bounding box center [440, 296] width 93 height 11
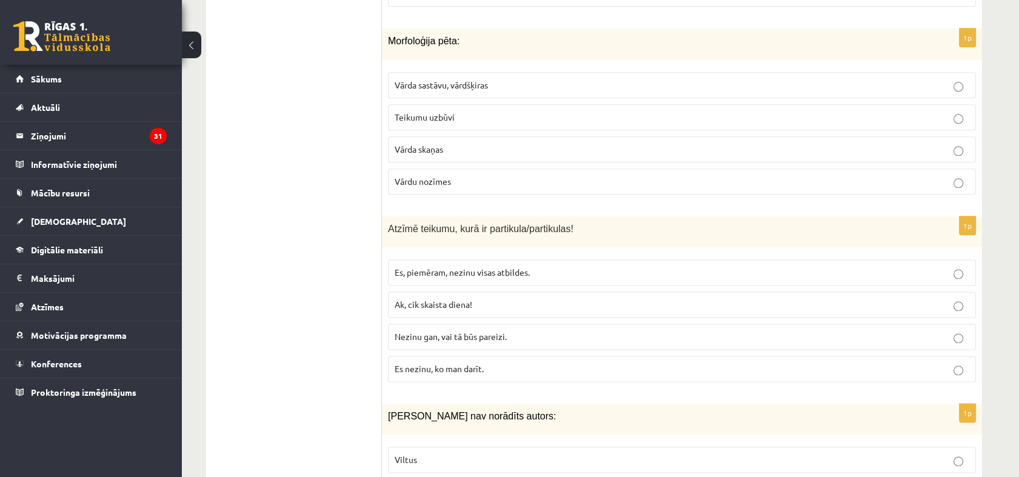
scroll to position [3187, 0]
click at [473, 330] on span "Nezinu gan, vai tā būs pareizi." at bounding box center [450, 335] width 112 height 11
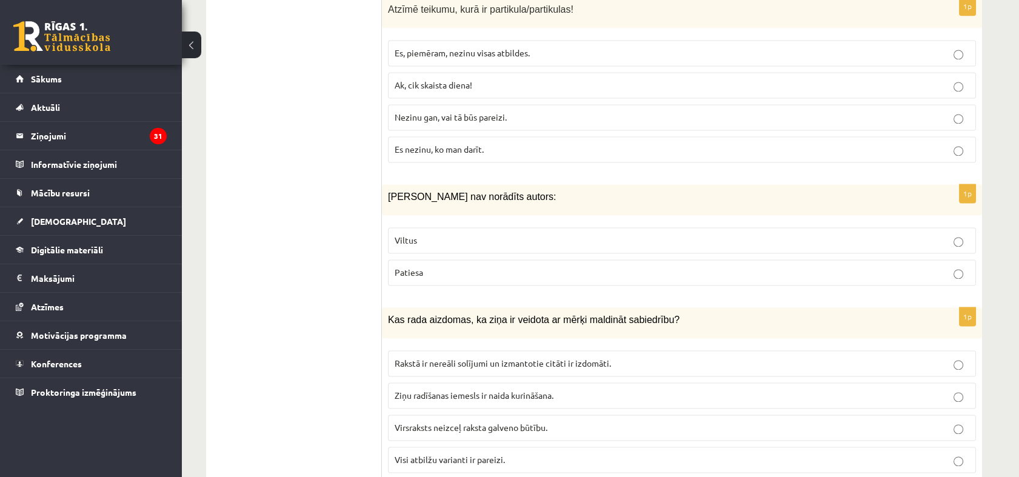
scroll to position [3409, 0]
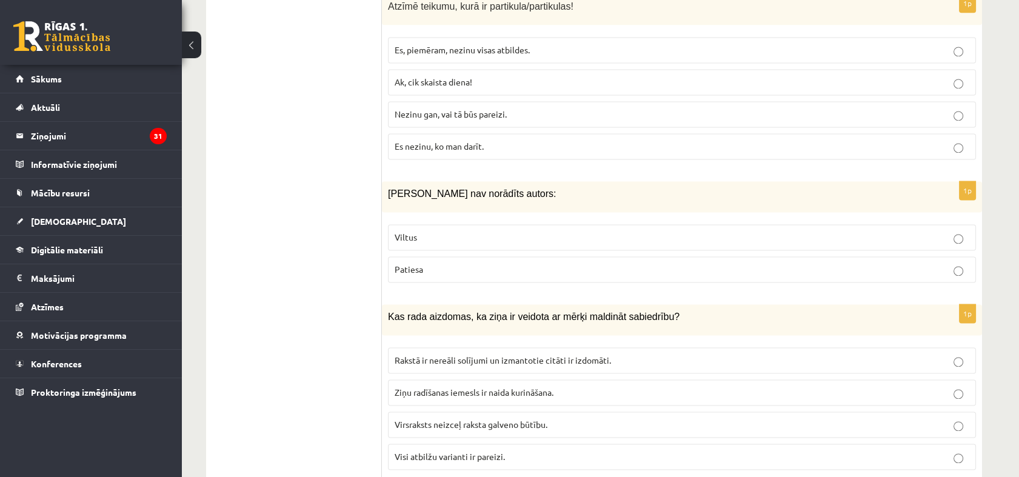
click at [498, 224] on label "Viltus" at bounding box center [682, 237] width 588 height 26
click at [485, 450] on p "Visi atbilžu varianti ir pareizi." at bounding box center [681, 456] width 574 height 13
drag, startPoint x: 485, startPoint y: 438, endPoint x: 479, endPoint y: 381, distance: 56.6
click at [479, 381] on fieldset "Rakstā ir nereāli solījumi un izmantotie citāti ir izdomāti. Ziņu radīšanas iem…" at bounding box center [682, 407] width 588 height 132
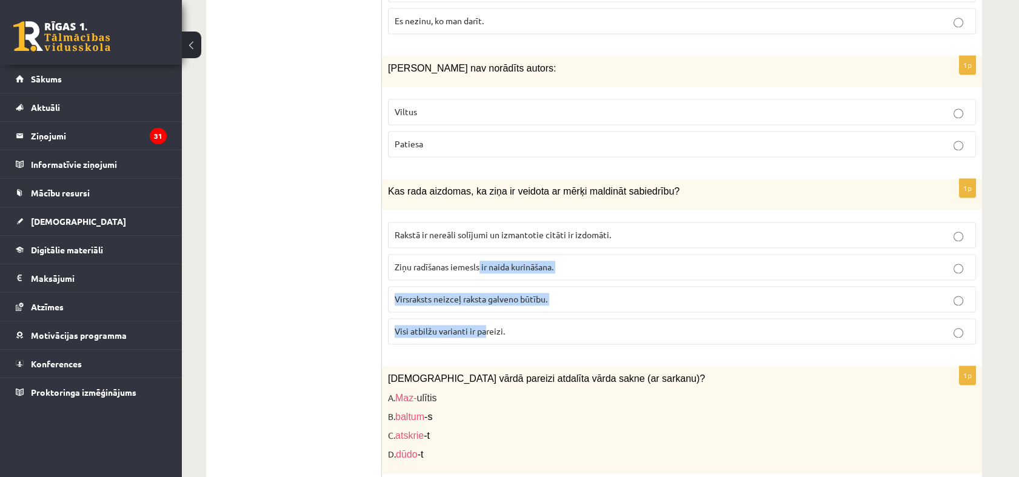
scroll to position [3535, 0]
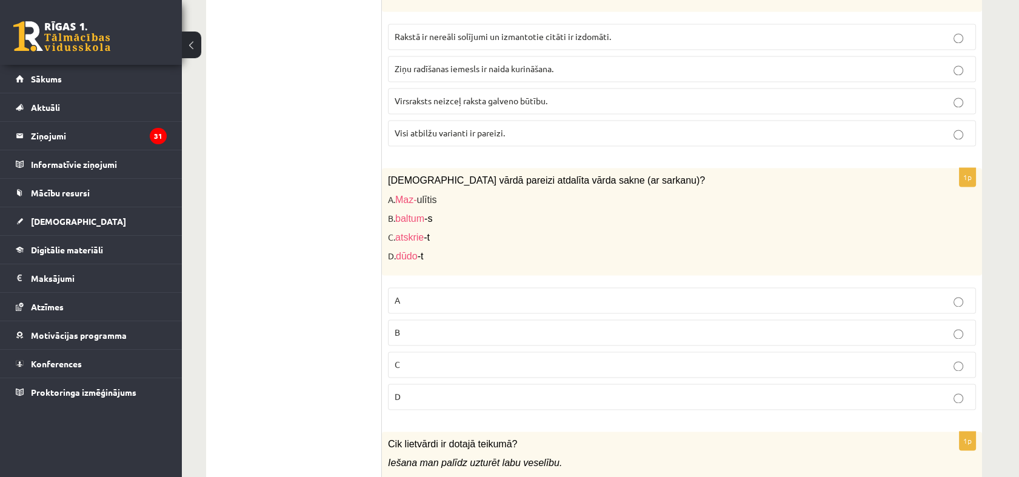
scroll to position [3733, 0]
click at [394, 358] on span "C" at bounding box center [396, 363] width 5 height 11
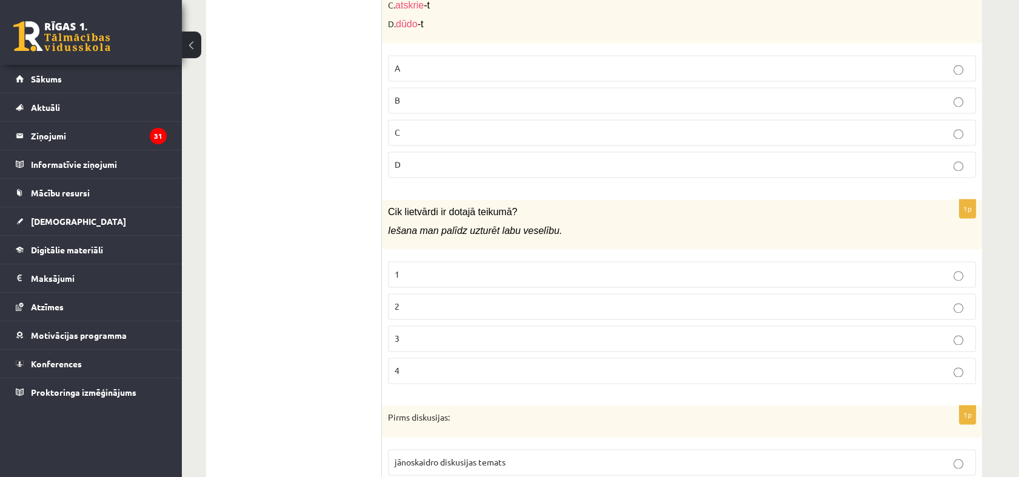
scroll to position [3965, 0]
click at [434, 299] on p "2" at bounding box center [681, 305] width 574 height 13
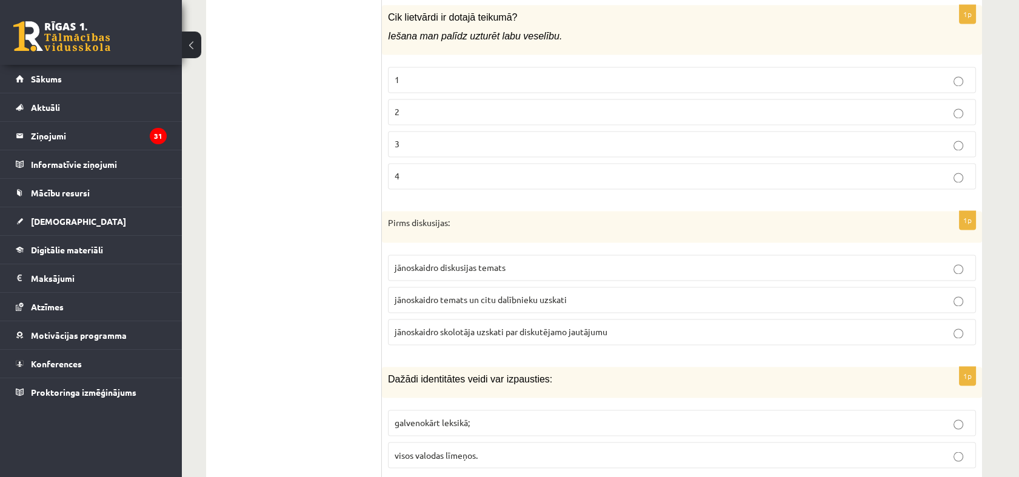
scroll to position [4159, 0]
click at [462, 293] on span "jānoskaidro temats un citu dalībnieku uzskati" at bounding box center [480, 298] width 172 height 11
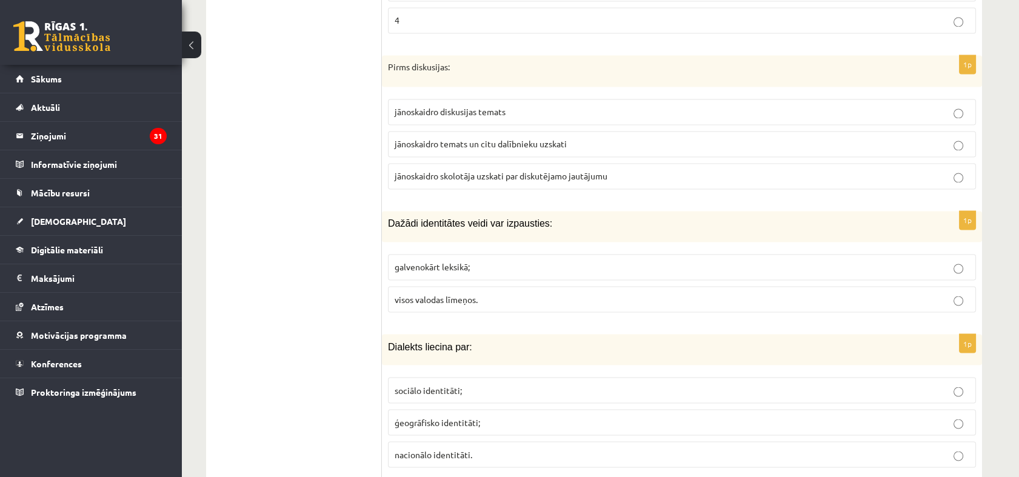
scroll to position [4316, 0]
click at [457, 292] on span "visos valodas līmeņos." at bounding box center [435, 297] width 83 height 11
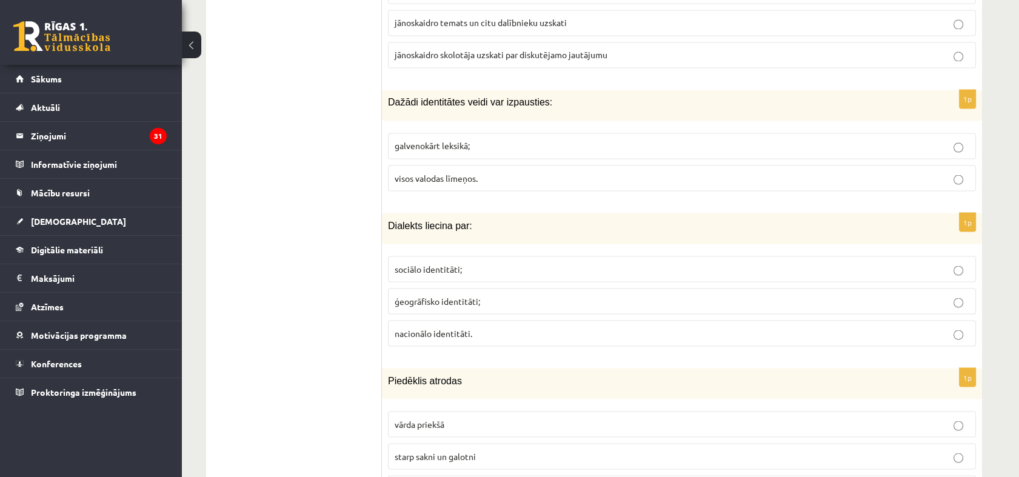
scroll to position [4444, 0]
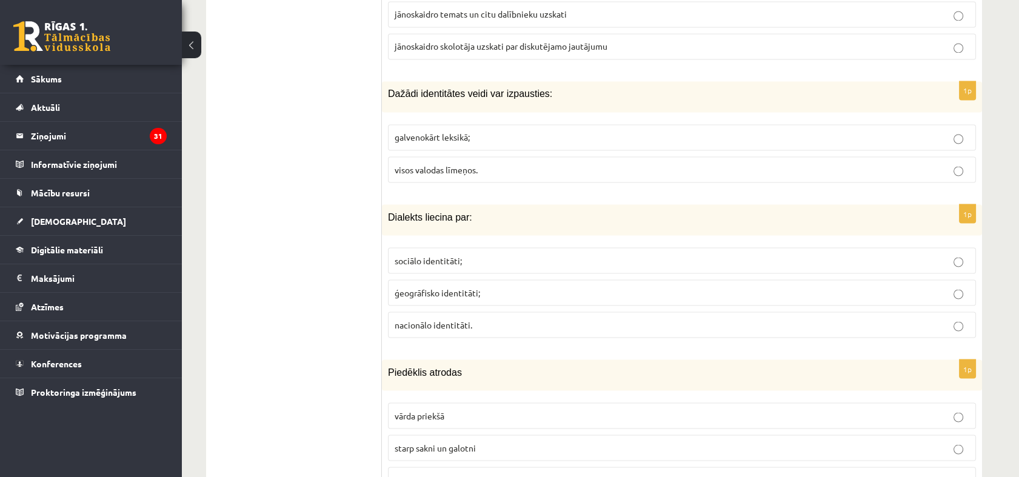
click at [457, 279] on label "ģeogrāfisko identitāti;" at bounding box center [682, 292] width 588 height 26
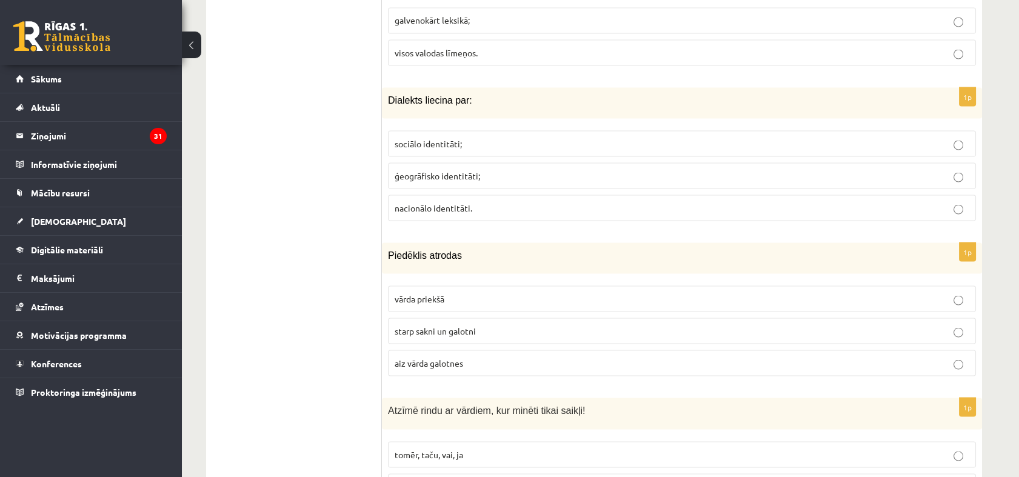
scroll to position [4567, 0]
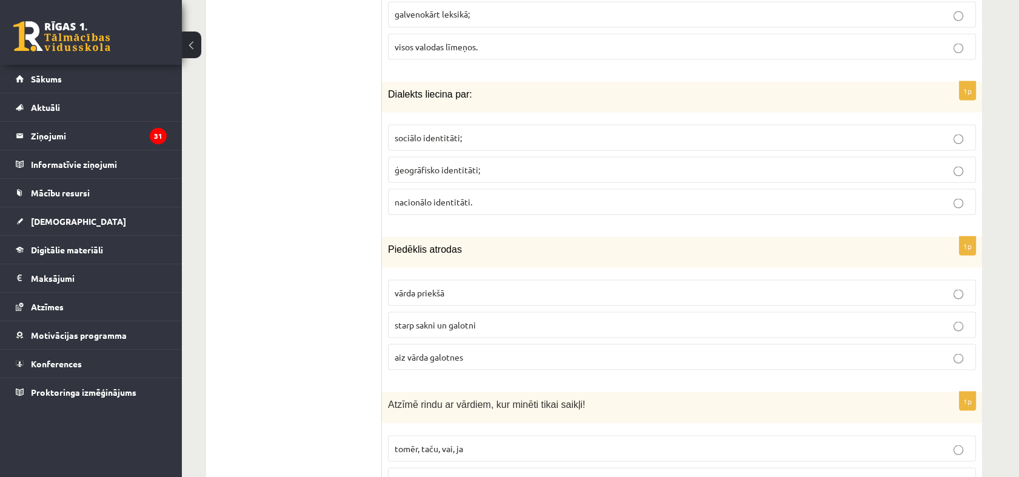
click at [457, 319] on span "starp sakni un galotni" at bounding box center [434, 324] width 81 height 11
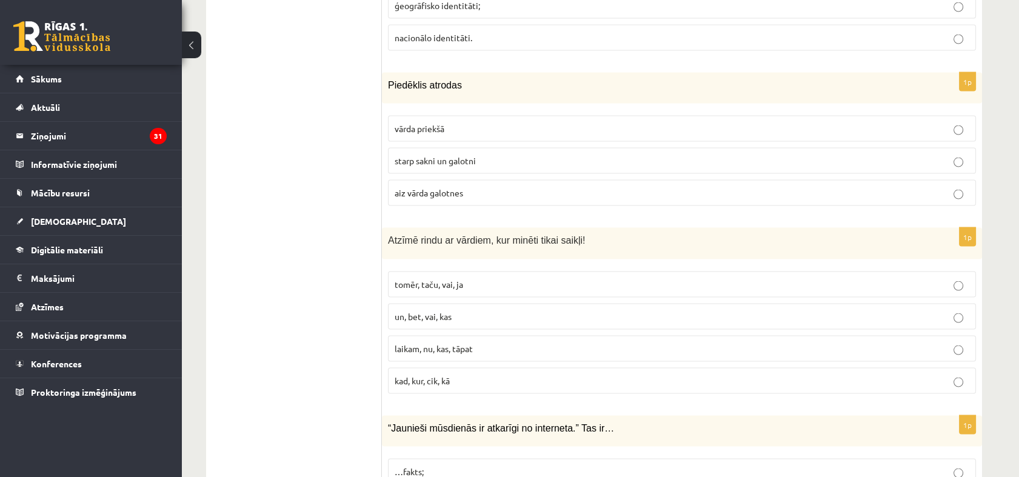
scroll to position [4732, 0]
click at [438, 278] on span "tomēr, taču, vai, ja" at bounding box center [428, 283] width 68 height 11
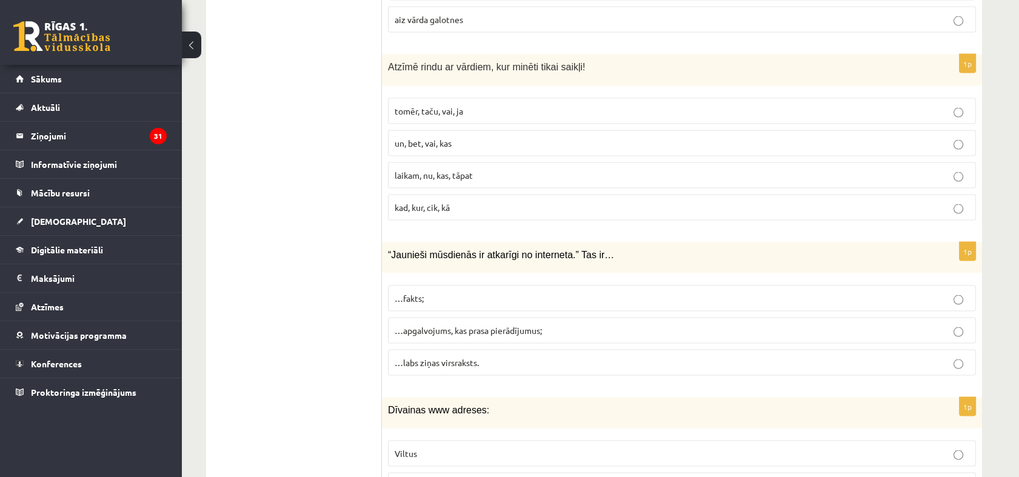
scroll to position [4930, 0]
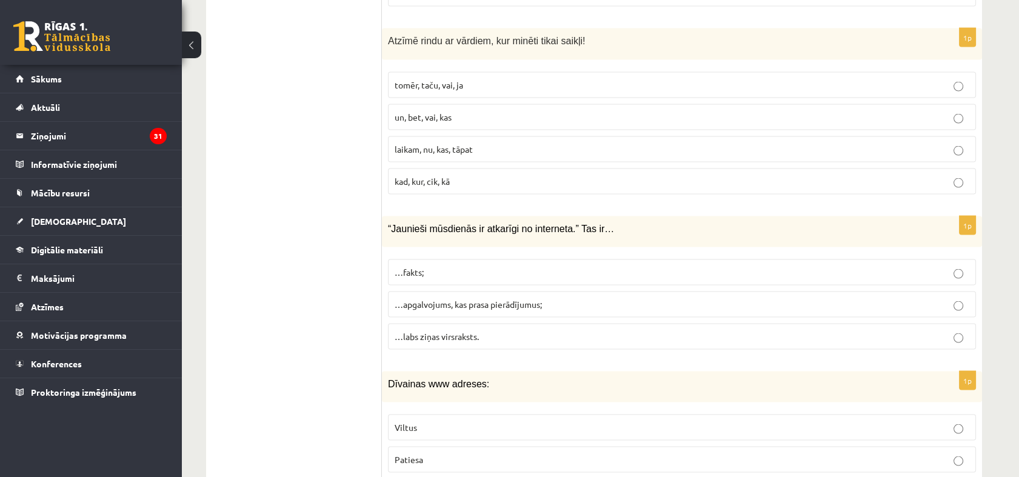
click at [470, 299] on span "…apgalvojums, kas prasa pierādījumus;" at bounding box center [467, 304] width 147 height 11
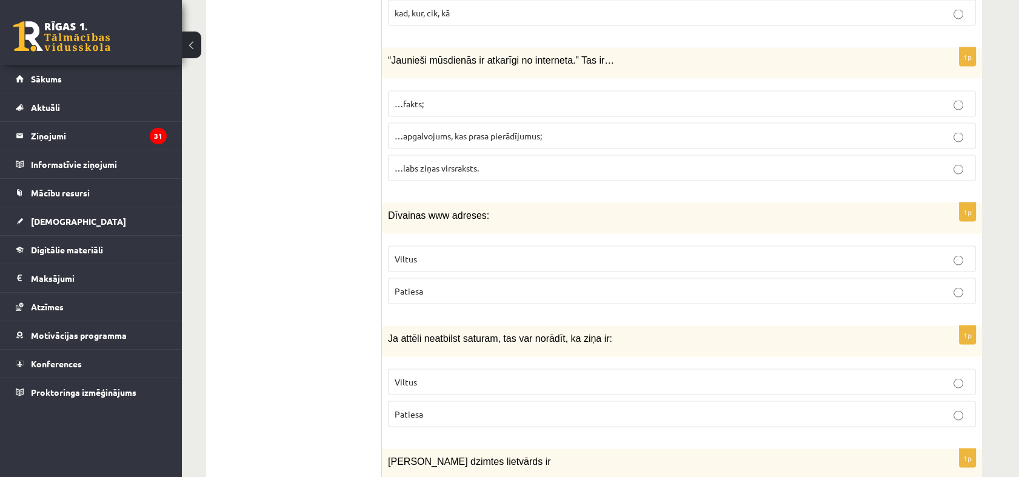
scroll to position [5100, 0]
click at [444, 251] on p "Viltus" at bounding box center [681, 257] width 574 height 13
click at [421, 374] on p "Viltus" at bounding box center [681, 380] width 574 height 13
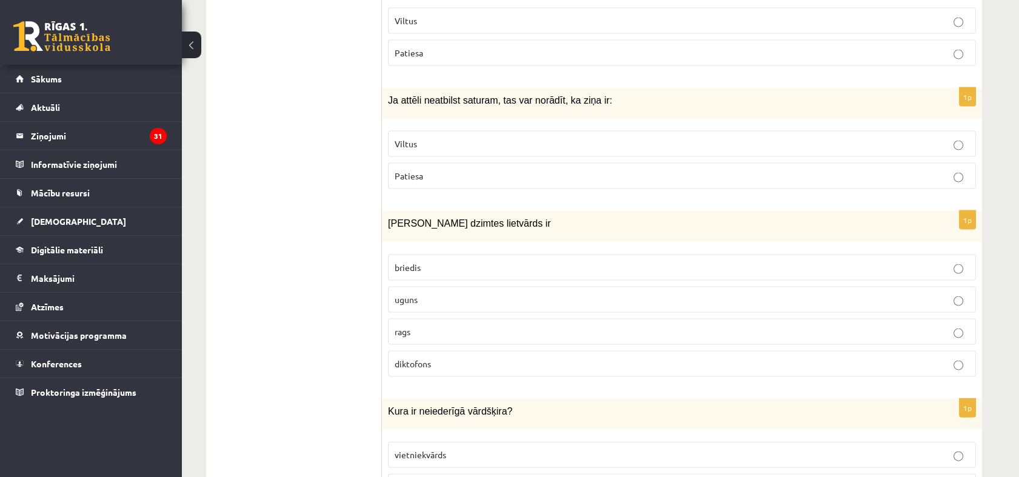
scroll to position [5339, 0]
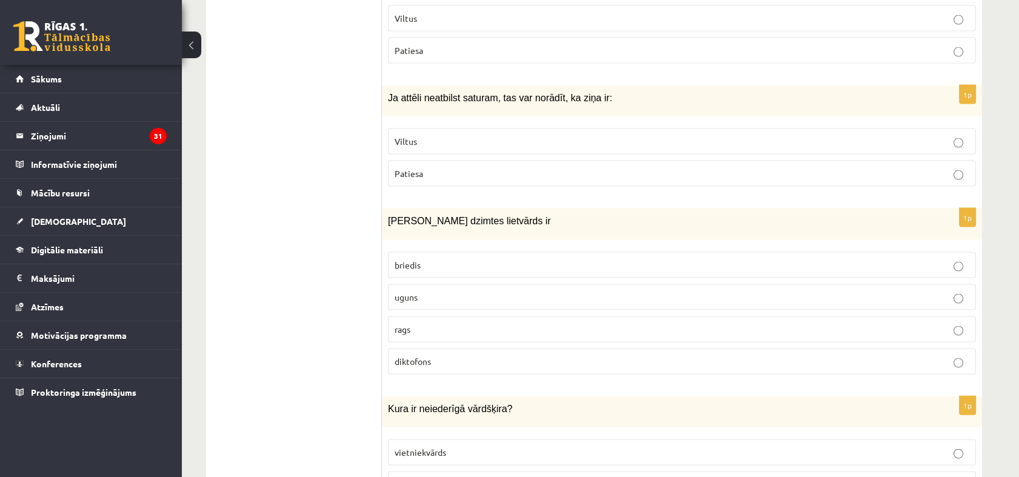
click at [429, 291] on p "uguns" at bounding box center [681, 297] width 574 height 13
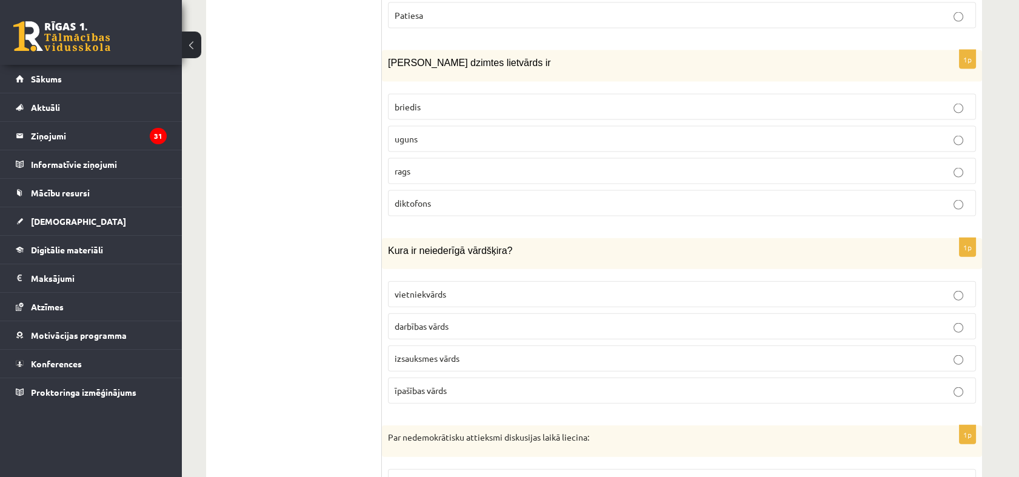
scroll to position [5502, 0]
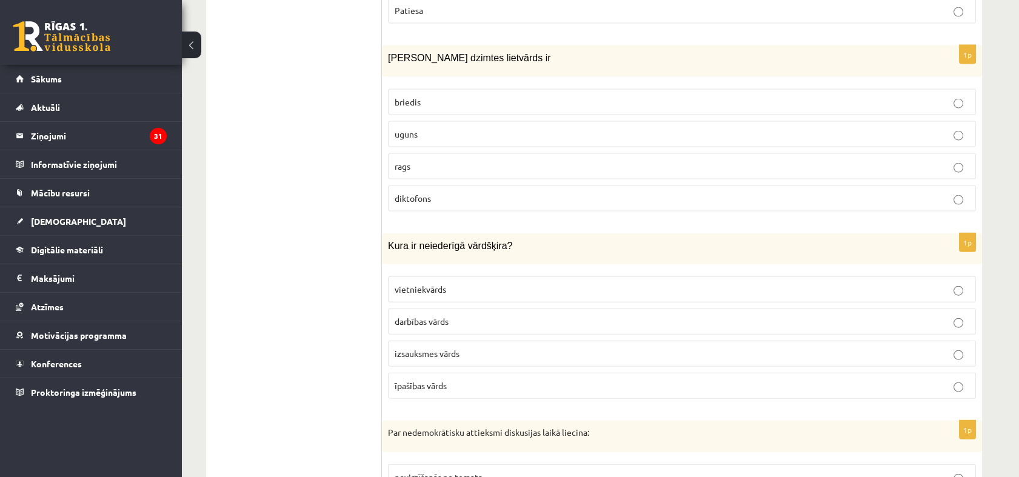
click at [436, 348] on span "izsauksmes vārds" at bounding box center [426, 353] width 65 height 11
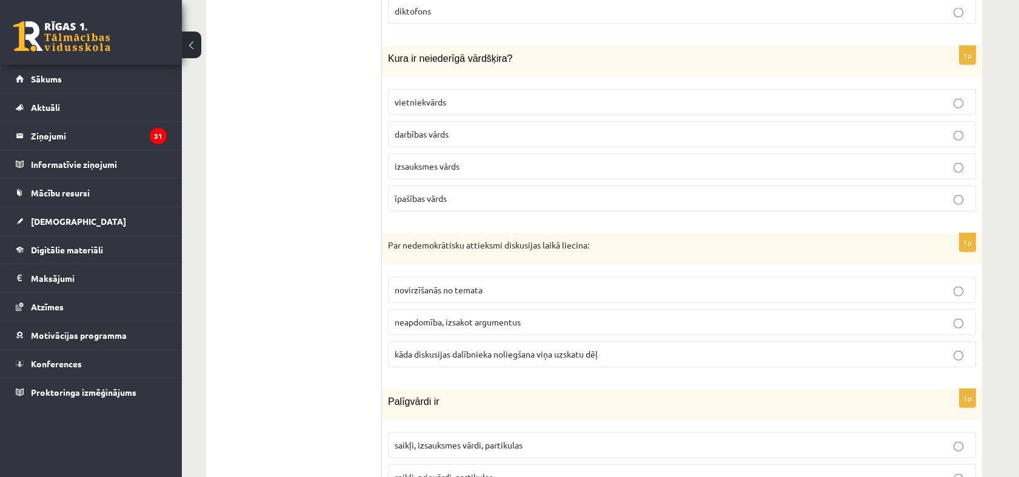
scroll to position [5691, 0]
click at [436, 347] on span "kāda diskusijas dalībnieka noliegšana viņa uzskatu dēļ" at bounding box center [495, 352] width 203 height 11
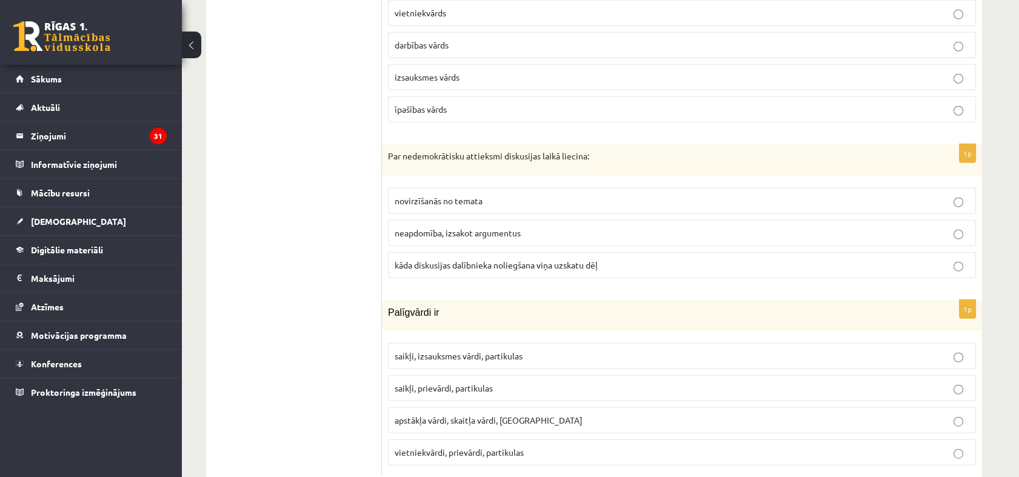
scroll to position [5783, 0]
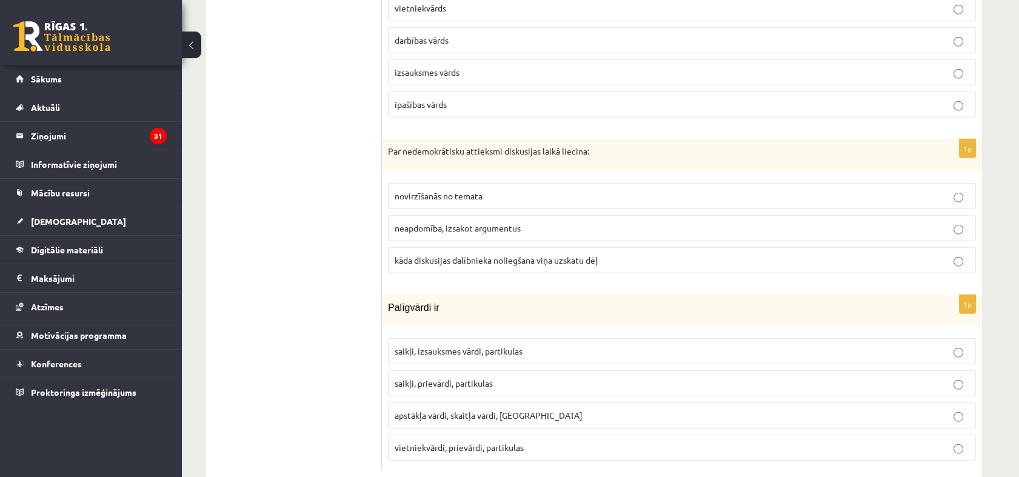
click at [476, 378] on span "saikļi, prievārdi, partikulas" at bounding box center [443, 383] width 98 height 11
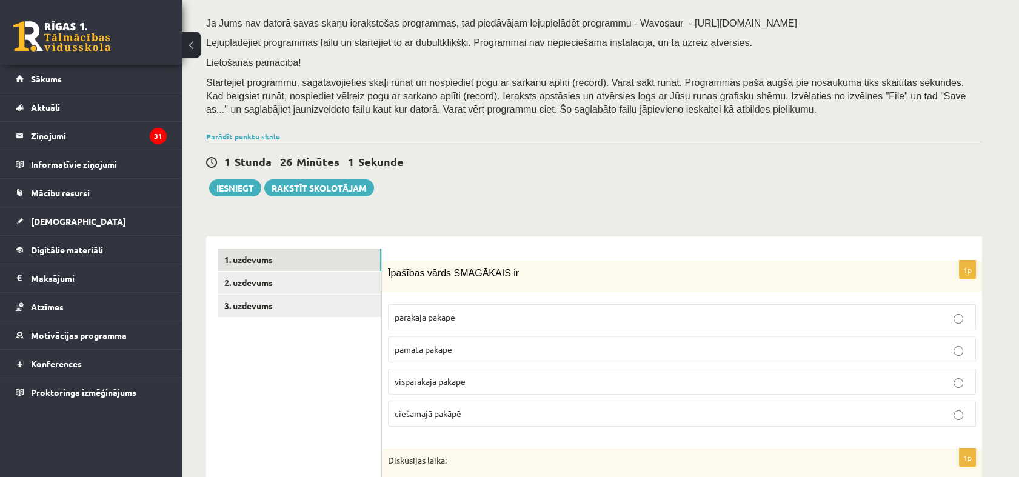
scroll to position [175, 0]
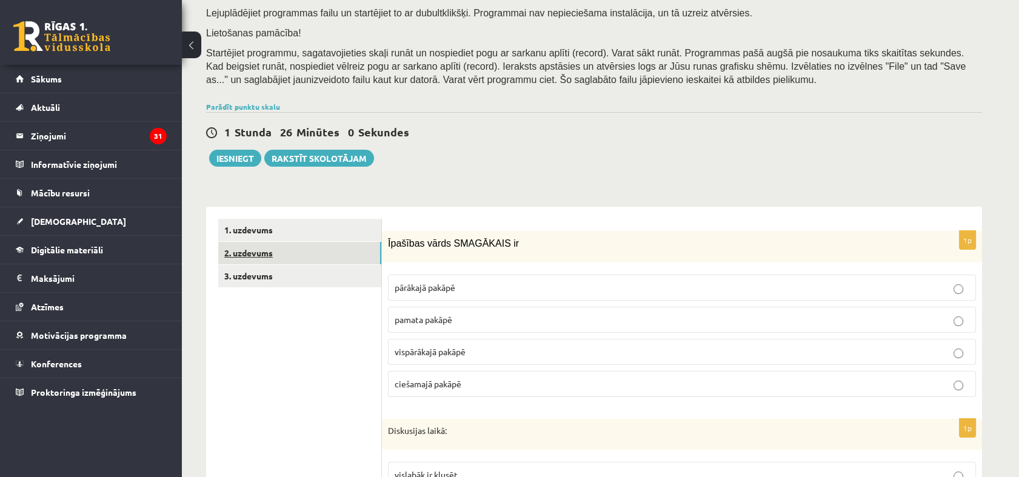
click at [255, 250] on link "2. uzdevums" at bounding box center [299, 253] width 163 height 22
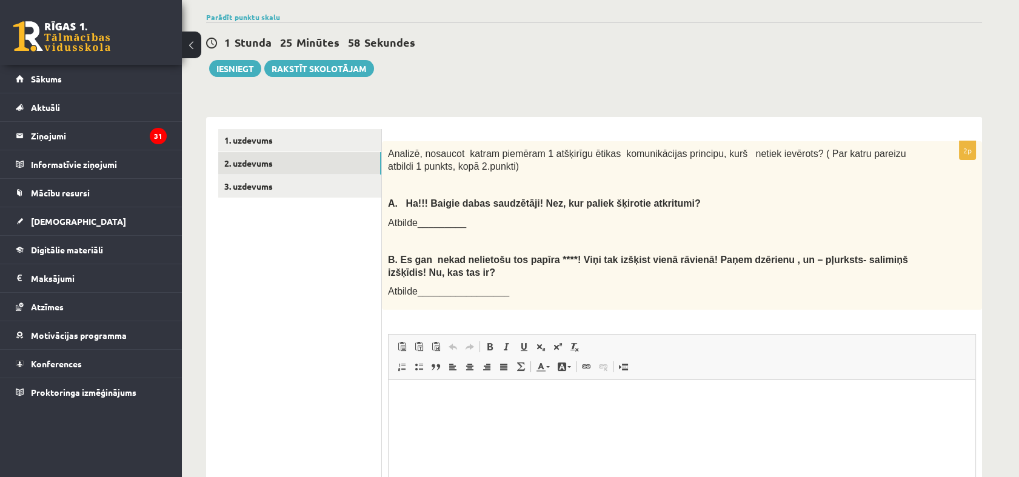
scroll to position [271, 0]
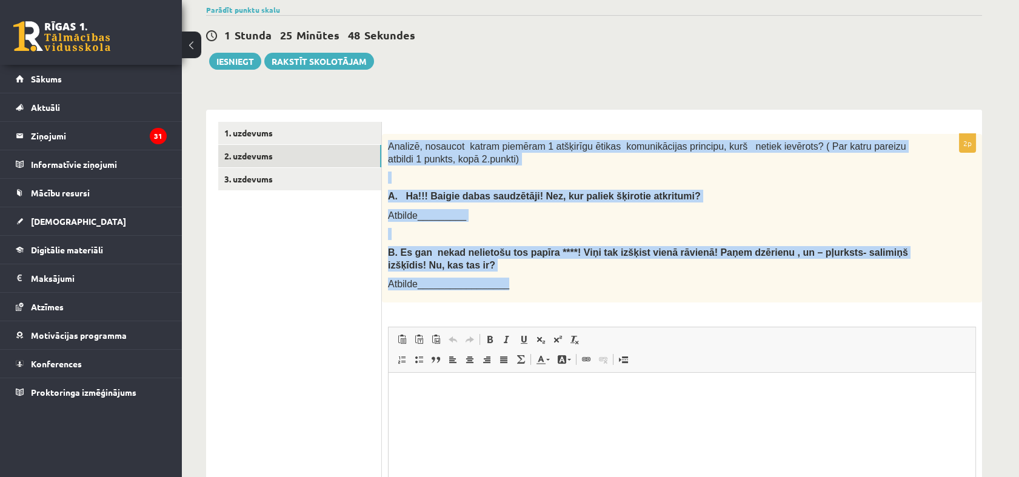
drag, startPoint x: 387, startPoint y: 145, endPoint x: 536, endPoint y: 281, distance: 202.1
click at [536, 281] on div "Analizē, nosaucot katram piemēram 1 atšķirīgu ētikas komunikācijas principu, ku…" at bounding box center [682, 218] width 600 height 168
copy div "Analizē, nosaucot katram piemēram 1 atšķirīgu ētikas komunikācijas principu, ku…"
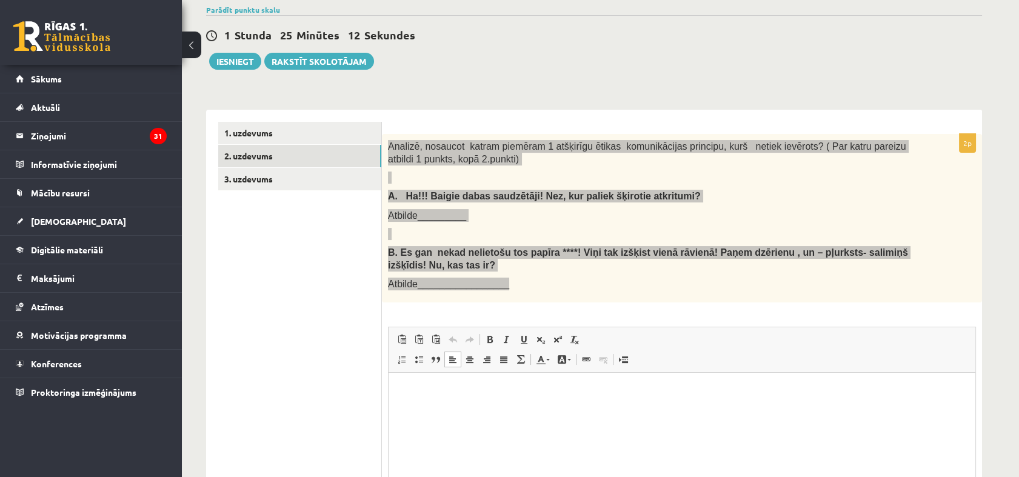
click at [473, 381] on html at bounding box center [681, 391] width 587 height 37
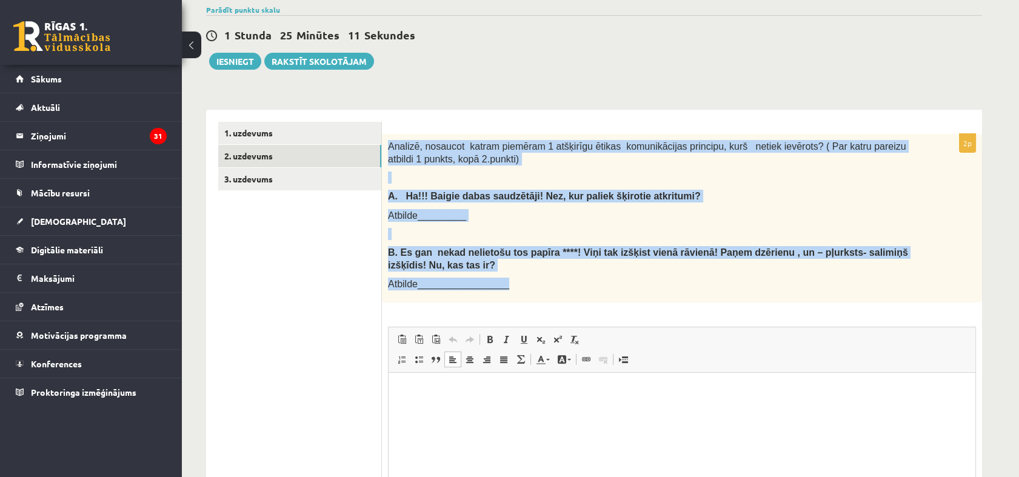
click at [518, 290] on div "Analizē, nosaucot katram piemēram 1 atšķirīgu ētikas komunikācijas principu, ku…" at bounding box center [682, 218] width 600 height 168
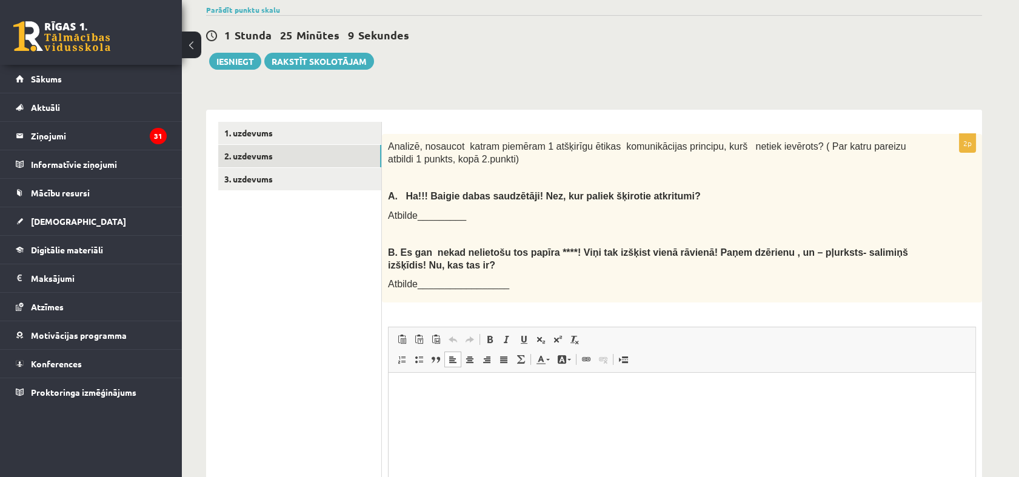
click at [416, 396] on p "Bagātinātā teksta redaktors, wiswyg-editor-user-answer-47434077434280" at bounding box center [682, 391] width 562 height 13
click at [441, 396] on p "Bagātinātā teksta redaktors, wiswyg-editor-user-answer-47434077434280" at bounding box center [682, 391] width 562 height 13
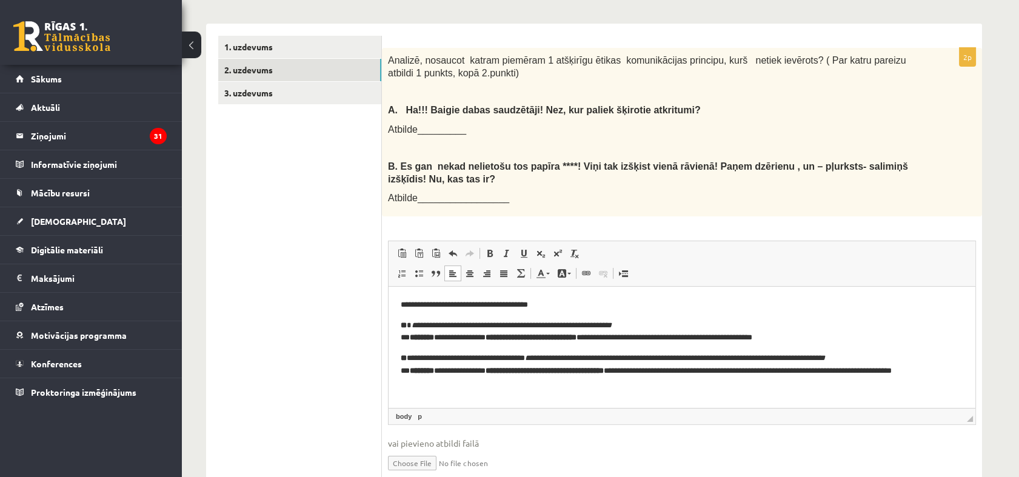
scroll to position [387, 0]
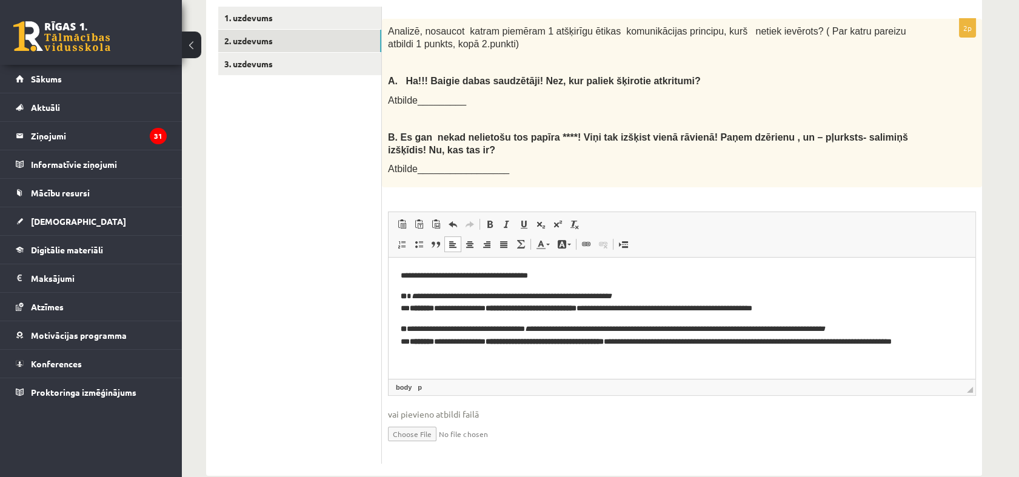
click at [434, 310] on strong "********" at bounding box center [422, 308] width 24 height 8
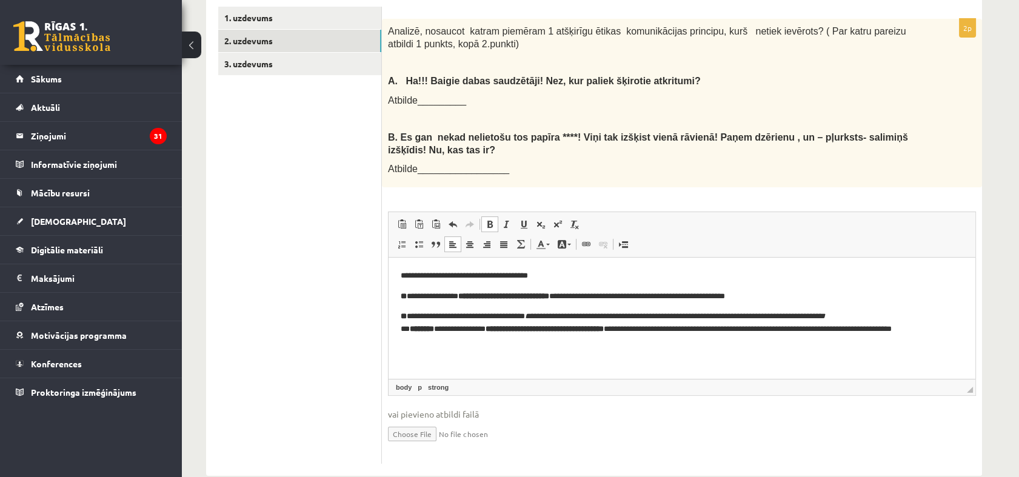
click at [554, 273] on p "**********" at bounding box center [682, 276] width 562 height 13
click at [399, 296] on html "**********" at bounding box center [681, 309] width 587 height 103
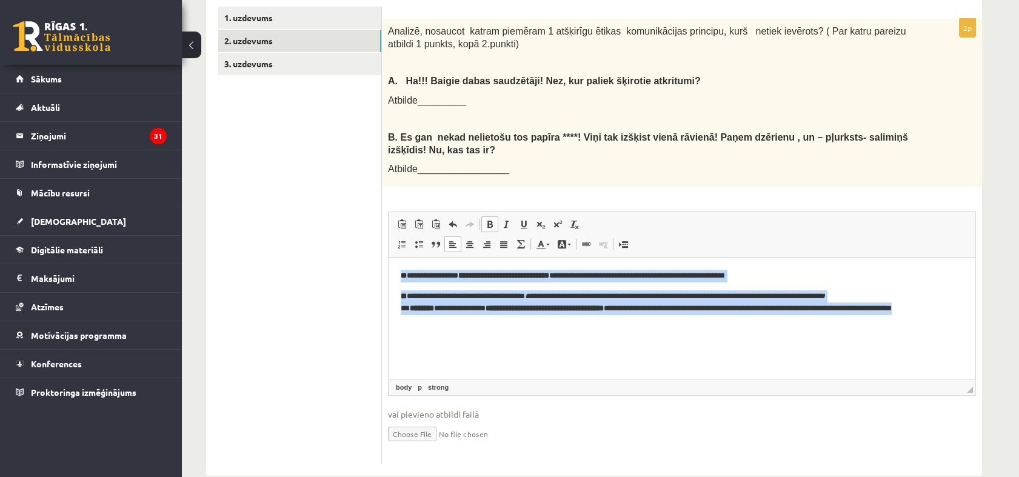
drag, startPoint x: 398, startPoint y: 273, endPoint x: 473, endPoint y: 324, distance: 90.3
click at [473, 324] on html "**********" at bounding box center [681, 299] width 587 height 82
click at [488, 223] on span at bounding box center [490, 224] width 10 height 10
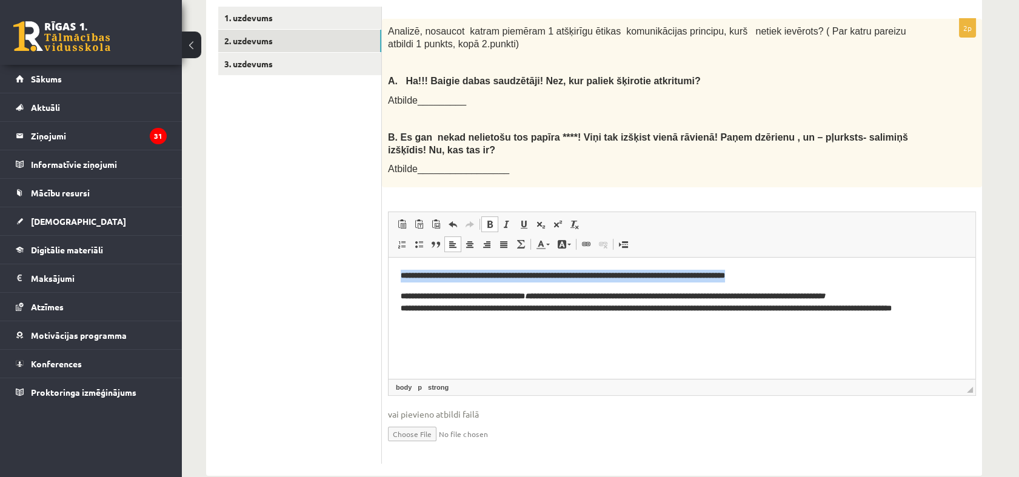
click at [488, 223] on span at bounding box center [490, 224] width 10 height 10
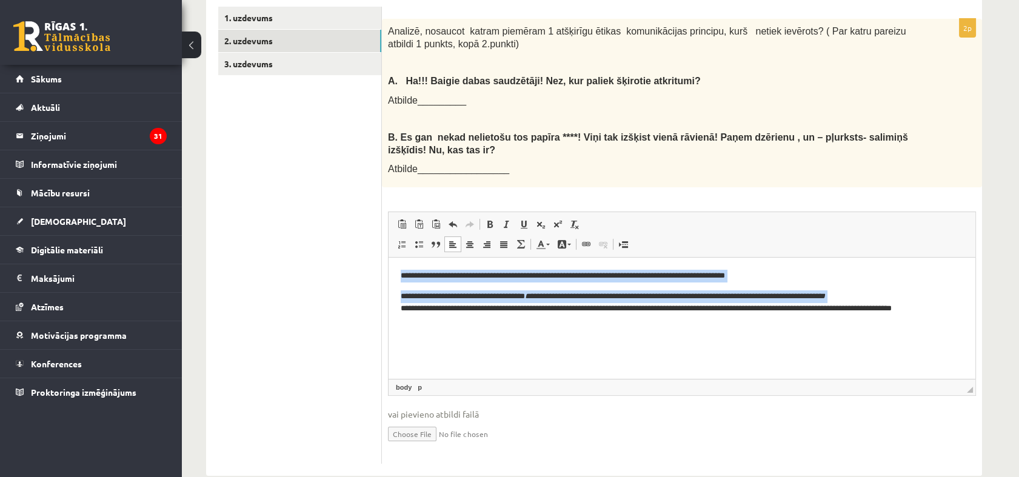
click at [452, 337] on html "**********" at bounding box center [681, 299] width 587 height 82
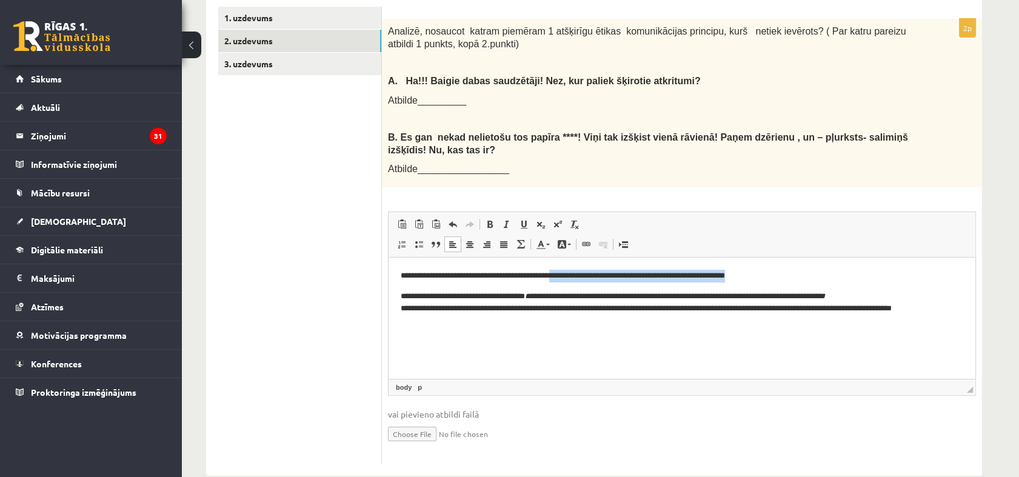
drag, startPoint x: 567, startPoint y: 277, endPoint x: 770, endPoint y: 266, distance: 203.9
click at [770, 266] on html "**********" at bounding box center [681, 299] width 587 height 82
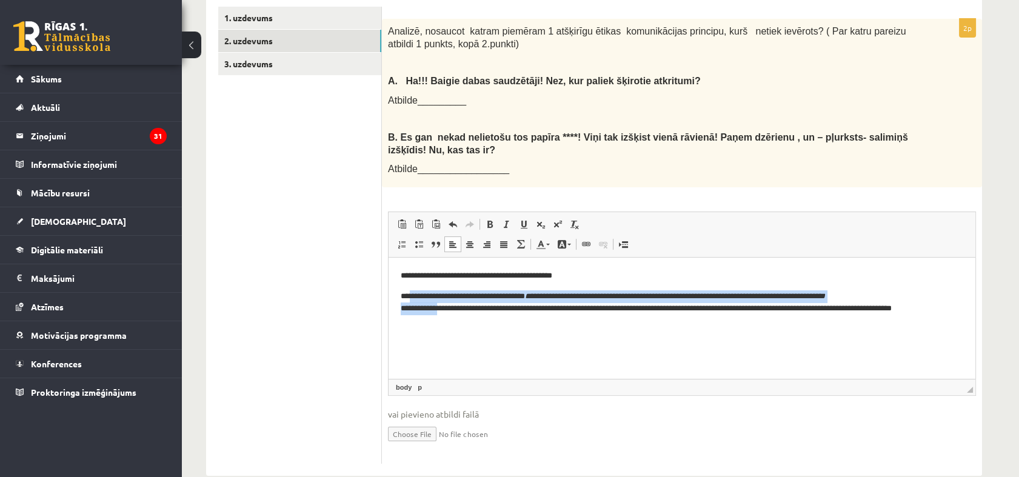
drag, startPoint x: 410, startPoint y: 295, endPoint x: 442, endPoint y: 310, distance: 35.5
click at [442, 310] on p "**********" at bounding box center [682, 309] width 562 height 38
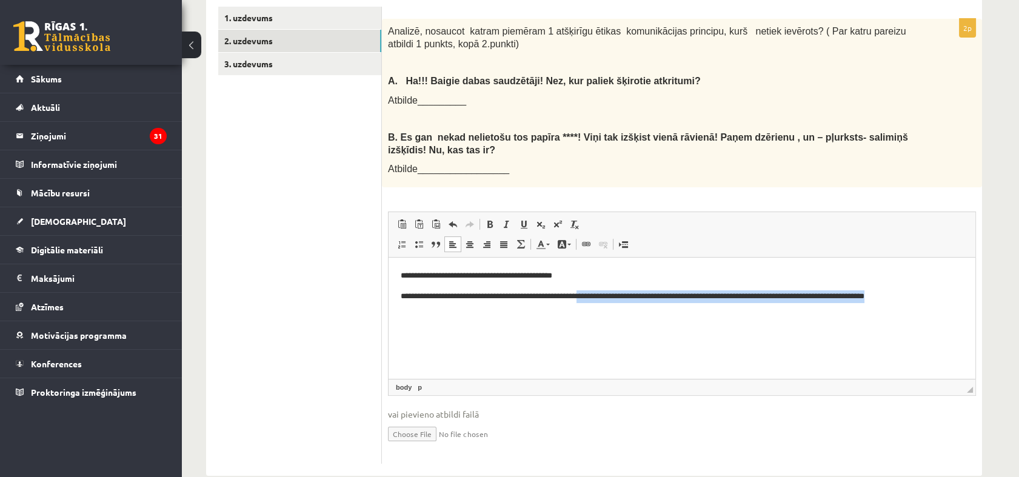
drag, startPoint x: 599, startPoint y: 297, endPoint x: 994, endPoint y: 293, distance: 395.1
click at [975, 293] on html "**********" at bounding box center [681, 286] width 587 height 57
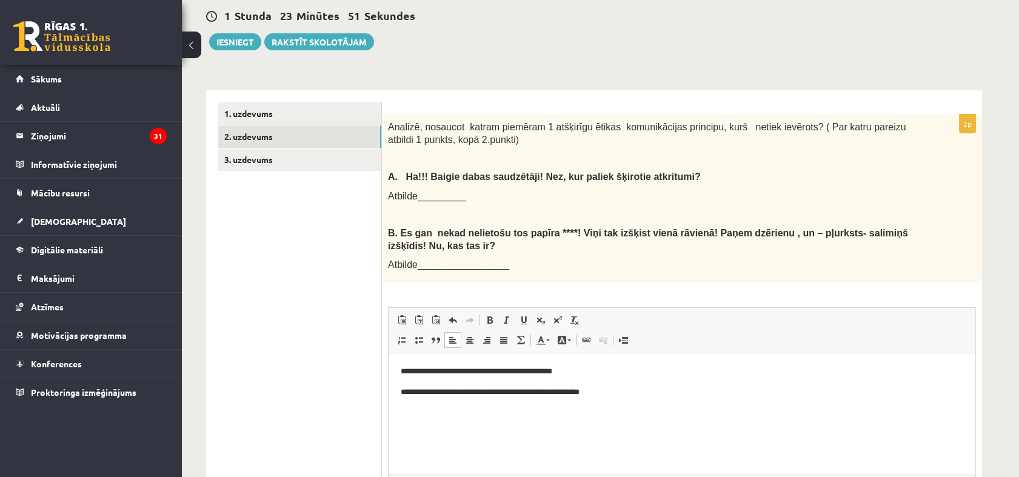
scroll to position [290, 0]
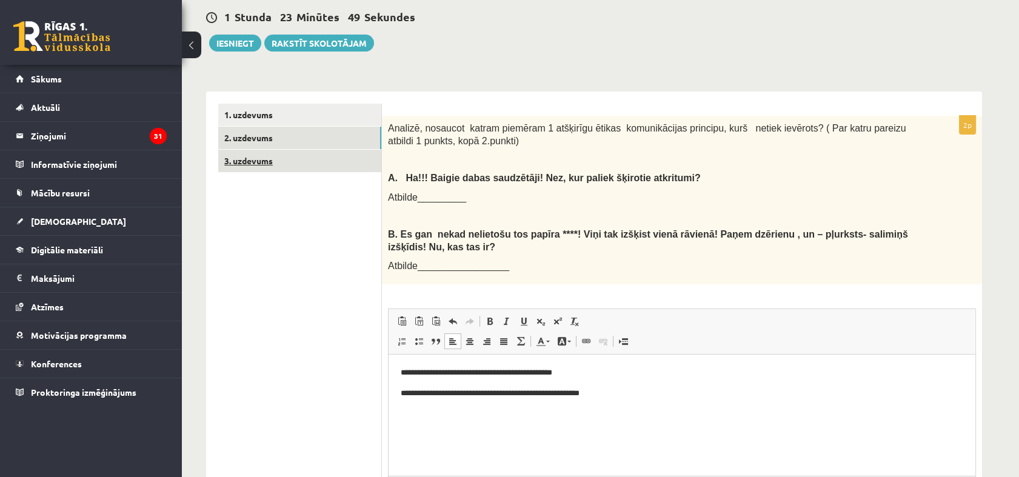
click at [270, 161] on link "3. uzdevums" at bounding box center [299, 161] width 163 height 22
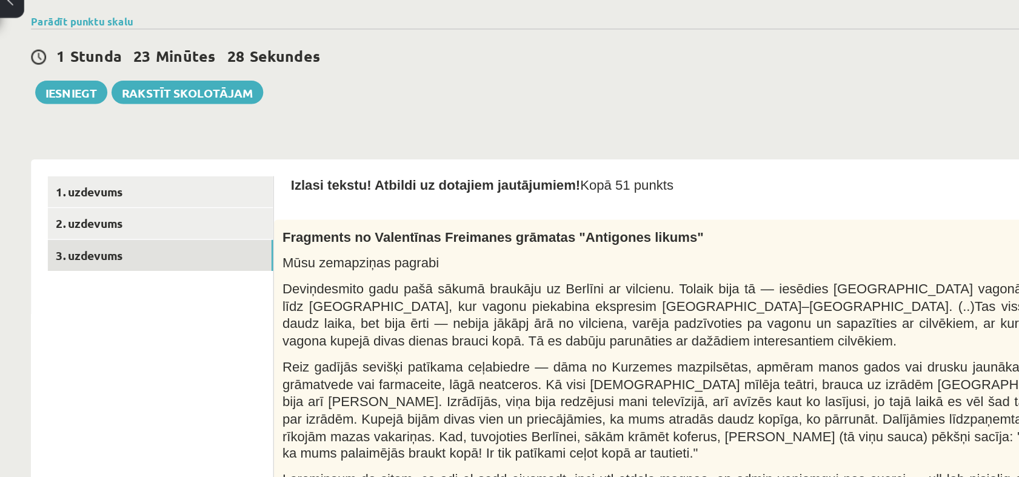
scroll to position [221, 0]
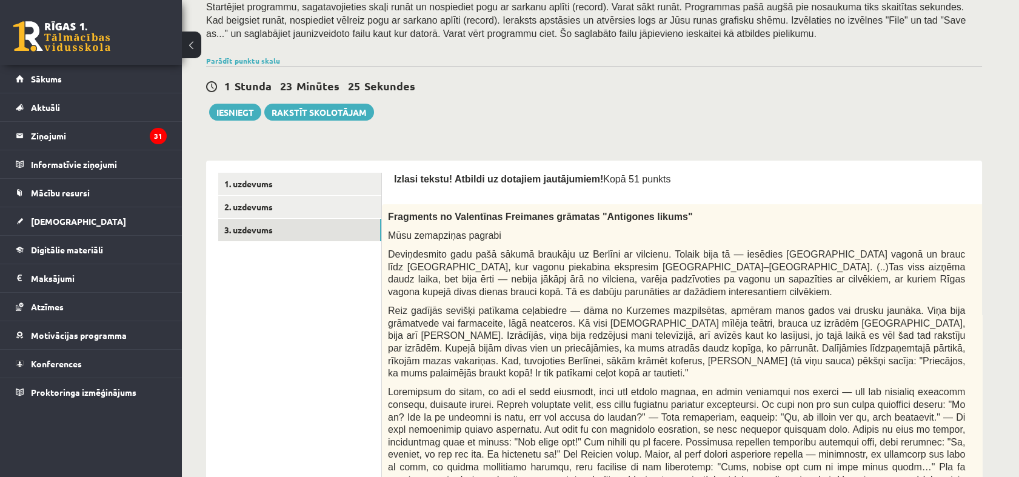
click at [907, 239] on p "Mūsu zemapziņas pagrabi" at bounding box center [676, 235] width 577 height 13
drag, startPoint x: 937, startPoint y: 242, endPoint x: 843, endPoint y: 247, distance: 94.7
drag, startPoint x: 843, startPoint y: 247, endPoint x: 817, endPoint y: 230, distance: 30.6
click at [817, 230] on p "Mūsu zemapziņas pagrabi" at bounding box center [676, 235] width 577 height 13
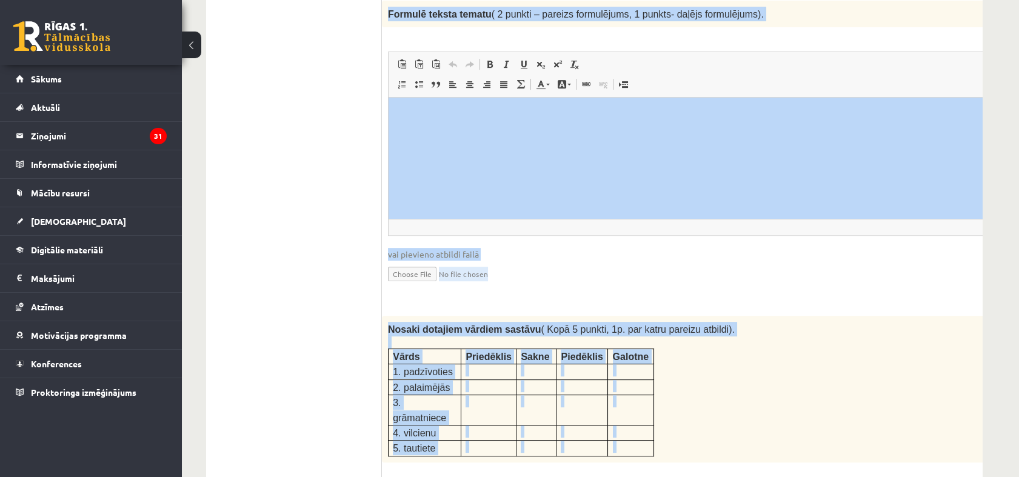
scroll to position [1372, 0]
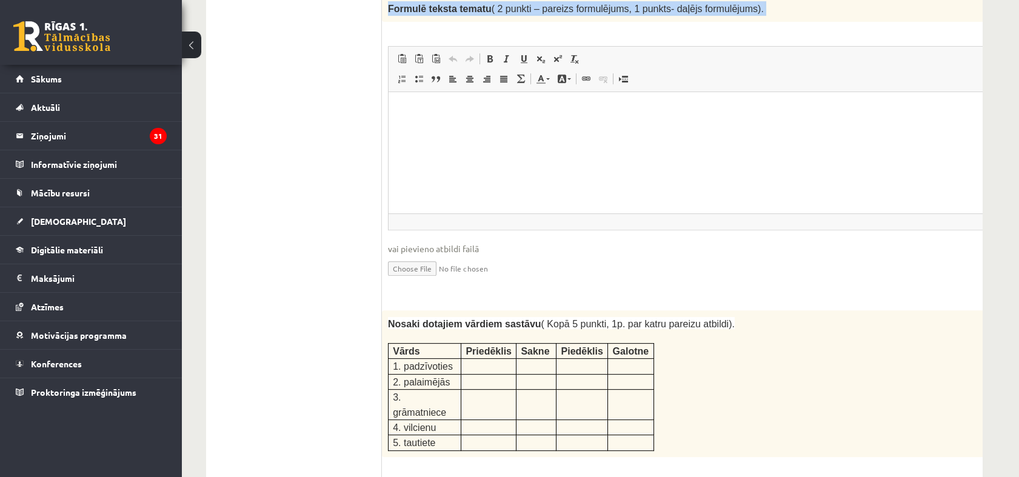
drag, startPoint x: 777, startPoint y: 386, endPoint x: 396, endPoint y: 150, distance: 448.2
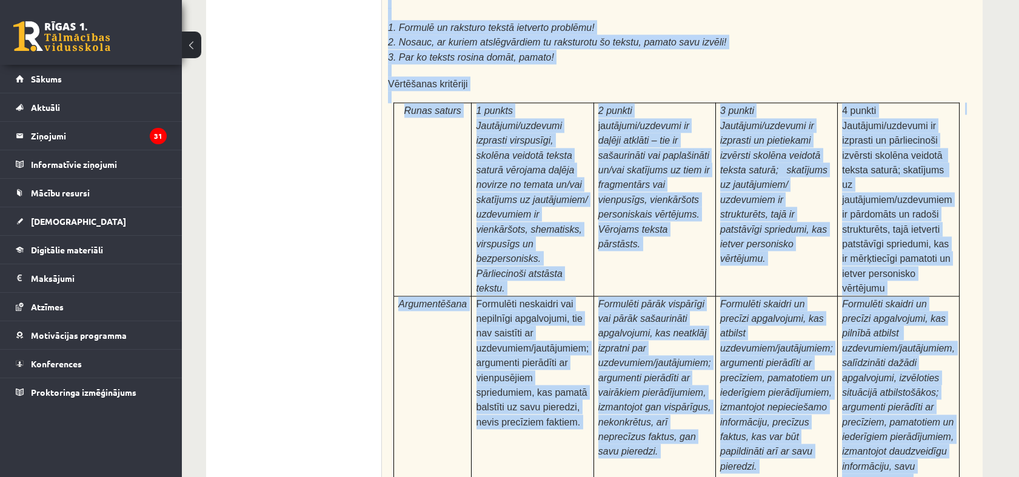
scroll to position [3794, 0]
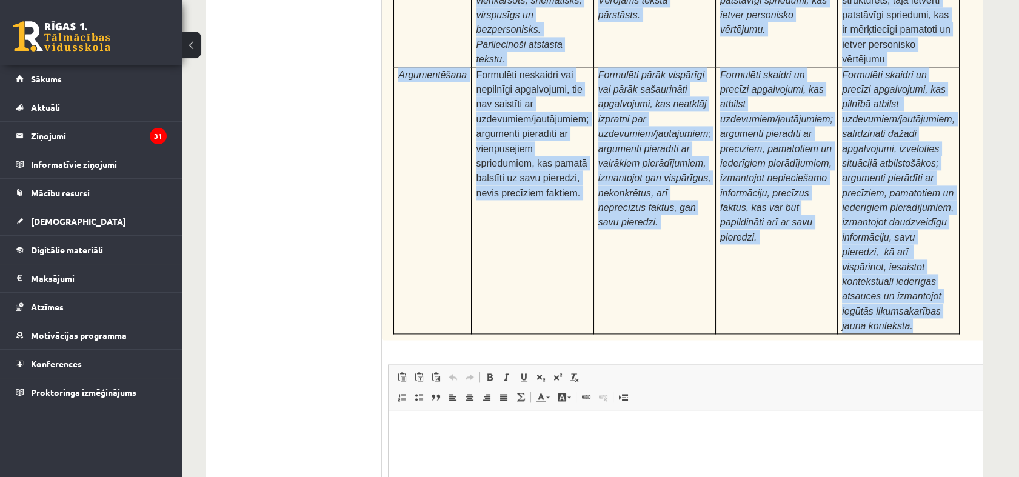
drag, startPoint x: 390, startPoint y: 392, endPoint x: 899, endPoint y: 144, distance: 566.4
copy form "Loremi dolors! Ametcon ad elitsedd eiusmodtemp! Inci 96 utlabo 8e Doloremag al …"
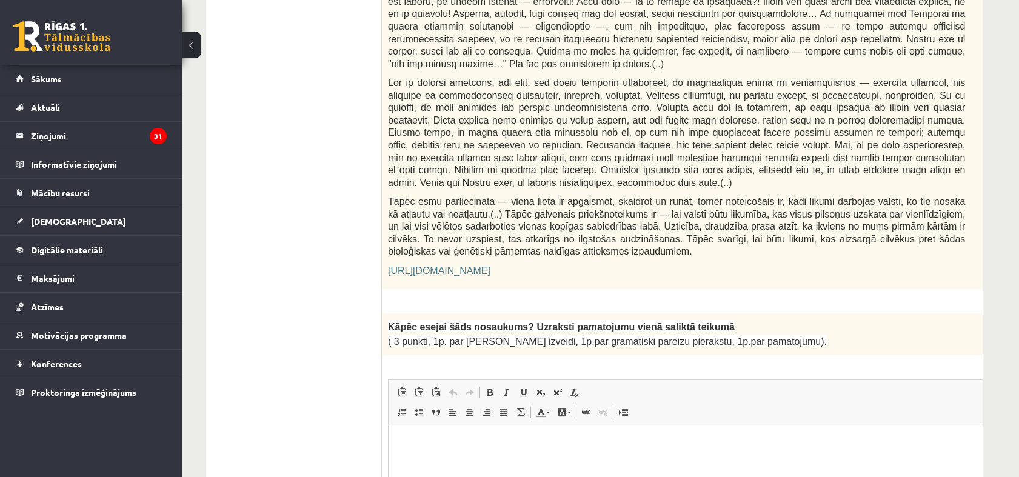
scroll to position [732, 0]
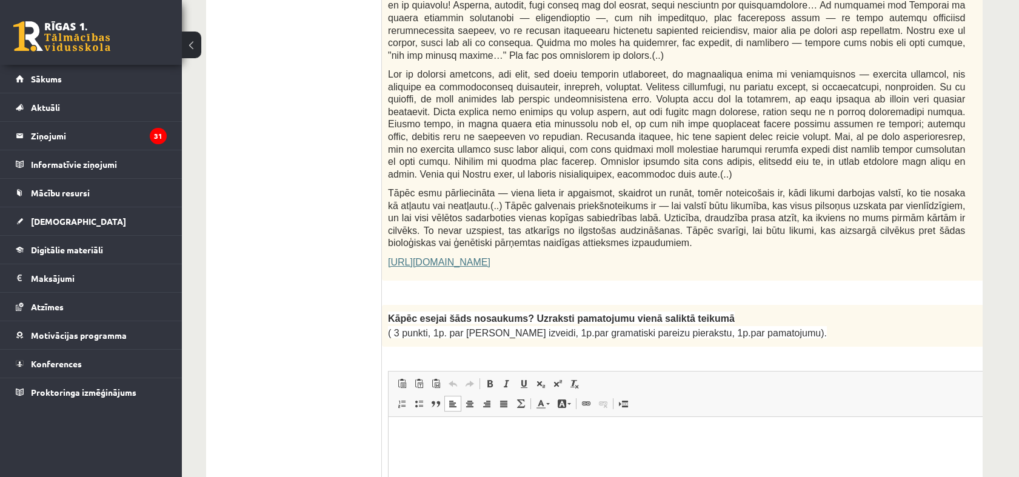
click at [433, 433] on p "Bagātinātā teksta redaktors, wiswyg-editor-user-answer-47433745304200" at bounding box center [707, 434] width 612 height 13
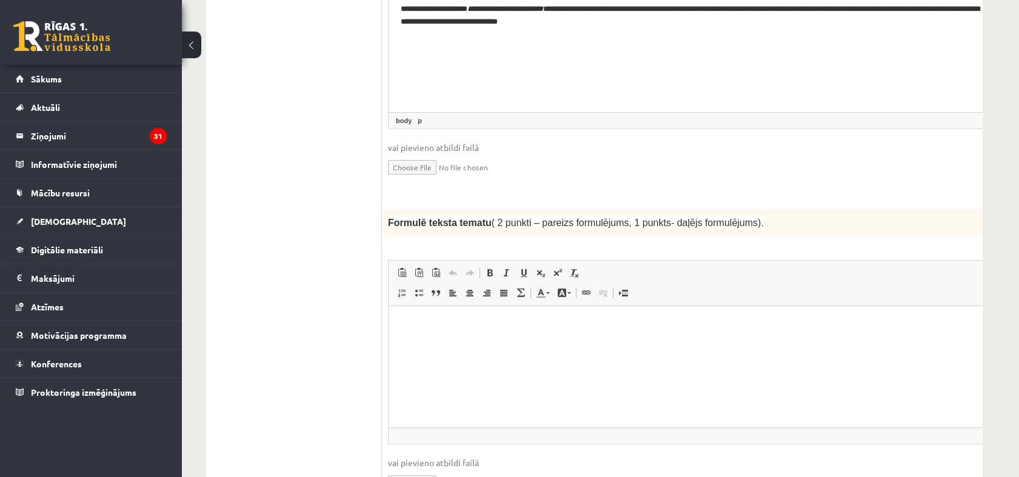
scroll to position [1162, 0]
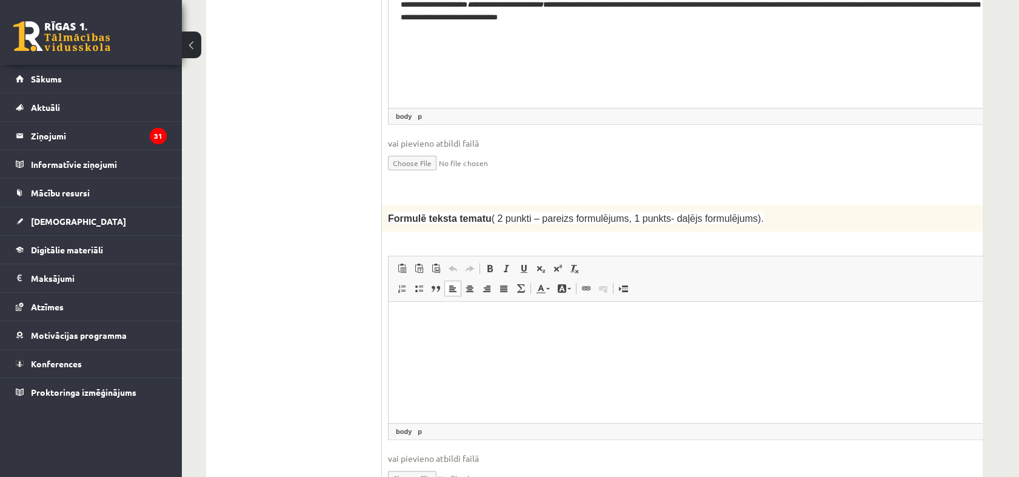
click at [559, 339] on html at bounding box center [706, 320] width 636 height 37
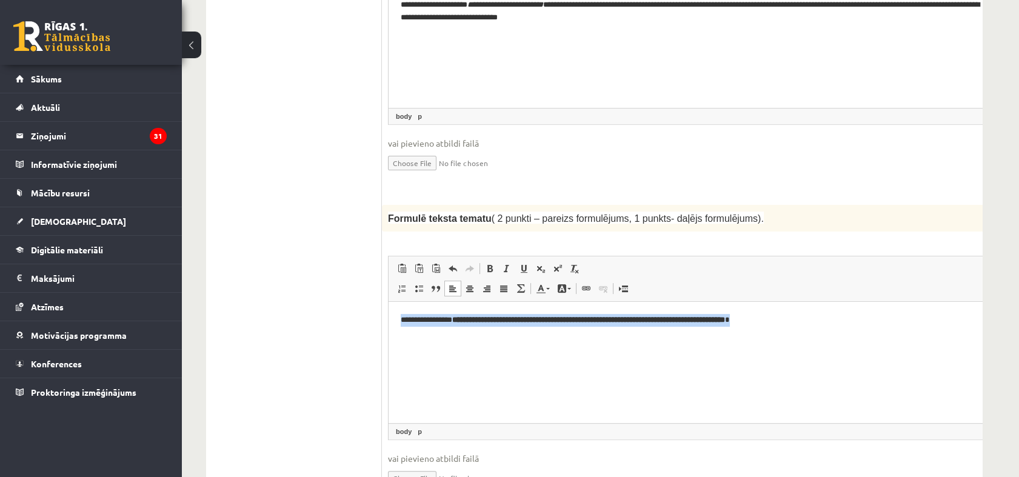
drag, startPoint x: 398, startPoint y: 322, endPoint x: 834, endPoint y: 327, distance: 436.3
click at [834, 327] on html "**********" at bounding box center [706, 320] width 636 height 37
click at [491, 264] on span at bounding box center [490, 269] width 10 height 10
click at [842, 318] on p "**********" at bounding box center [691, 320] width 580 height 13
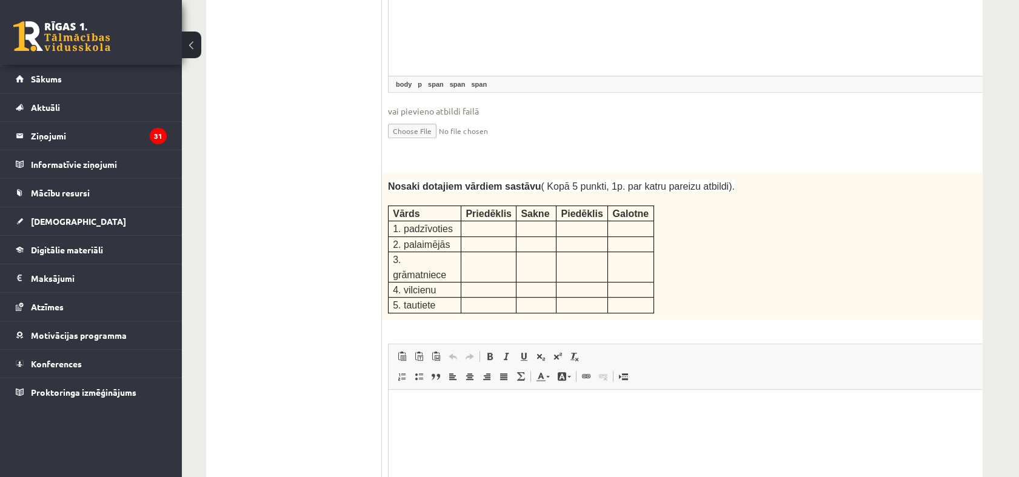
scroll to position [1511, 0]
click at [505, 405] on p "Bagātinātā teksta redaktors, wiswyg-editor-user-answer-47433776843060" at bounding box center [707, 406] width 612 height 13
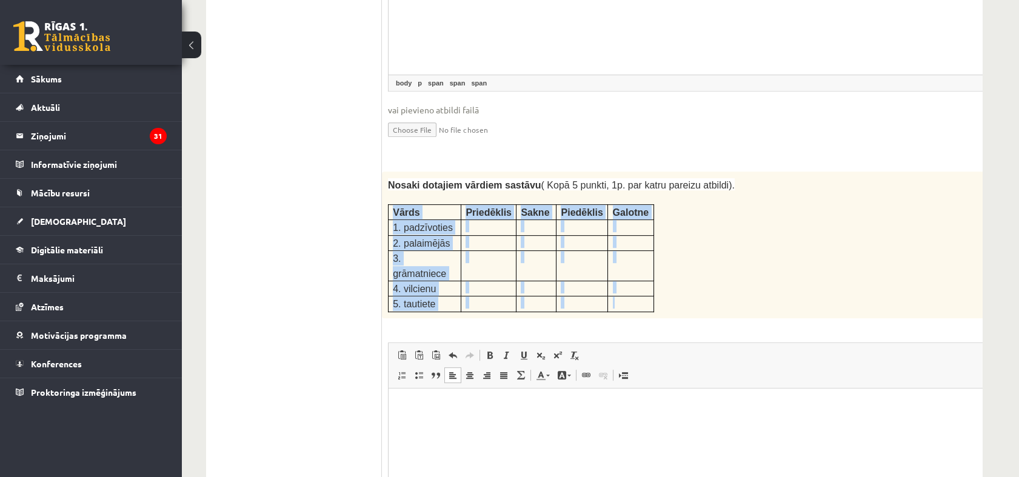
drag, startPoint x: 389, startPoint y: 159, endPoint x: 640, endPoint y: 240, distance: 263.7
click at [640, 240] on div "Nosaki dotajiem vārdiem sastāvu ( Kopā 5 punkti, 1p. par katru pareizu atbildi)…" at bounding box center [707, 244] width 650 height 147
copy div "Vārds Priedēklis Sakne Piedēklis Galotne 1. padzīvoties 2. palaimējās 3. grāmat…"
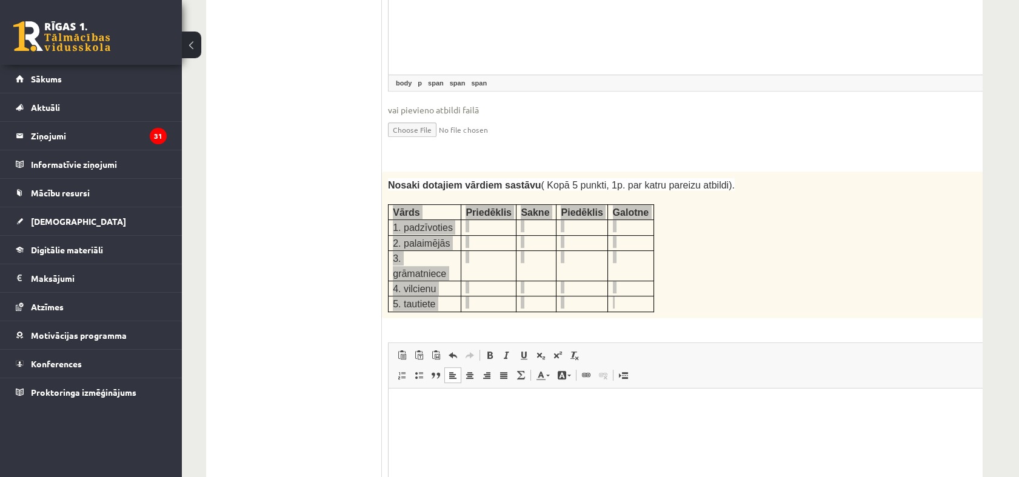
click at [501, 401] on p "Bagātinātā teksta redaktors, wiswyg-editor-user-answer-47433776843060" at bounding box center [707, 406] width 612 height 13
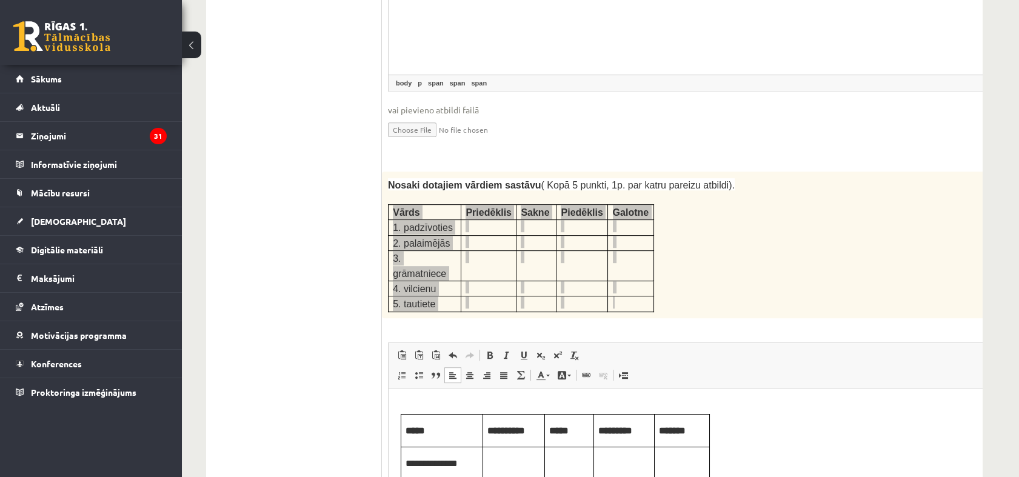
scroll to position [0, 0]
click at [497, 468] on p "Bagātinātā teksta redaktors, wiswyg-editor-user-answer-47433776843060" at bounding box center [513, 468] width 53 height 13
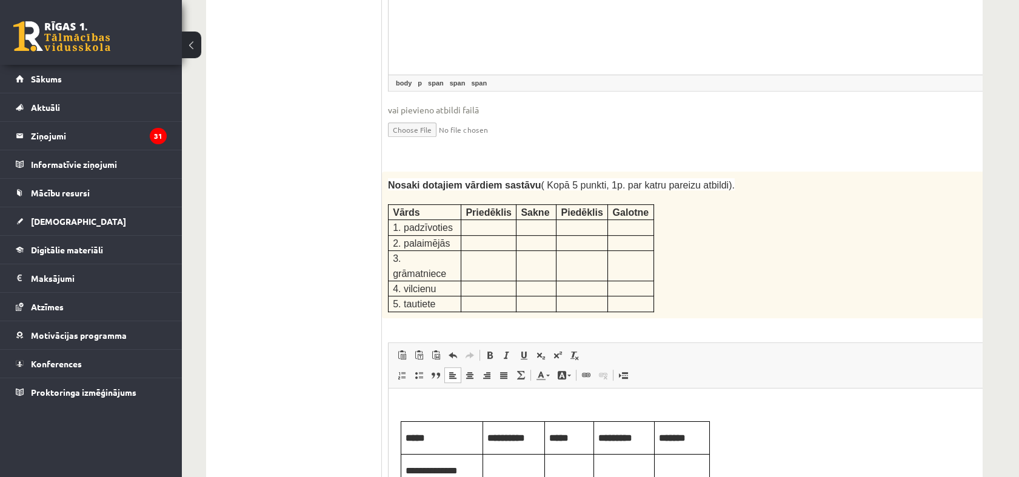
click at [670, 235] on div "Nosaki dotajiem vārdiem sastāvu ( Kopā 5 punkti, 1p. par katru pareizu atbildi)…" at bounding box center [707, 244] width 650 height 147
click at [513, 462] on td "Bagātinātā teksta redaktors, wiswyg-editor-user-answer-47433776843060" at bounding box center [514, 470] width 62 height 33
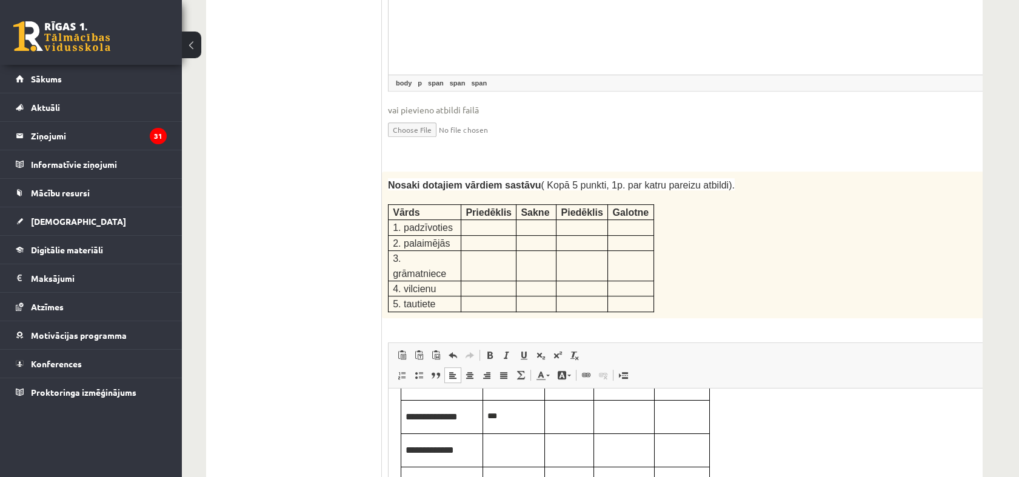
scroll to position [55, 0]
click at [500, 442] on p "Bagātinātā teksta redaktors, wiswyg-editor-user-answer-47433776843060" at bounding box center [513, 447] width 53 height 13
click at [507, 476] on p "Bagātinātā teksta redaktors, wiswyg-editor-user-answer-47433776843060" at bounding box center [513, 480] width 53 height 13
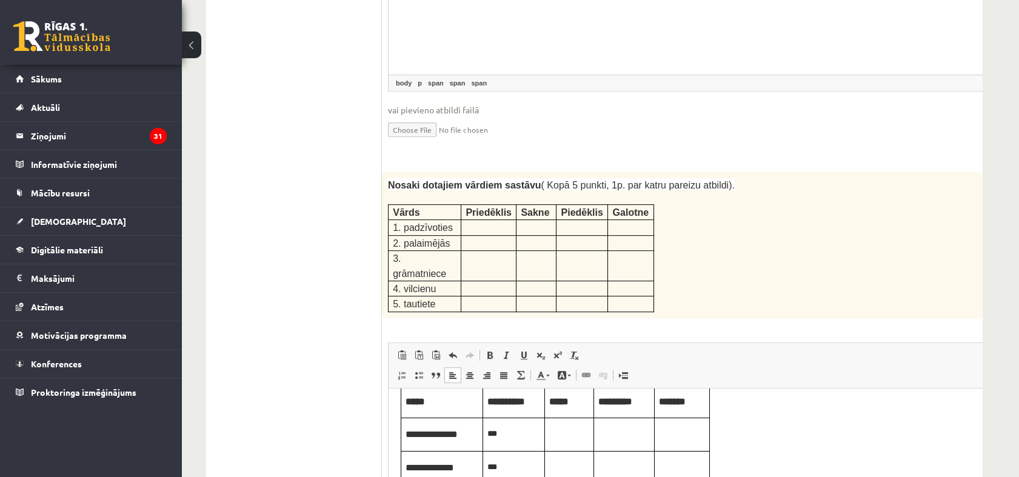
scroll to position [35, 0]
click at [576, 439] on p "Bagātinātā teksta redaktors, wiswyg-editor-user-answer-47433776843060" at bounding box center [569, 434] width 40 height 13
click at [621, 441] on p "Bagātinātā teksta redaktors, wiswyg-editor-user-answer-47433776843060" at bounding box center [624, 434] width 52 height 13
click at [675, 438] on p "Bagātinātā teksta redaktors, wiswyg-editor-user-answer-47433776843060" at bounding box center [682, 434] width 46 height 13
click at [561, 467] on p "Bagātinātā teksta redaktors, wiswyg-editor-user-answer-47433776843060" at bounding box center [569, 467] width 40 height 13
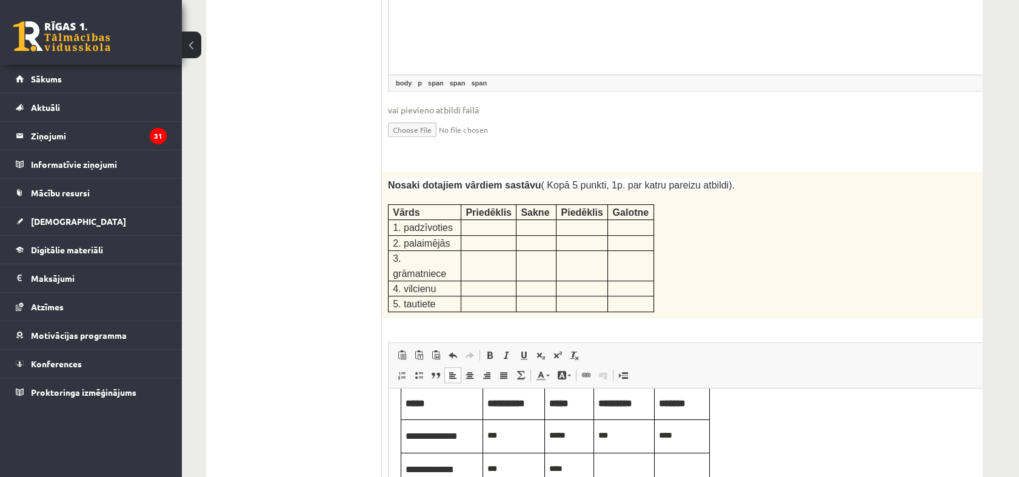
click at [618, 471] on p "Bagātinātā teksta redaktors, wiswyg-editor-user-answer-47433776843060" at bounding box center [624, 467] width 52 height 13
click at [696, 474] on td "Bagātinātā teksta redaktors, wiswyg-editor-user-answer-47433776843060" at bounding box center [681, 468] width 55 height 33
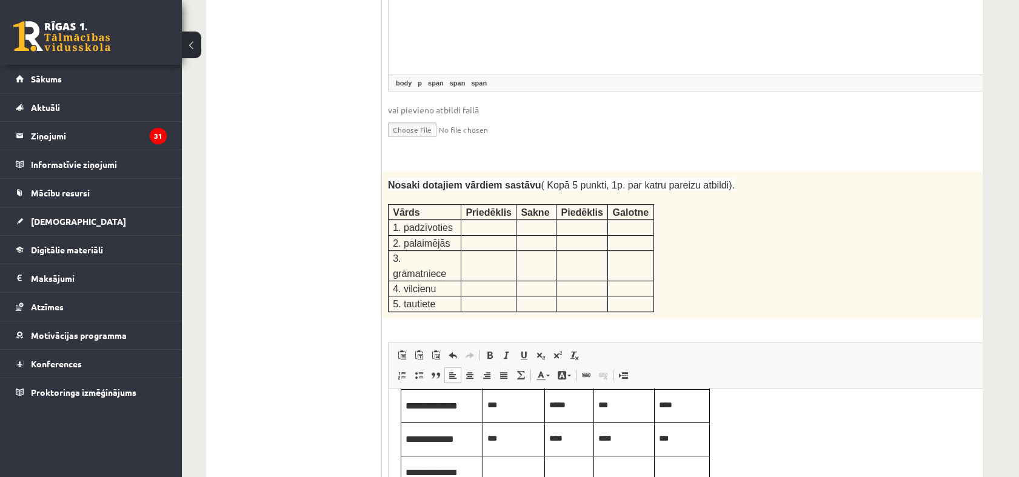
scroll to position [73, 0]
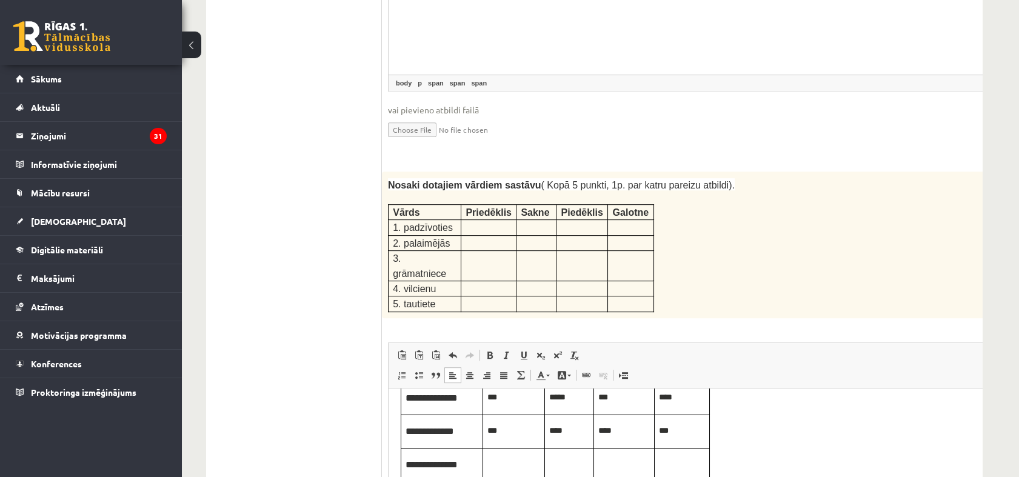
click at [514, 474] on td "Bagātinātā teksta redaktors, wiswyg-editor-user-answer-47433776843060" at bounding box center [514, 463] width 62 height 33
click at [568, 464] on p "Bagātinātā teksta redaktors, wiswyg-editor-user-answer-47433776843060" at bounding box center [569, 462] width 40 height 13
click at [614, 467] on p "Bagātinātā teksta redaktors, wiswyg-editor-user-answer-47433776843060" at bounding box center [624, 462] width 52 height 13
click at [686, 468] on p "Bagātinātā teksta redaktors, wiswyg-editor-user-answer-47433776843060" at bounding box center [682, 462] width 46 height 13
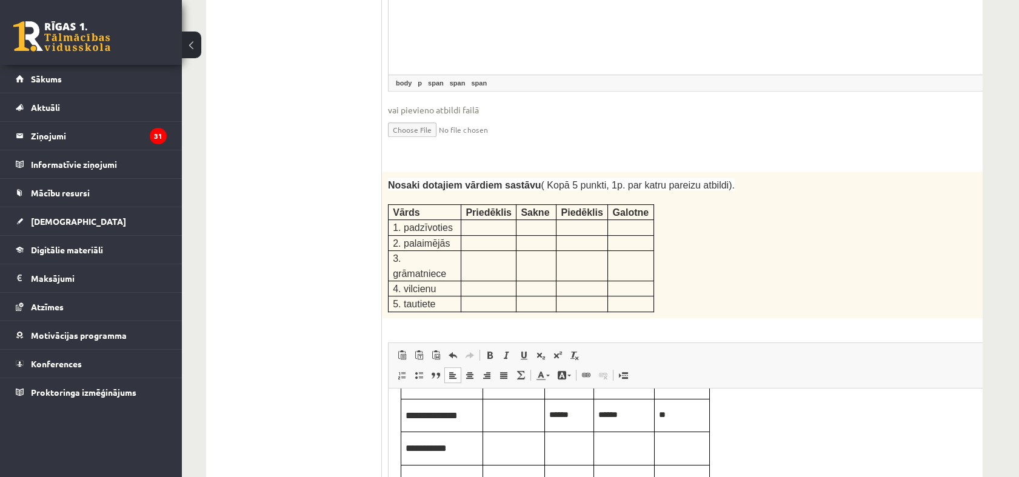
scroll to position [121, 0]
click at [665, 448] on p "Bagātinātā teksta redaktors, wiswyg-editor-user-answer-47433776843060" at bounding box center [682, 447] width 46 height 13
click at [562, 476] on p "Bagātinātā teksta redaktors, wiswyg-editor-user-answer-47433776843060" at bounding box center [569, 480] width 40 height 13
click at [637, 476] on p "Bagātinātā teksta redaktors, wiswyg-editor-user-answer-47433776843060" at bounding box center [624, 480] width 52 height 13
click at [707, 476] on td "Bagātinātā teksta redaktors, wiswyg-editor-user-answer-47433776843060" at bounding box center [681, 481] width 55 height 33
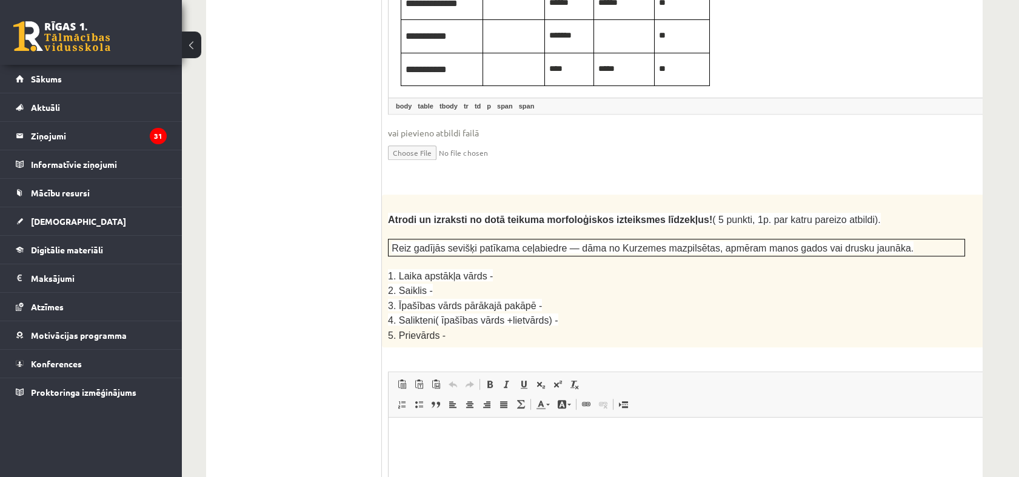
scroll to position [1923, 0]
click at [690, 444] on html at bounding box center [706, 435] width 636 height 37
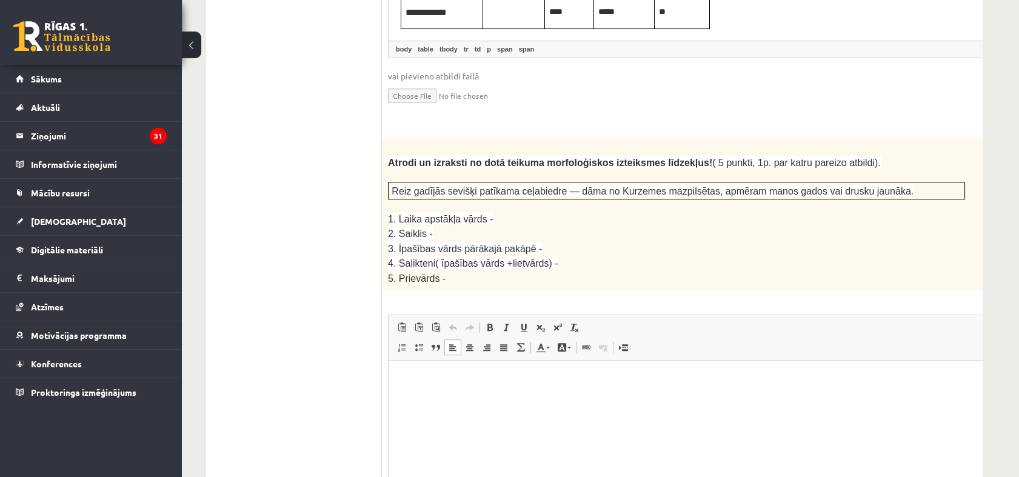
scroll to position [1992, 0]
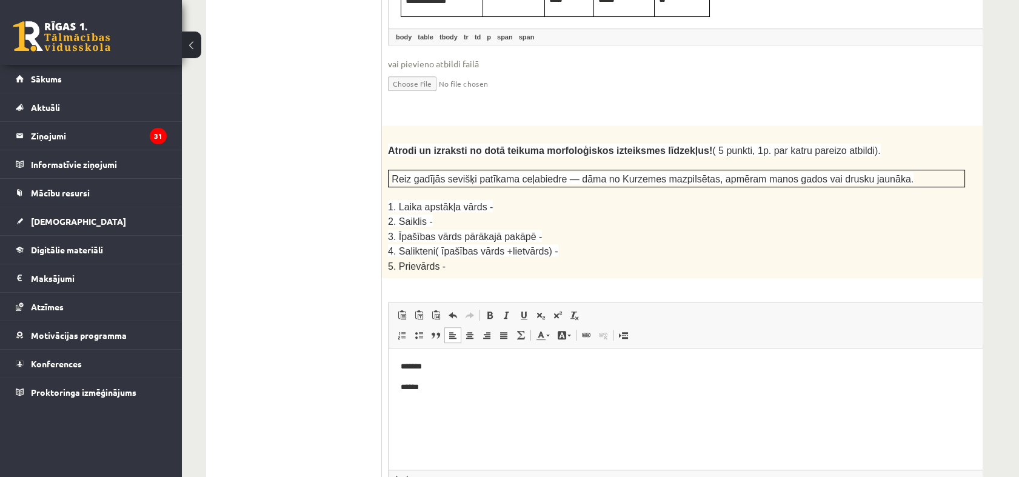
click at [432, 376] on body "******* ******" at bounding box center [707, 377] width 612 height 33
click at [431, 366] on p "*******" at bounding box center [691, 367] width 580 height 13
click at [426, 383] on p "******" at bounding box center [691, 387] width 580 height 13
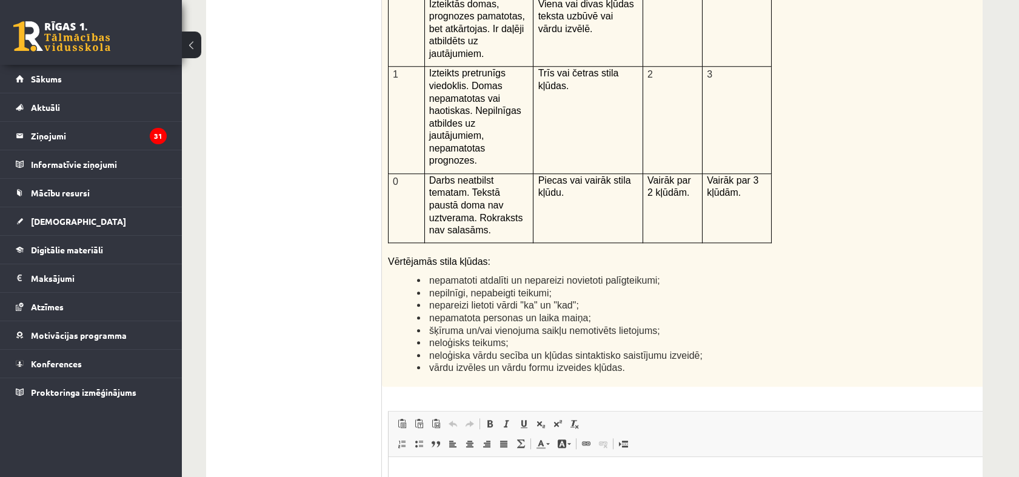
scroll to position [2814, 0]
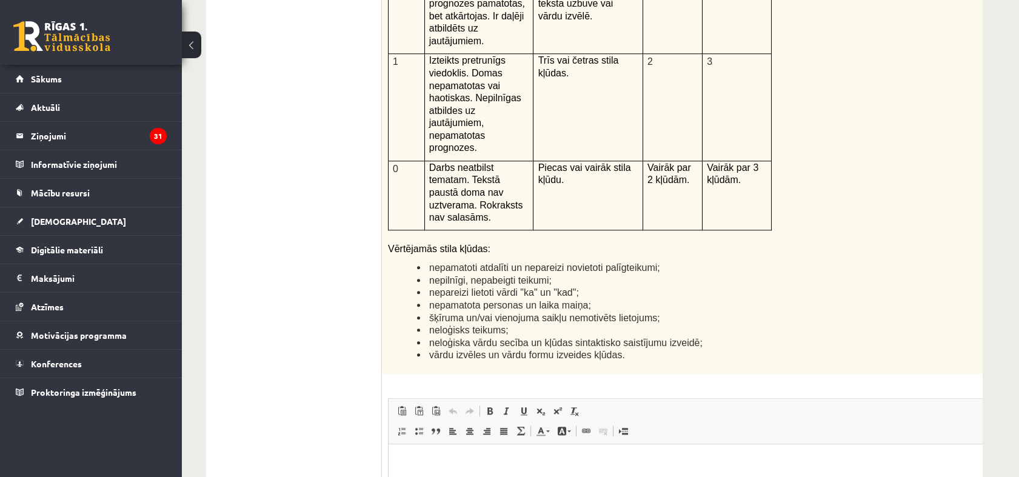
click at [513, 472] on html at bounding box center [706, 462] width 636 height 37
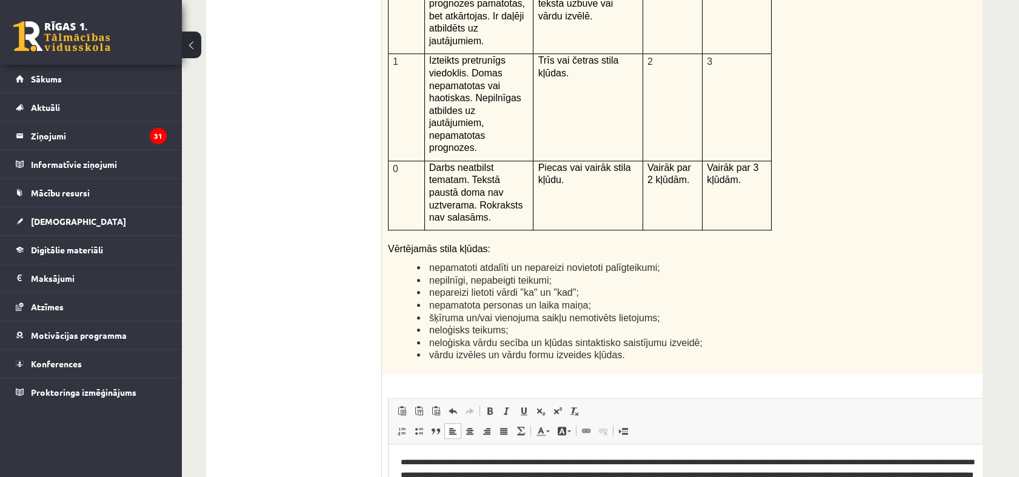
click at [462, 464] on p "**********" at bounding box center [691, 475] width 580 height 38
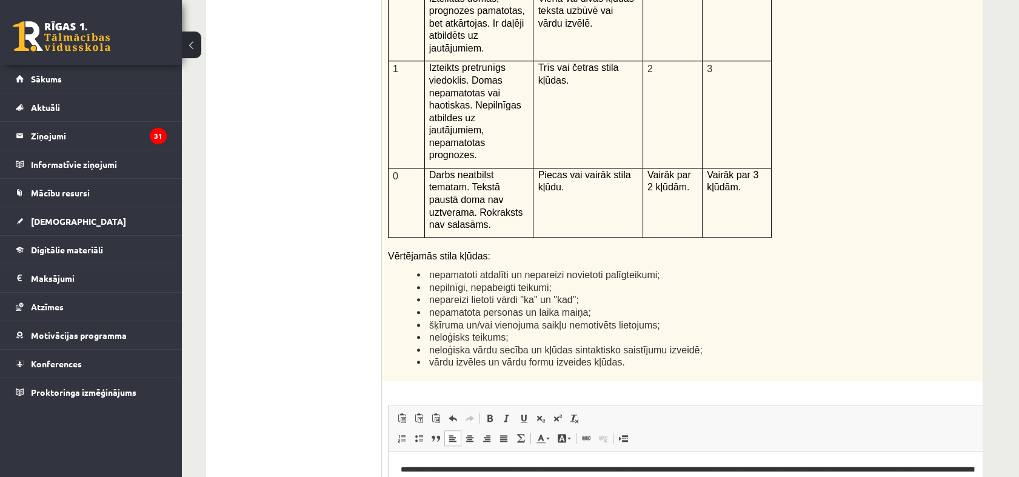
scroll to position [2831, 0]
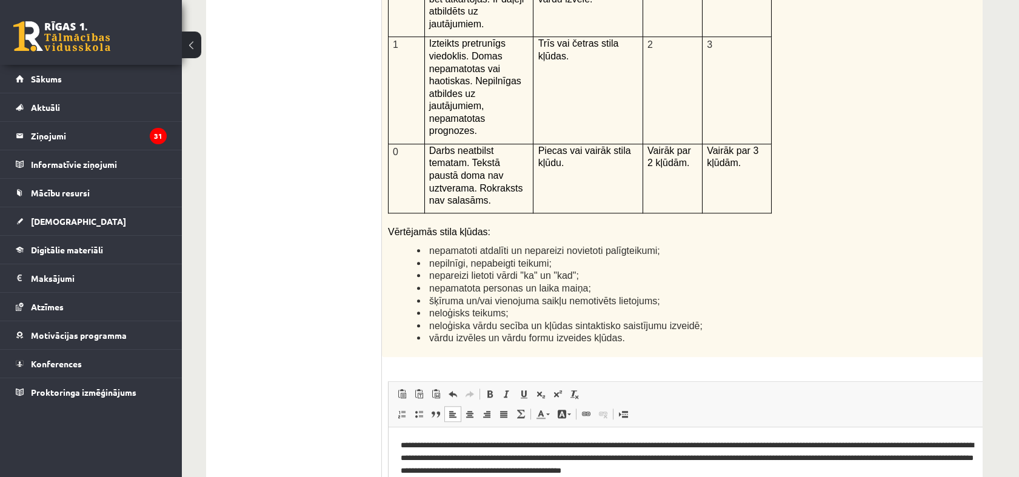
click at [770, 441] on p "**********" at bounding box center [691, 458] width 580 height 38
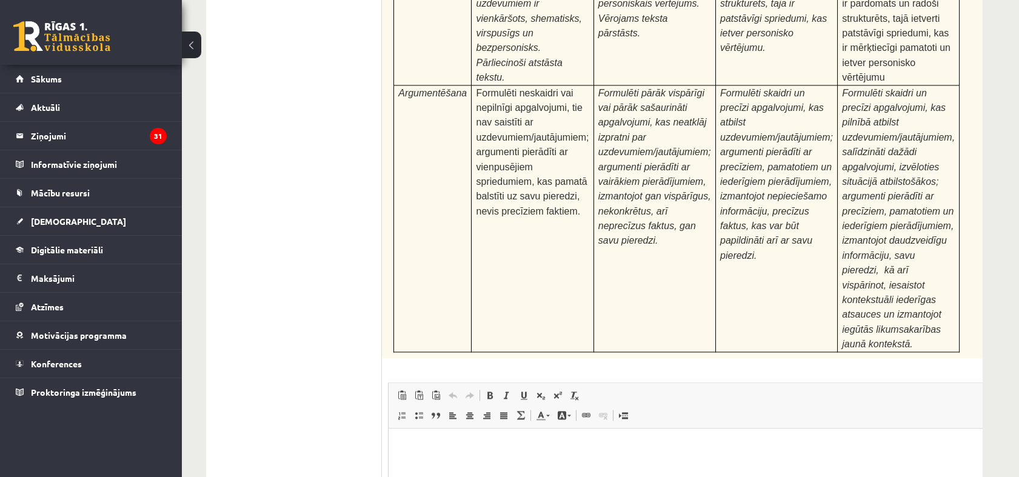
scroll to position [3794, 0]
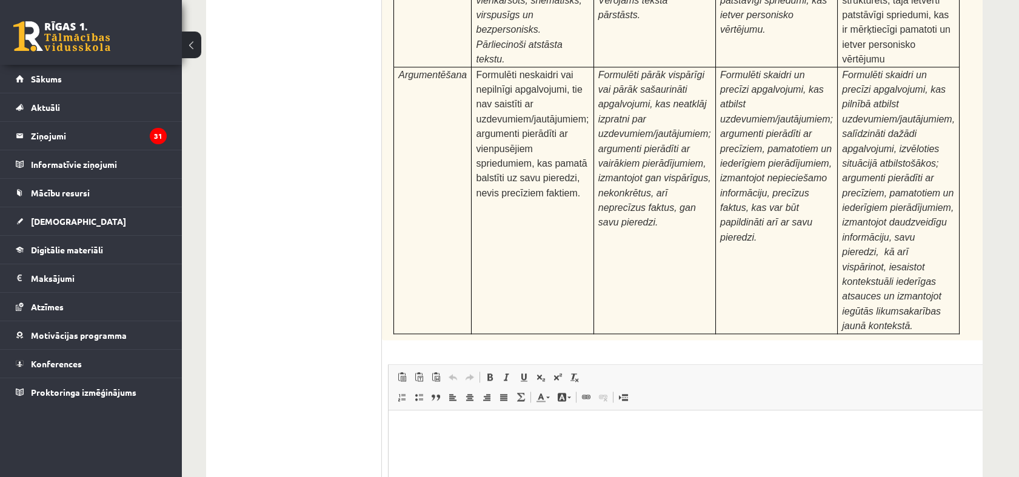
type input "**********"
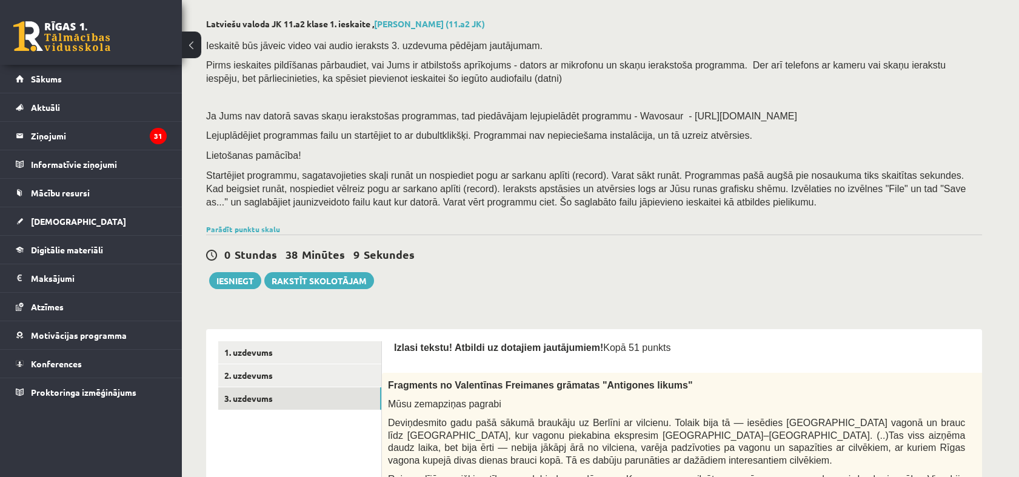
scroll to position [0, 0]
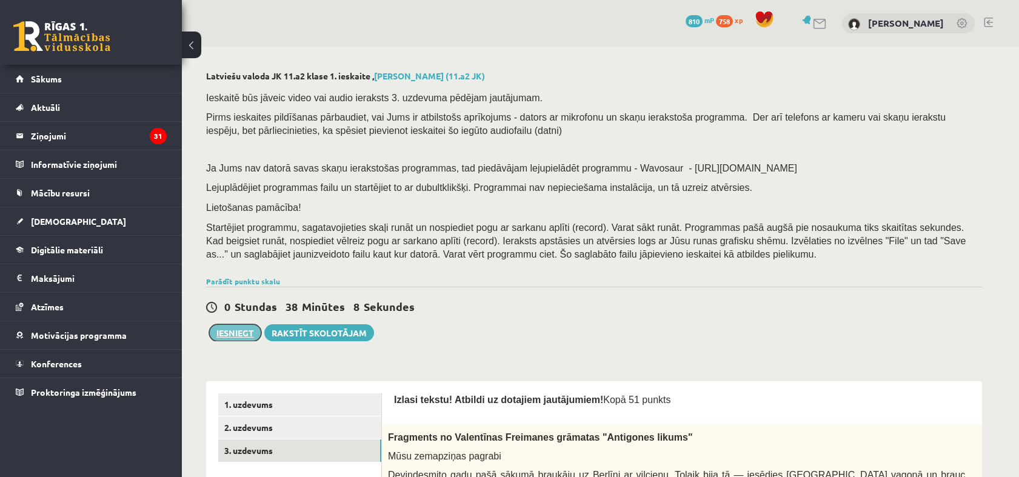
click at [231, 338] on button "Iesniegt" at bounding box center [235, 332] width 52 height 17
click at [236, 330] on button "Iesniegt" at bounding box center [235, 332] width 52 height 17
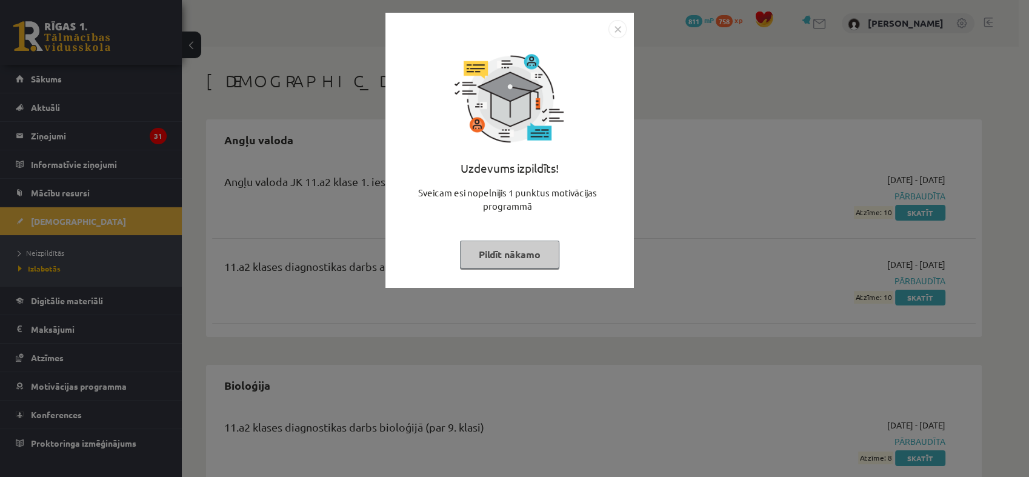
click at [538, 256] on button "Pildīt nākamo" at bounding box center [509, 255] width 99 height 28
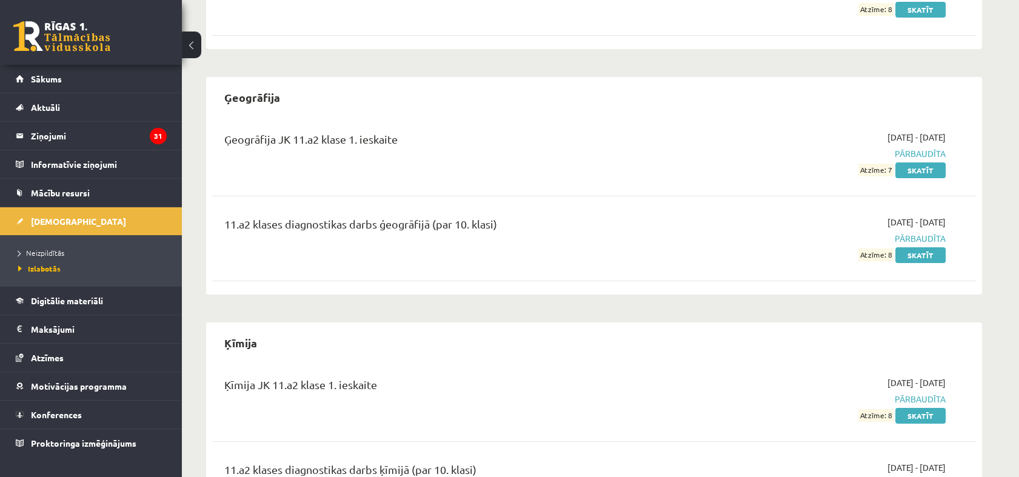
scroll to position [455, 0]
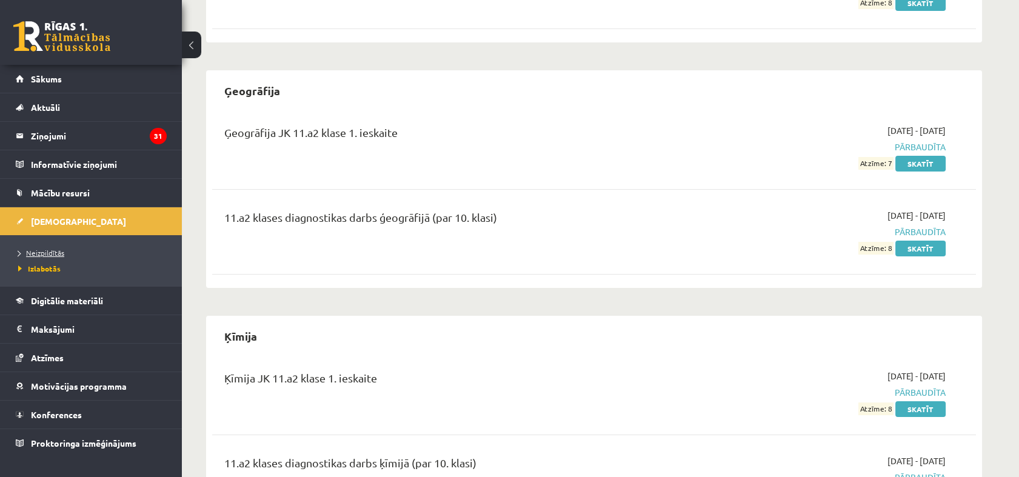
click at [52, 249] on span "Neizpildītās" at bounding box center [41, 253] width 46 height 10
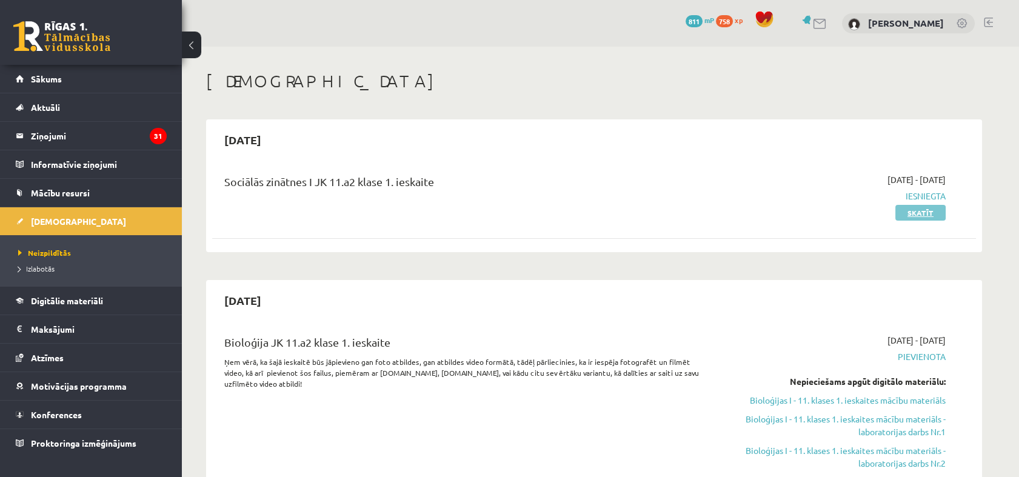
click at [906, 215] on link "Skatīt" at bounding box center [920, 213] width 50 height 16
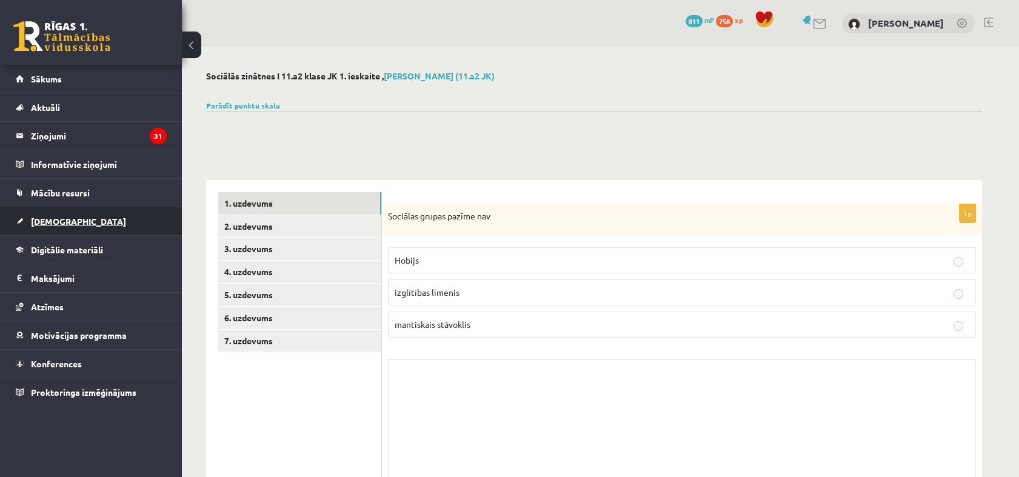
click at [60, 219] on span "[DEMOGRAPHIC_DATA]" at bounding box center [78, 221] width 95 height 11
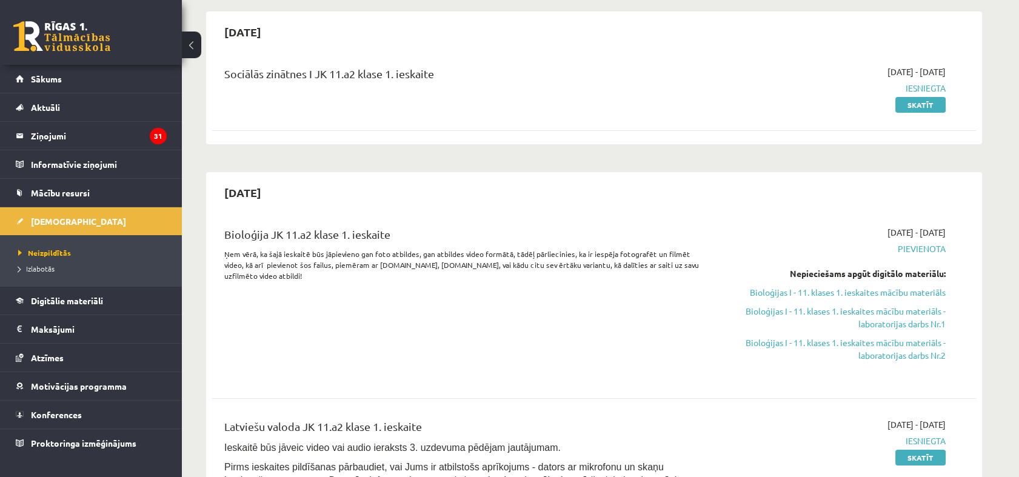
scroll to position [110, 0]
